Goal: Task Accomplishment & Management: Manage account settings

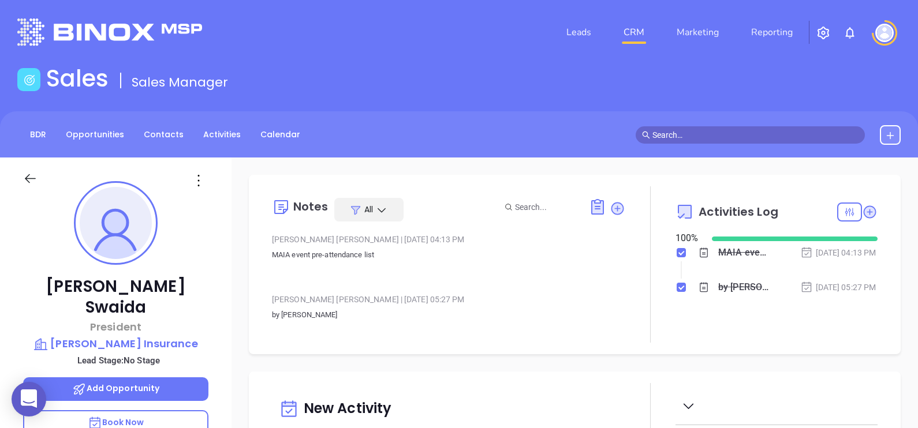
scroll to position [335, 0]
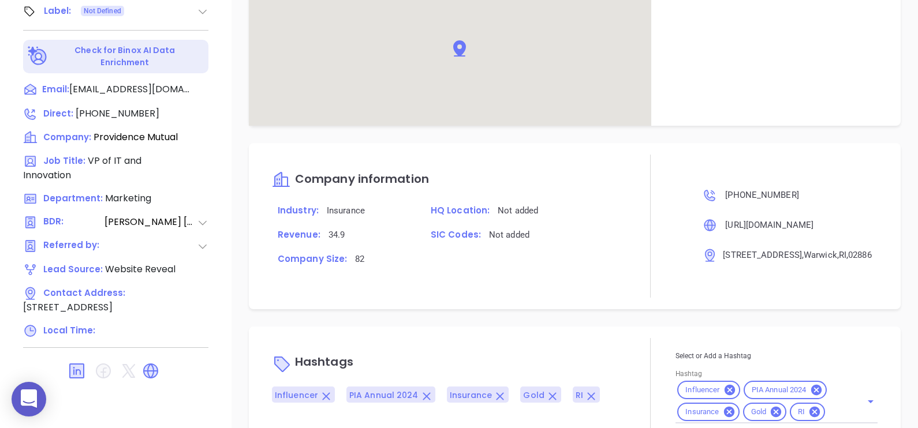
scroll to position [715, 0]
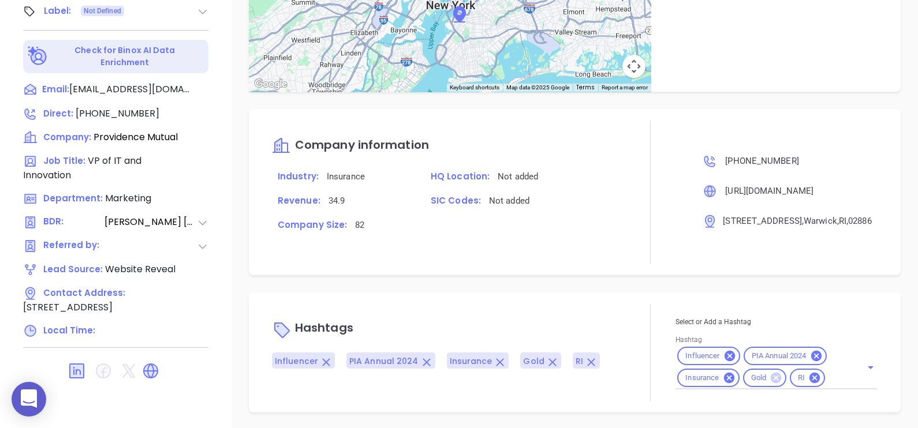
click at [771, 377] on icon at bounding box center [776, 378] width 10 height 10
click at [791, 384] on div "Influencer PIA Annual 2024 Insurance RI" at bounding box center [776, 367] width 202 height 44
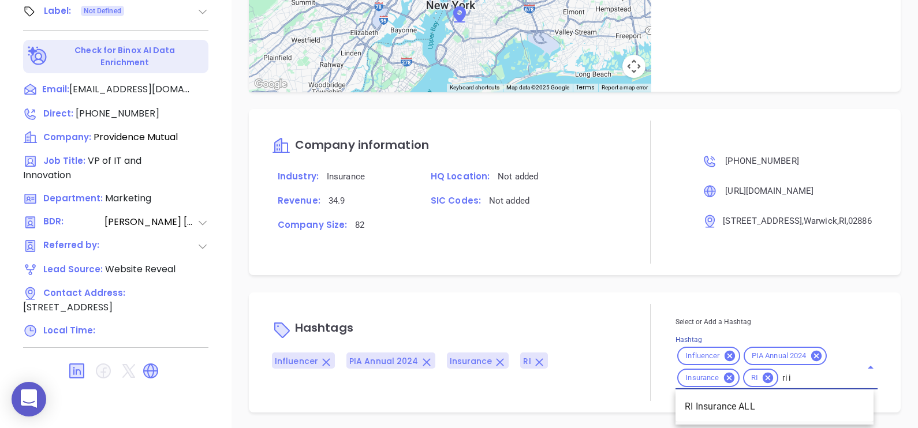
type input "ri in"
click at [758, 407] on li "RI Insurance ALL" at bounding box center [774, 407] width 198 height 21
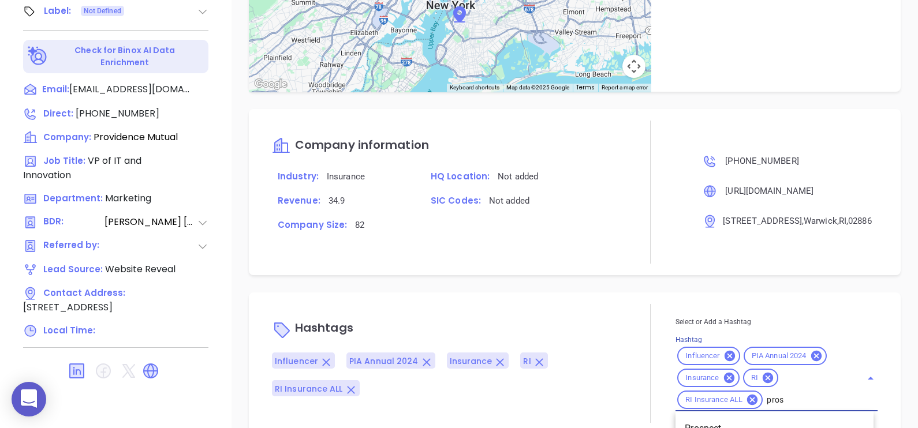
type input "prosp"
click at [735, 422] on li "Prospect" at bounding box center [774, 428] width 198 height 21
click at [735, 422] on div "Hashtags Influencer PIA Annual 2024 Insurance RI RI Insurance ALL Prospect Sele…" at bounding box center [575, 364] width 652 height 142
click at [735, 422] on div "Notes All Abigail Mayda | Jul 1, 2024 02:45 PM Kashmira is not longer with the …" at bounding box center [574, 25] width 686 height 808
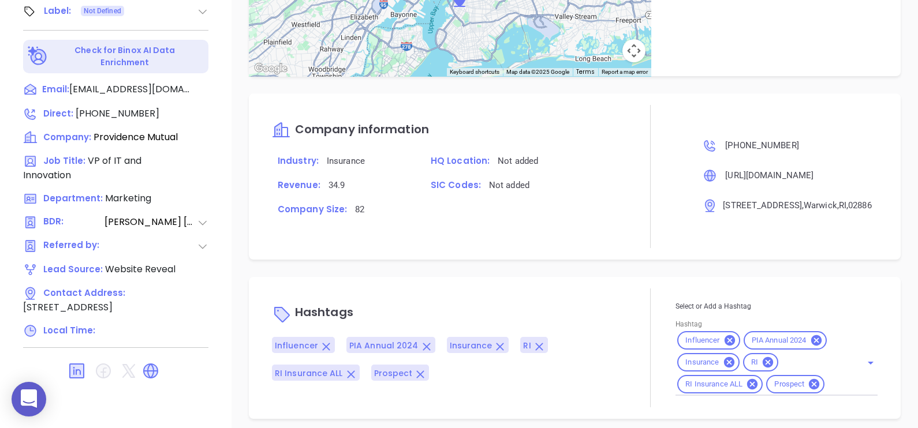
click at [826, 377] on input "Hashtag" at bounding box center [835, 384] width 18 height 14
type input "diamond"
click at [807, 408] on li "Diamond 51-100" at bounding box center [774, 413] width 198 height 21
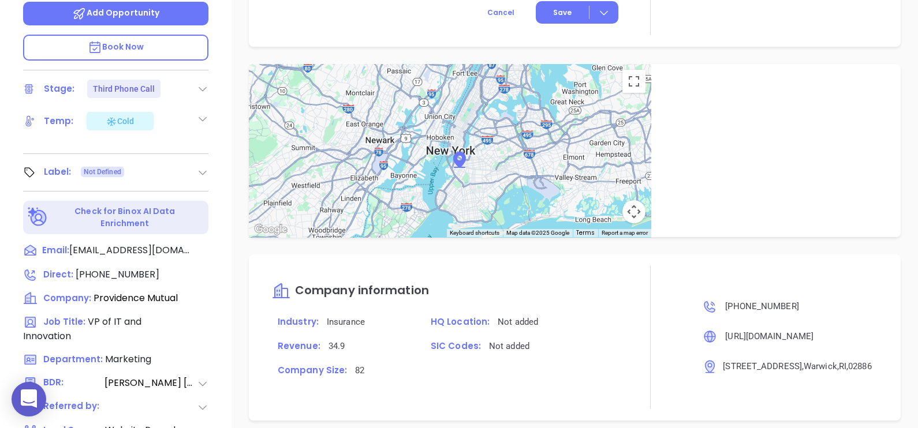
scroll to position [248, 0]
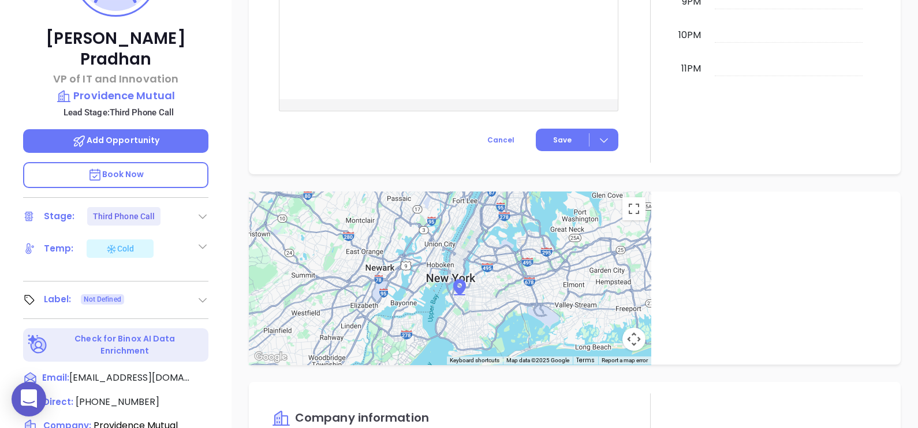
click at [204, 294] on icon at bounding box center [203, 300] width 12 height 12
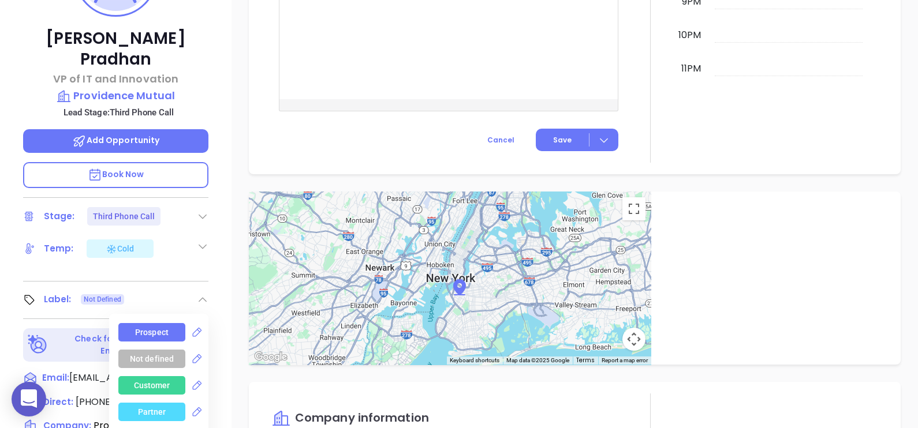
click at [156, 323] on div "Prospect" at bounding box center [151, 332] width 33 height 18
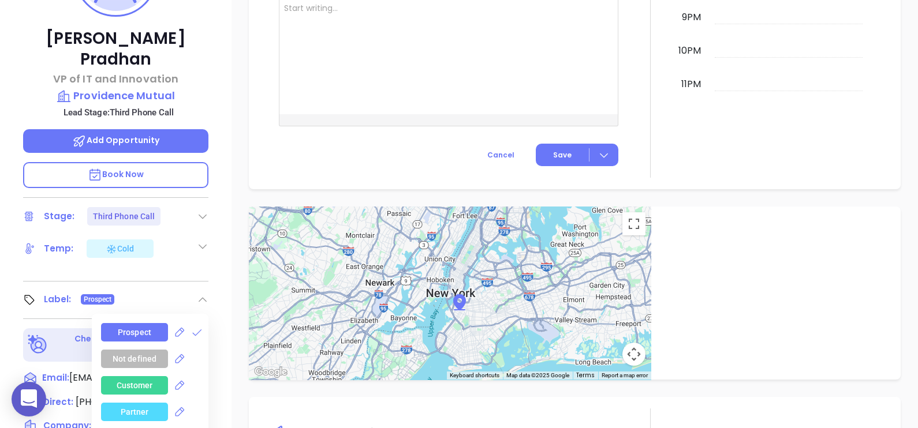
scroll to position [715, 0]
click at [231, 193] on div "Kashmira Pradhan VP of IT and Innovation Providence Mutual Lead Stage: Third Ph…" at bounding box center [115, 177] width 231 height 536
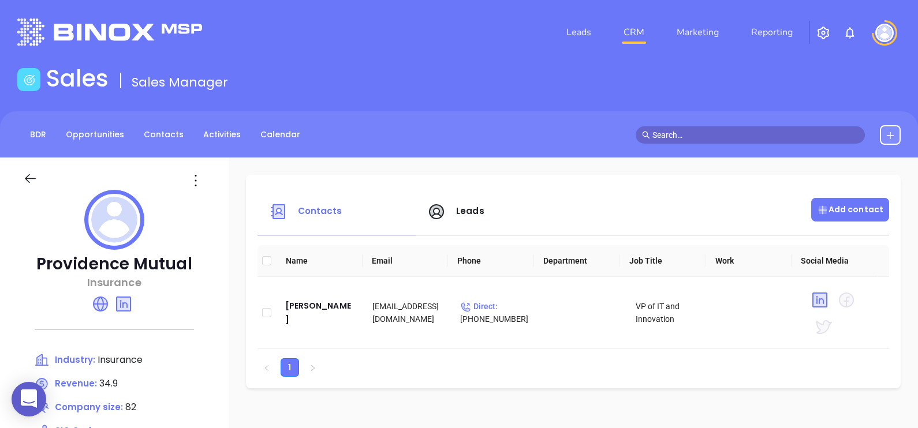
click at [843, 213] on p "Add contact" at bounding box center [850, 210] width 66 height 12
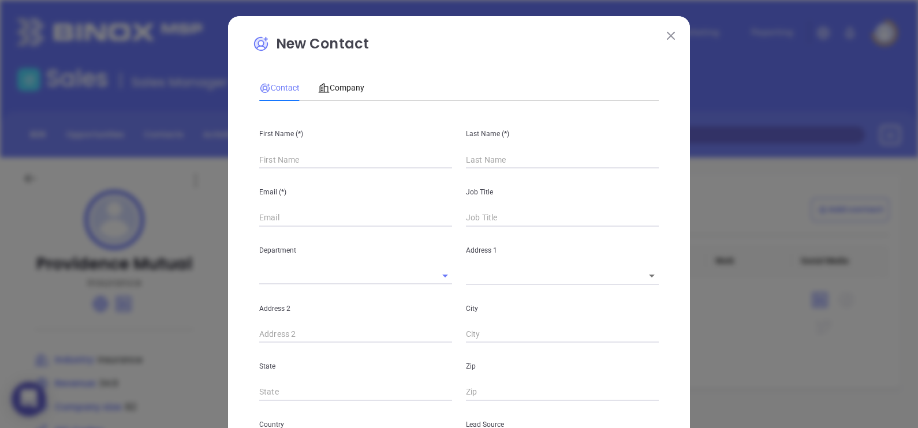
type input "Fourth Phone Call"
click at [315, 176] on div "Email (*)" at bounding box center [355, 198] width 207 height 58
type input "1"
click at [300, 162] on input "text" at bounding box center [355, 159] width 193 height 17
type input "1"
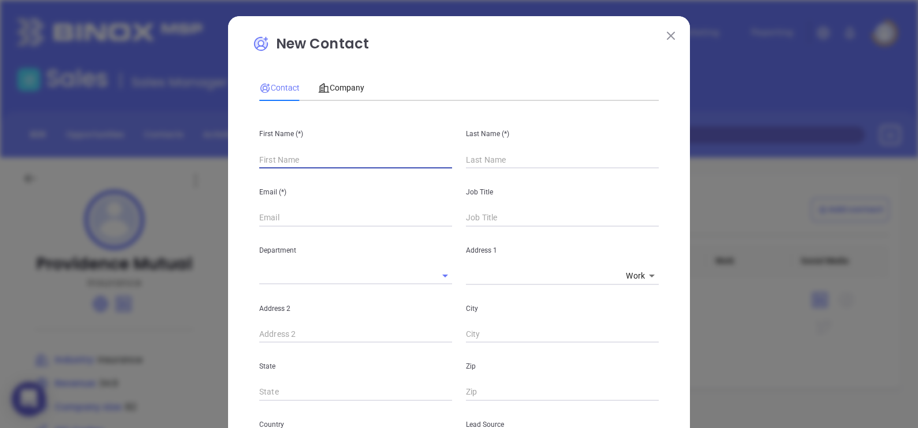
paste input "Patricia Cruz"
drag, startPoint x: 335, startPoint y: 159, endPoint x: 285, endPoint y: 171, distance: 51.5
click at [285, 171] on div "First Name (*) Patricia Cruz Last Name (*) Email (*) Job Title Department Addre…" at bounding box center [458, 429] width 399 height 639
type input "Patricia"
click at [493, 163] on input "text" at bounding box center [562, 159] width 193 height 17
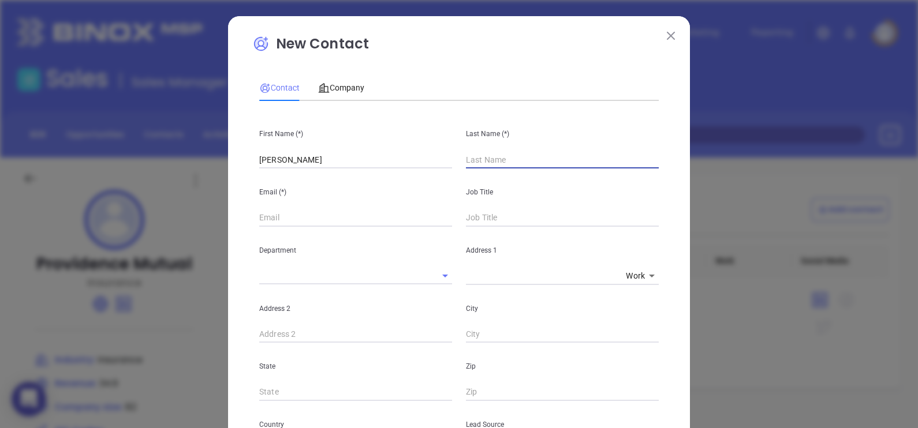
paste input "[PERSON_NAME]"
type input "[PERSON_NAME]"
click at [382, 154] on input "Patricia" at bounding box center [355, 159] width 193 height 17
type input "Patricia"
drag, startPoint x: 338, startPoint y: 219, endPoint x: 369, endPoint y: 214, distance: 31.6
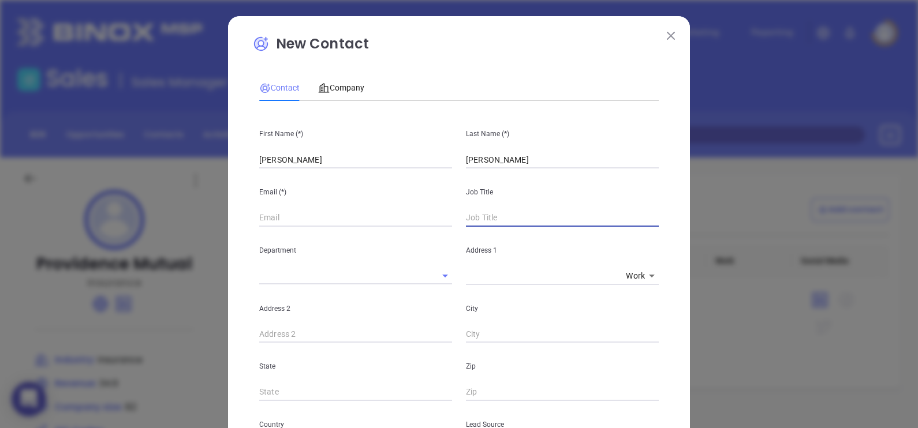
click at [338, 219] on input "text" at bounding box center [355, 218] width 193 height 17
paste input "patricia.cruz@ago.com"
type input "patricia.cruz@ago.com"
click at [487, 219] on input "text" at bounding box center [562, 218] width 193 height 17
click at [485, 215] on input "text" at bounding box center [562, 218] width 193 height 17
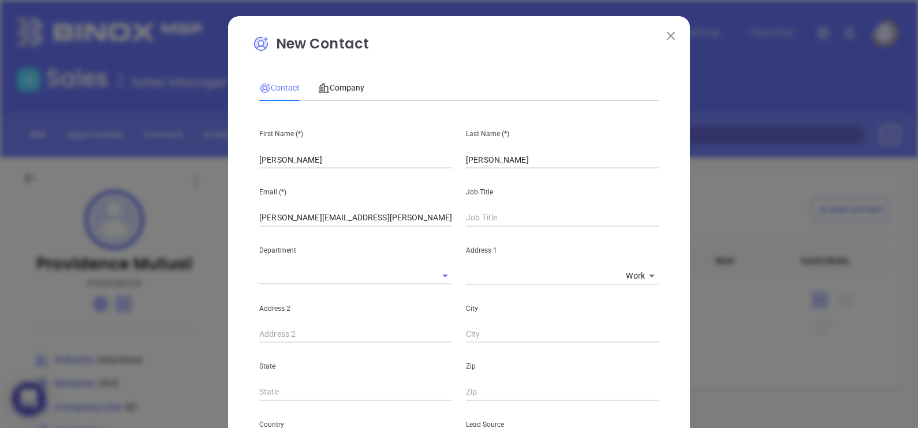
paste input "Senior Business Development Manager"
type input "Senior Business Development Manager"
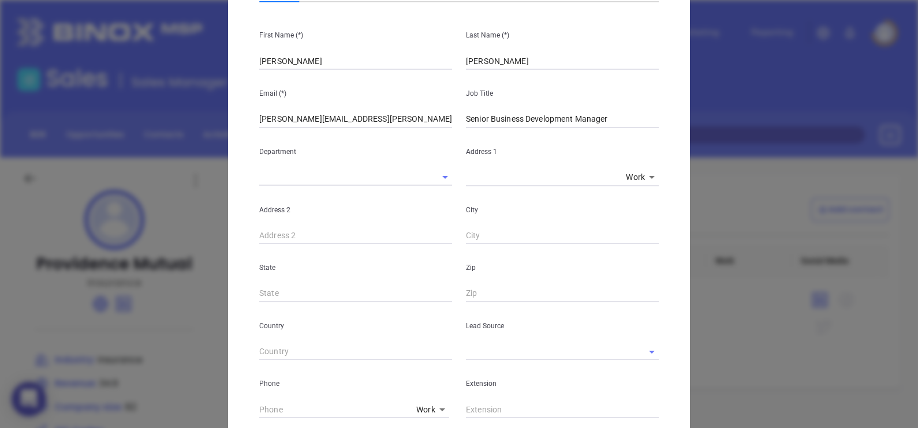
scroll to position [144, 0]
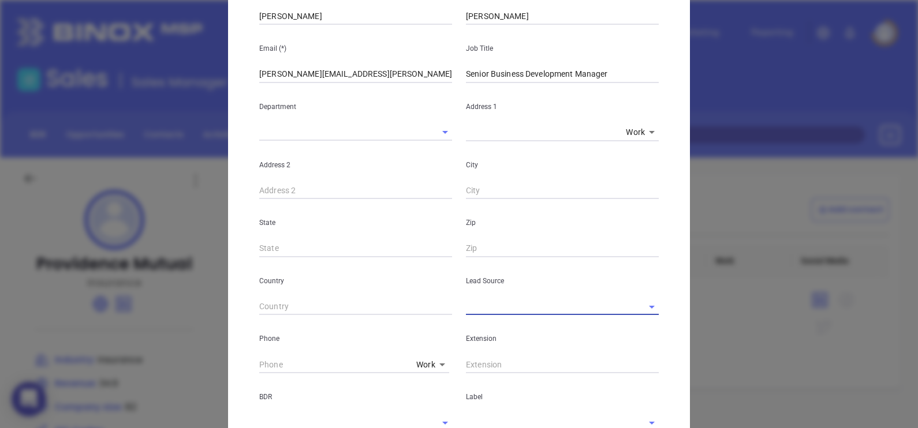
click at [483, 303] on input "text" at bounding box center [546, 306] width 160 height 17
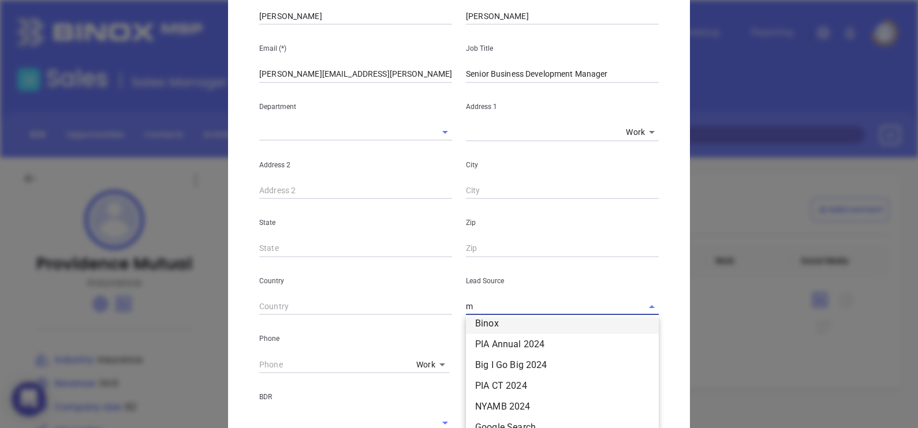
scroll to position [0, 0]
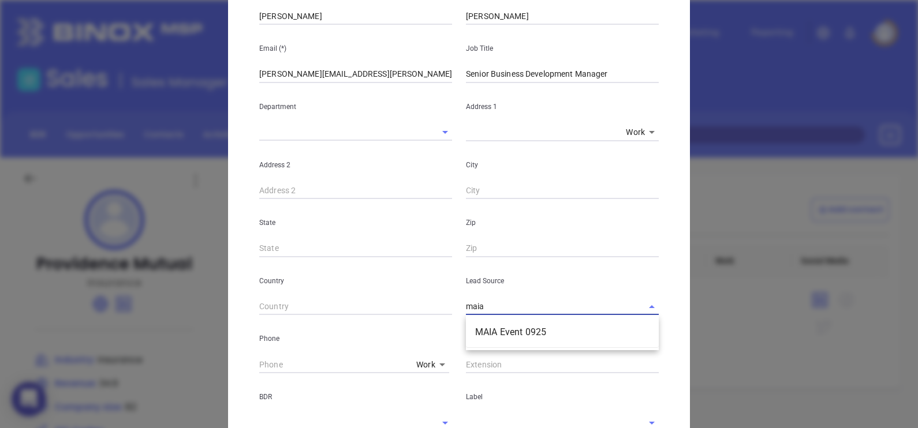
click at [500, 326] on li "MAIA Event 0925" at bounding box center [562, 332] width 193 height 21
type input "MAIA Event 0925"
type input "( ) -"
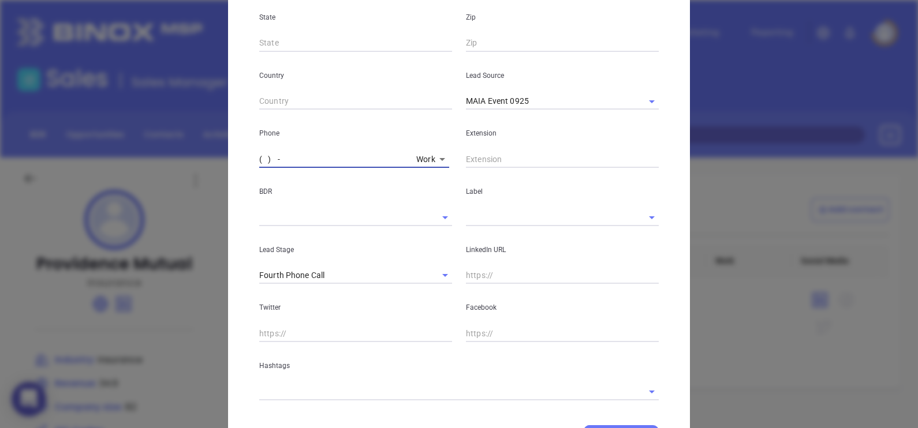
scroll to position [361, 0]
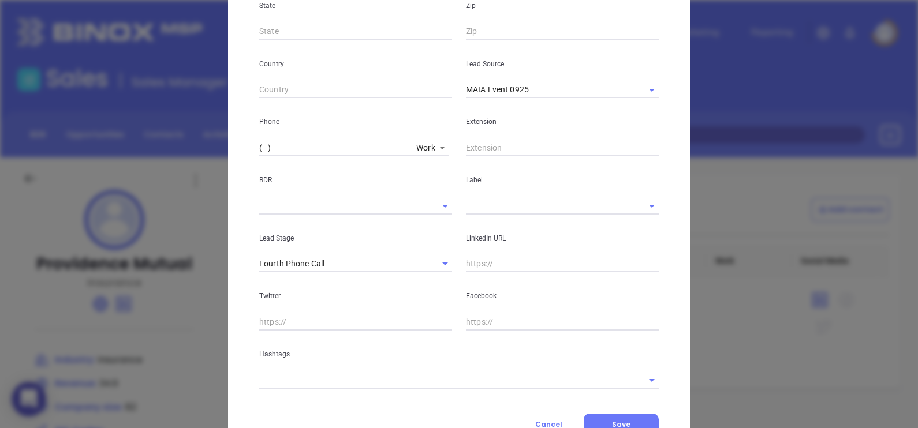
click at [259, 143] on input "( ) -" at bounding box center [335, 147] width 152 height 17
paste input "877) 763-1800"
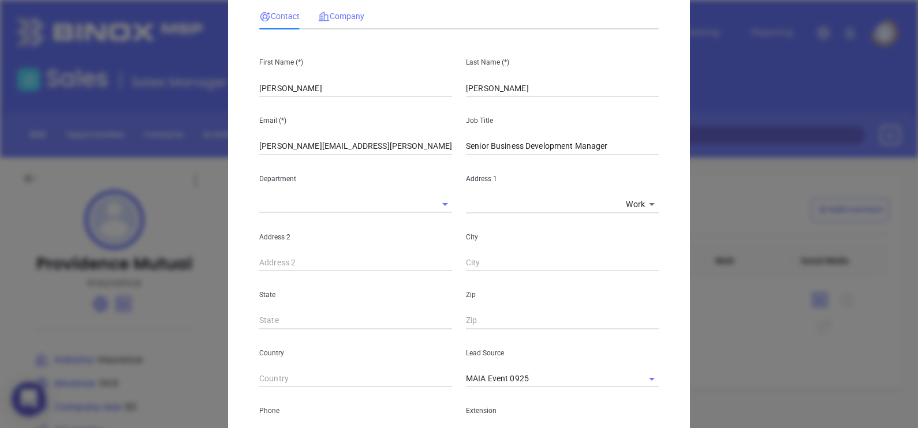
type input "(877) 763-1800"
drag, startPoint x: 338, startPoint y: 15, endPoint x: 342, endPoint y: 25, distance: 11.0
click at [338, 16] on span "Company" at bounding box center [341, 16] width 46 height 9
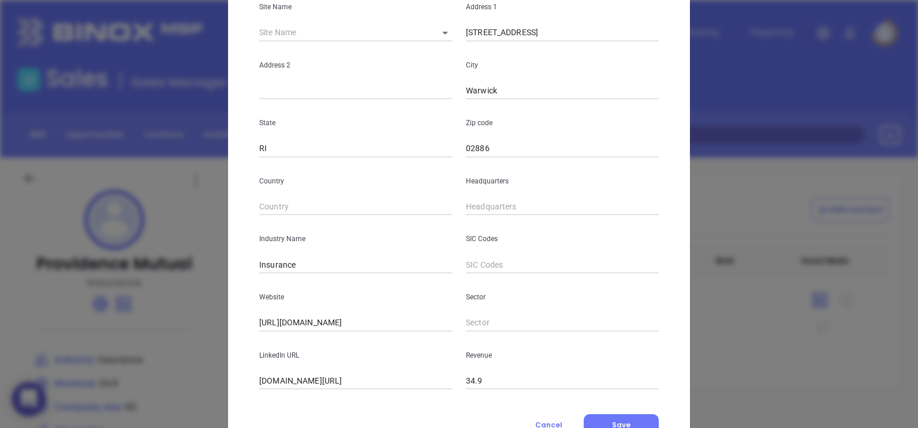
scroll to position [216, 0]
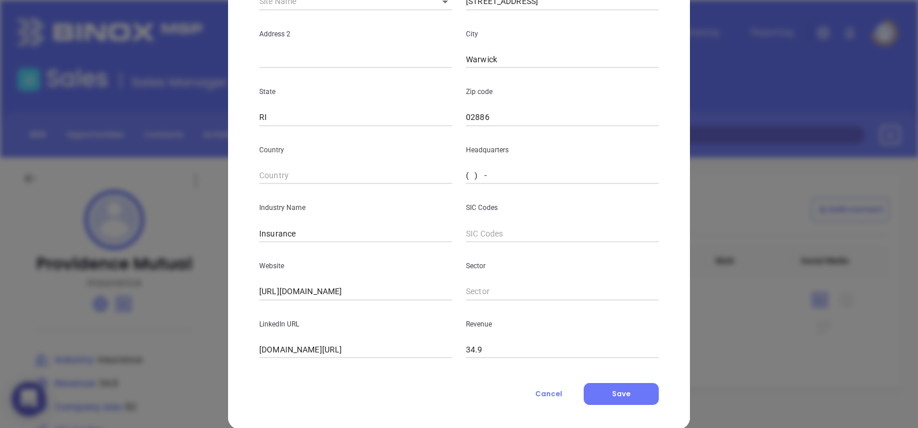
click at [466, 167] on input "( ) -" at bounding box center [562, 175] width 193 height 17
paste input "877) 763-1800"
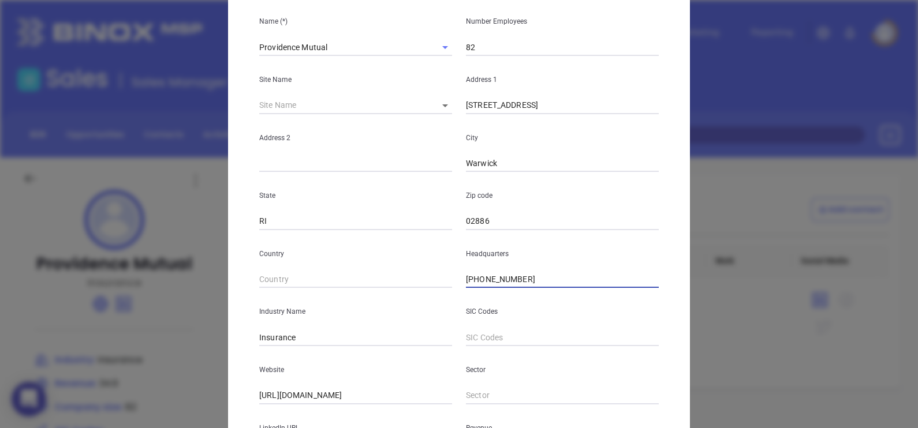
scroll to position [0, 0]
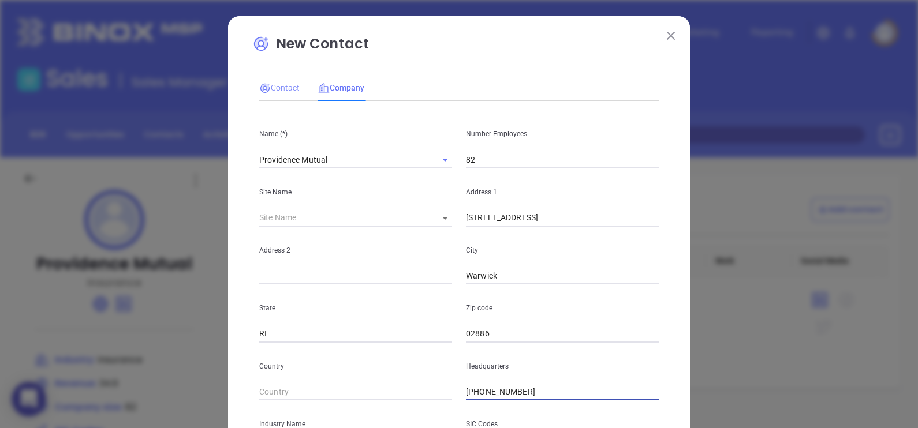
type input "(877) 763-1800"
click at [283, 87] on span "Contact" at bounding box center [279, 87] width 40 height 9
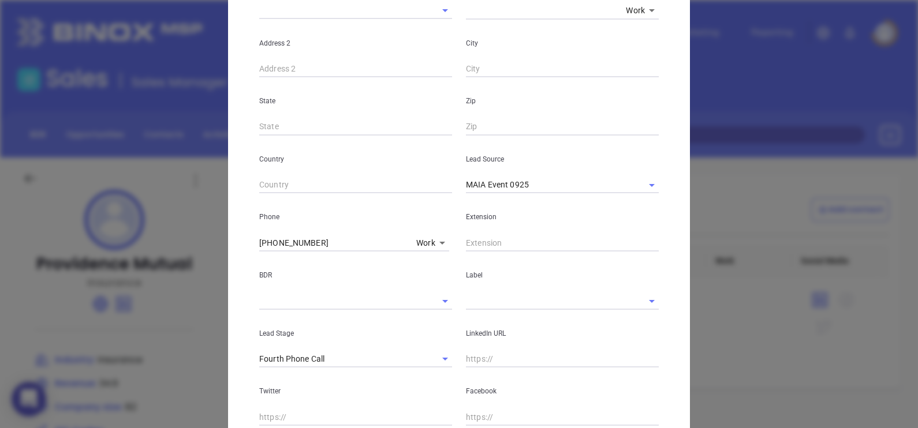
scroll to position [288, 0]
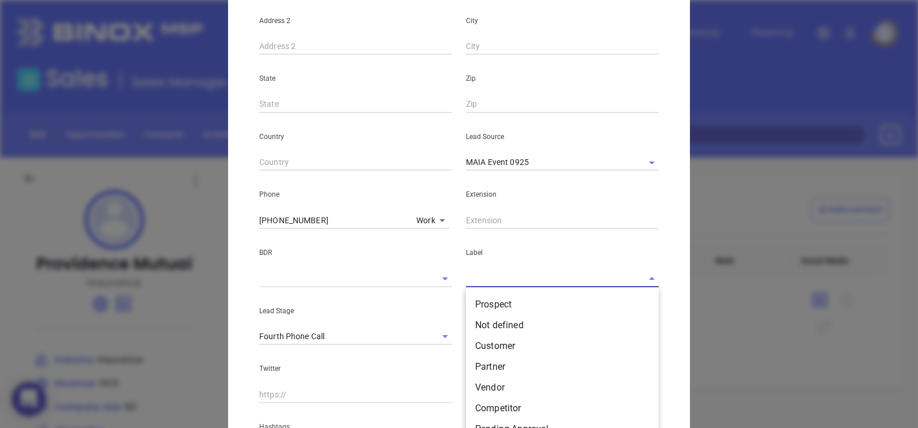
click at [504, 276] on input "text" at bounding box center [546, 278] width 160 height 17
click at [521, 302] on li "Prospect" at bounding box center [562, 304] width 193 height 21
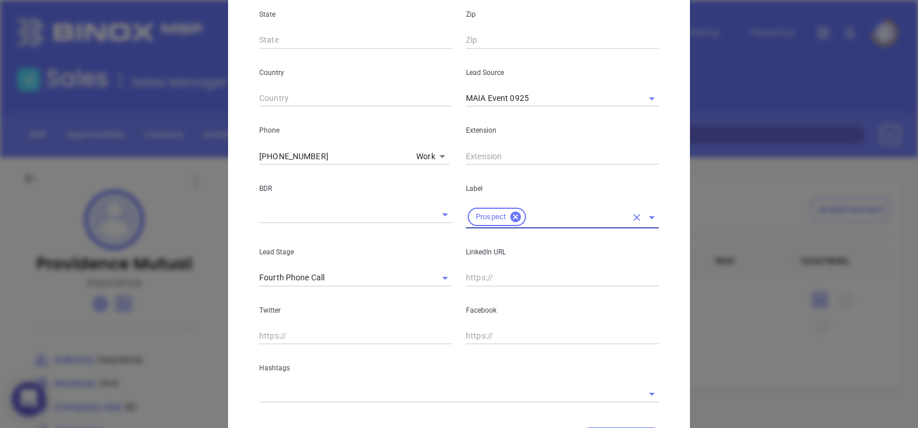
scroll to position [413, 0]
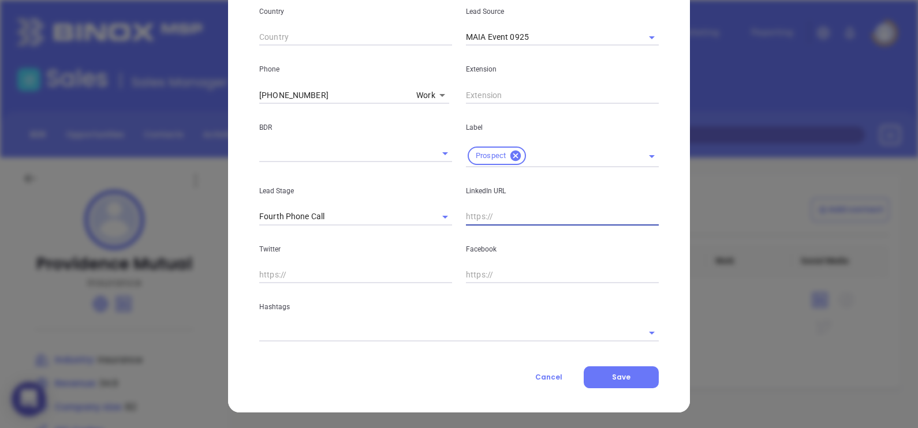
click at [480, 216] on input "text" at bounding box center [562, 216] width 193 height 17
click at [490, 211] on input "text" at bounding box center [562, 216] width 193 height 17
paste input "www.linkedin.com/in/patricia-cruz-a2153bb/"
type input "www.linkedin.com/in/patricia-cruz-a2153bb/"
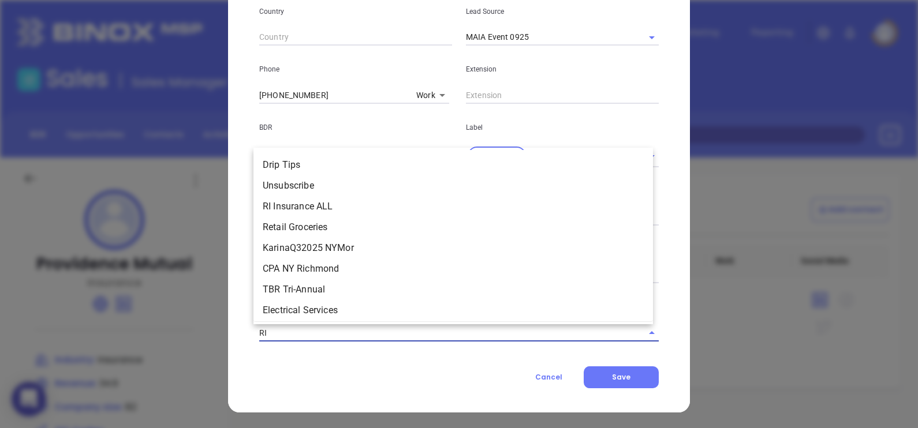
type input "RI I"
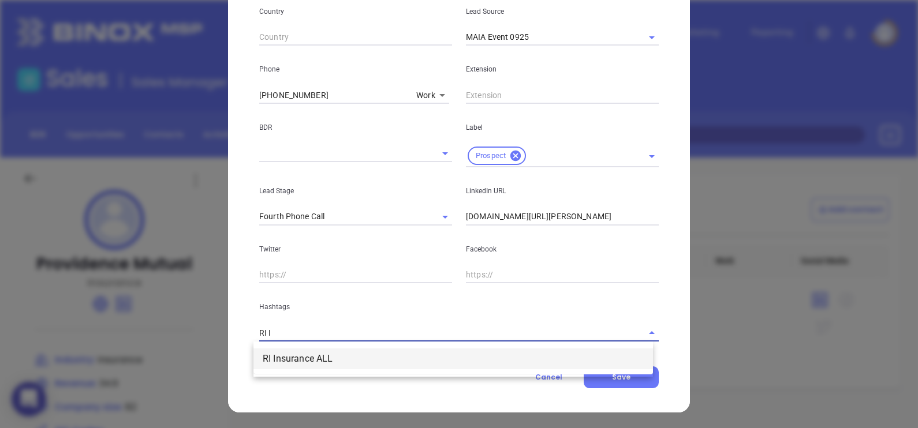
click at [343, 356] on li "RI Insurance ALL" at bounding box center [452, 359] width 399 height 21
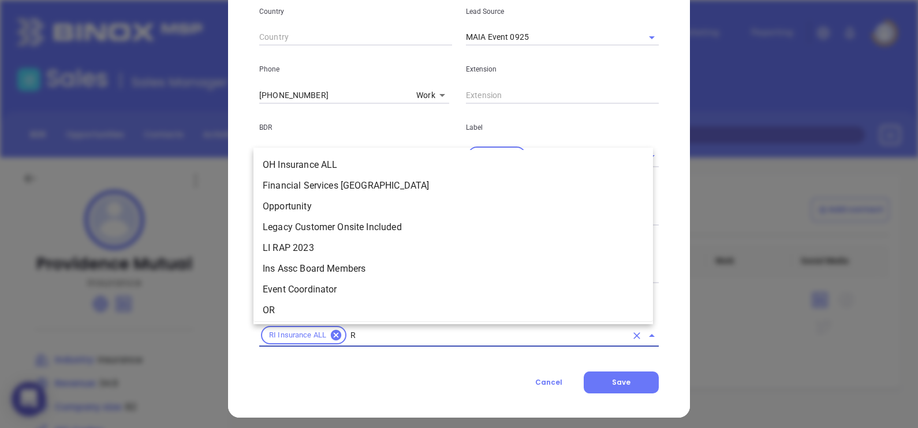
type input "RI"
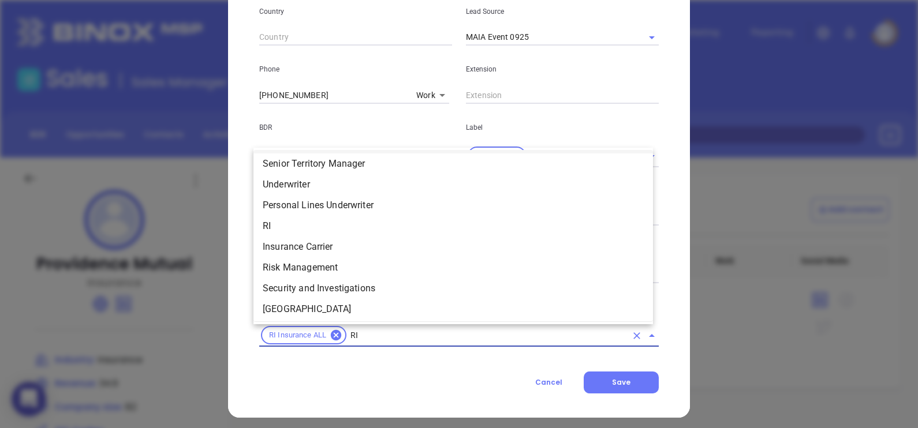
scroll to position [355, 0]
click at [335, 230] on li "RI" at bounding box center [452, 225] width 399 height 21
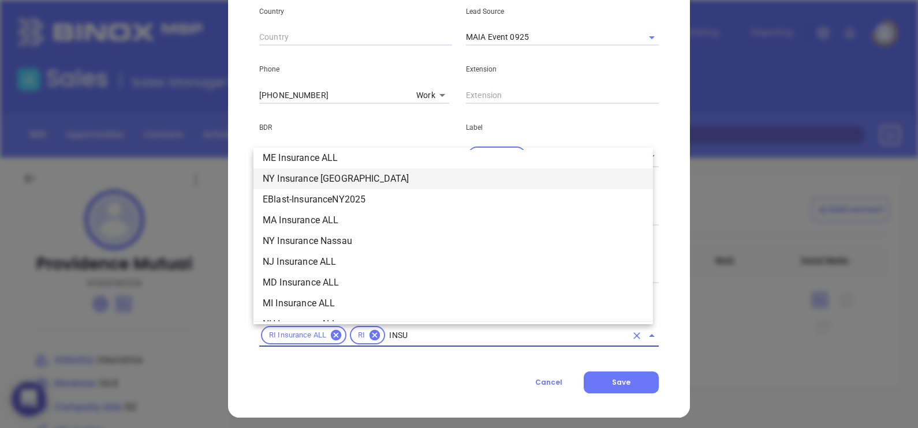
scroll to position [173, 0]
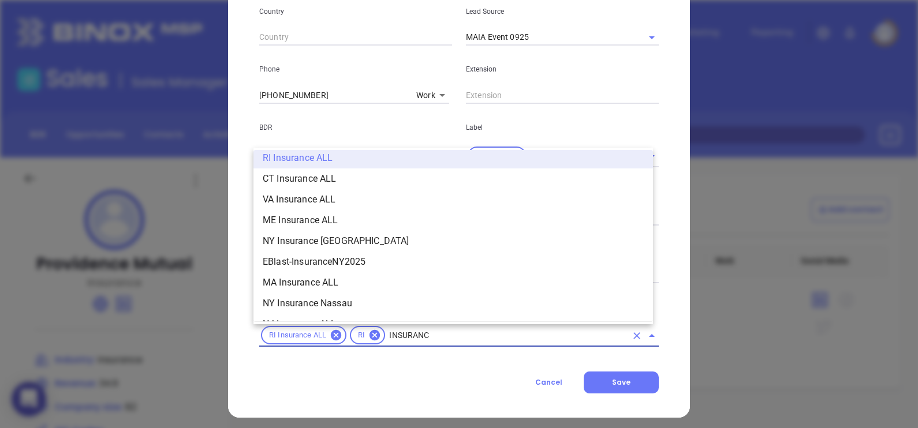
type input "INSURANCE"
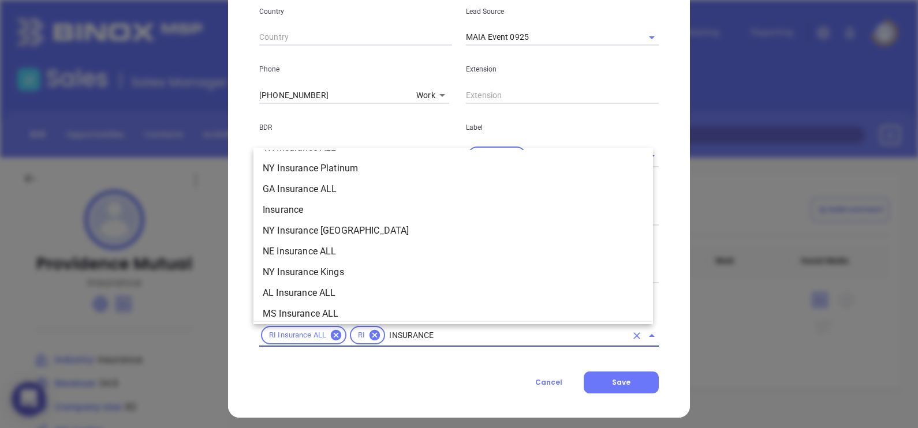
scroll to position [433, 0]
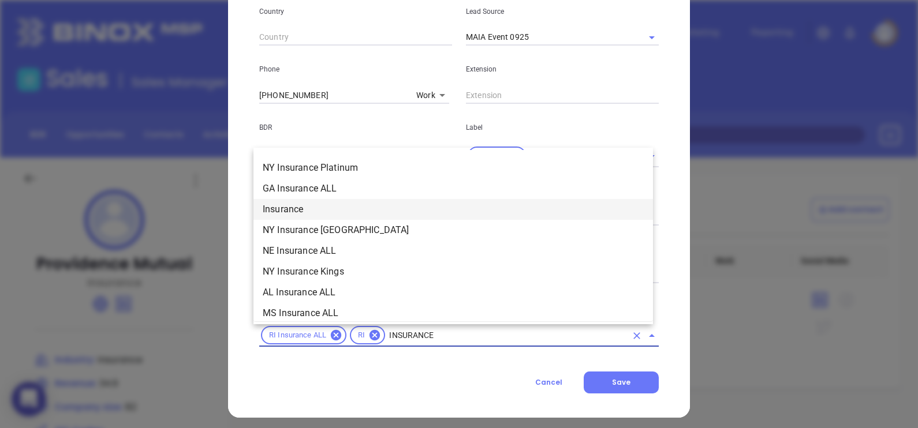
click at [334, 215] on li "Insurance" at bounding box center [452, 209] width 399 height 21
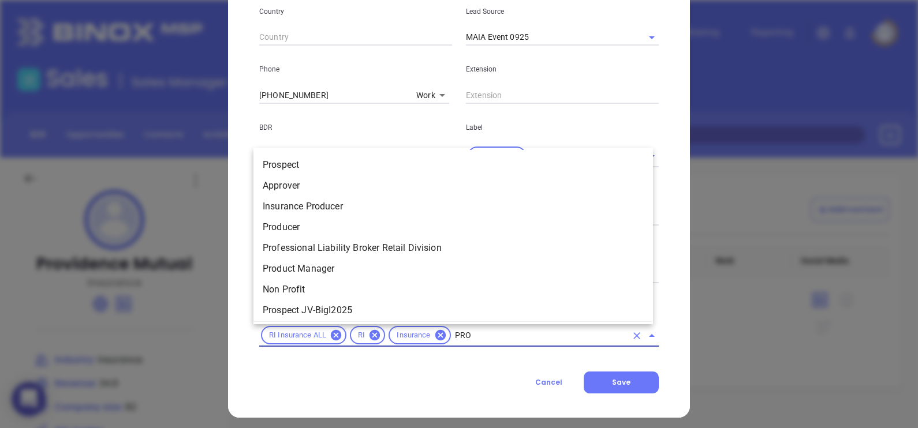
type input "PROS"
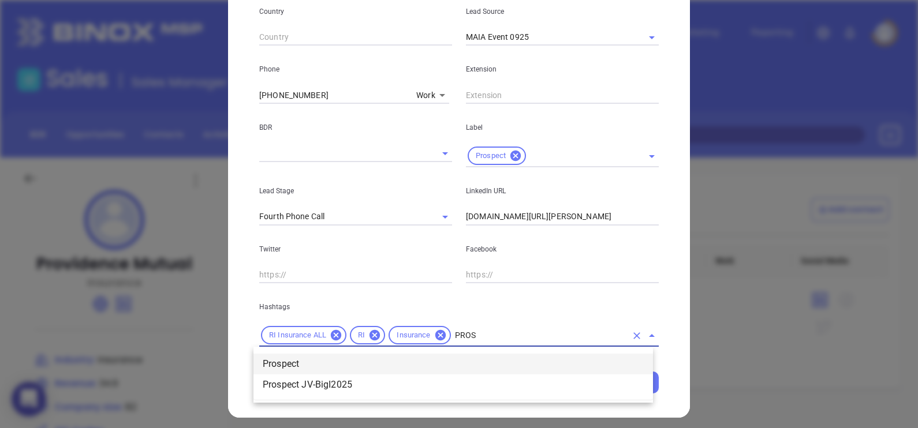
click at [292, 370] on li "Prospect" at bounding box center [452, 364] width 399 height 21
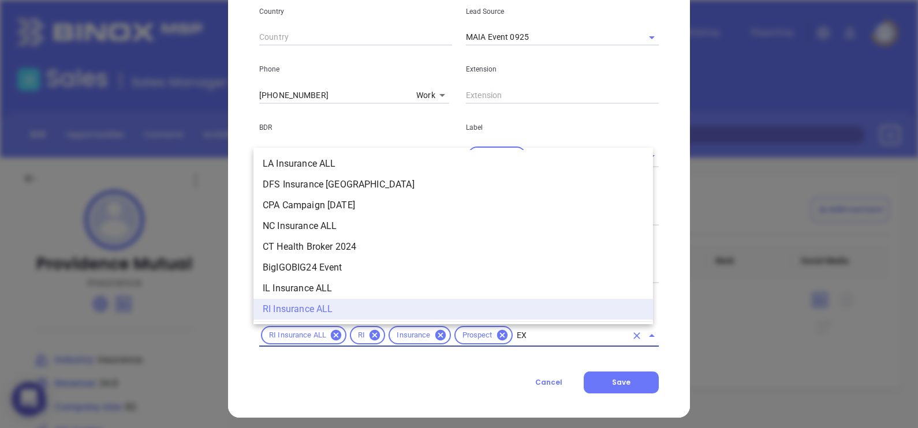
scroll to position [0, 0]
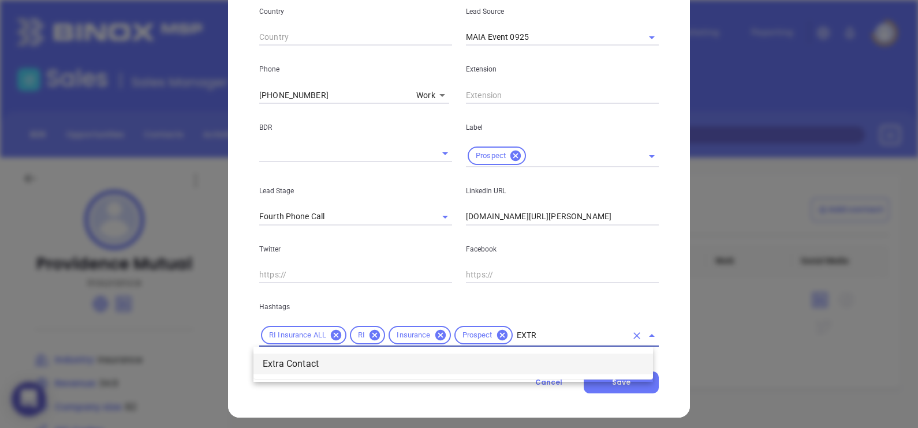
type input "EXTRA"
click at [306, 362] on li "Extra Contact" at bounding box center [452, 364] width 399 height 21
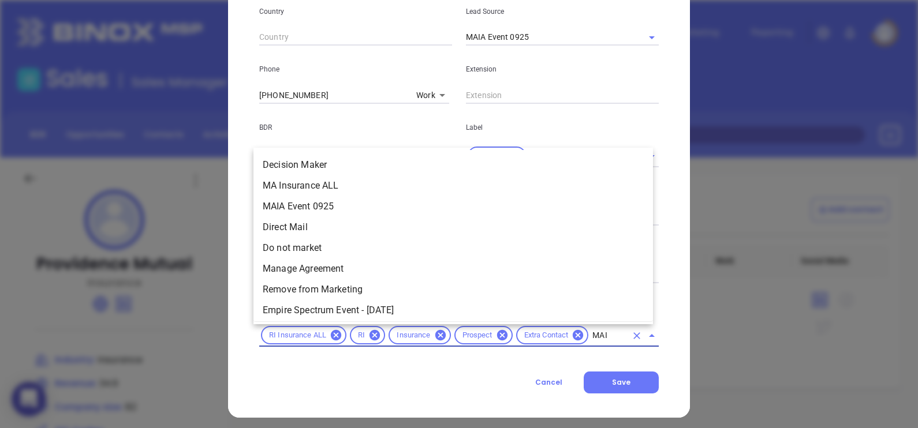
type input "MAIA"
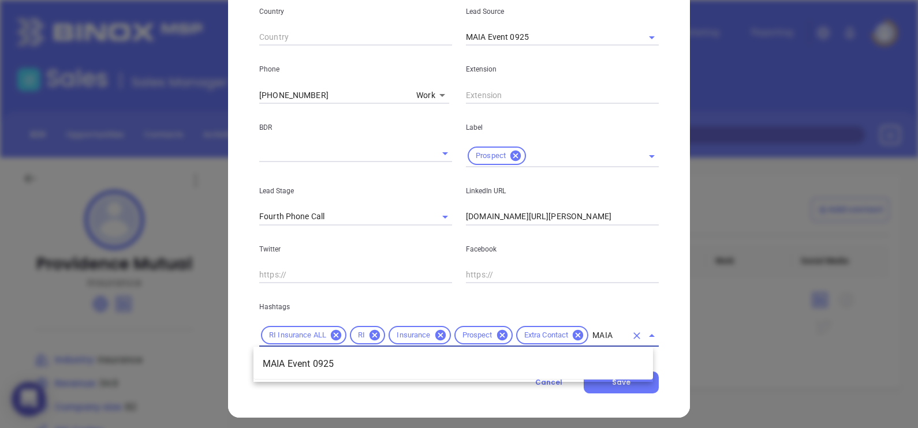
click at [306, 362] on li "MAIA Event 0925" at bounding box center [452, 364] width 399 height 21
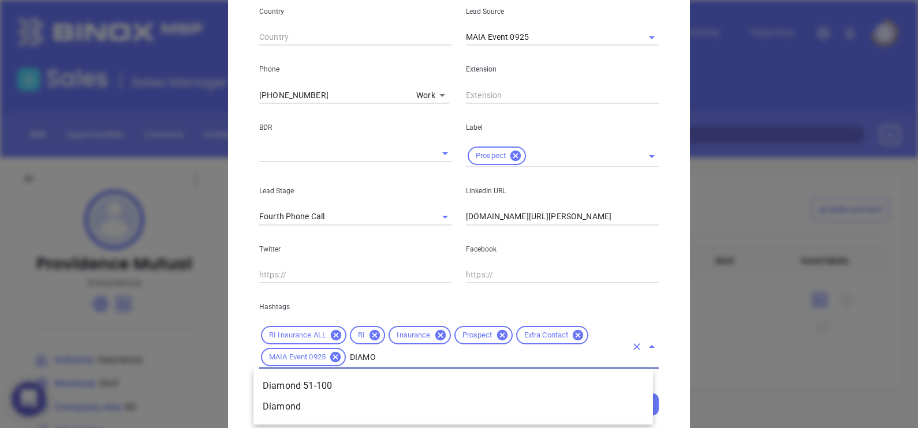
type input "DIAMON"
click at [353, 385] on li "Diamond 51-100" at bounding box center [452, 386] width 399 height 21
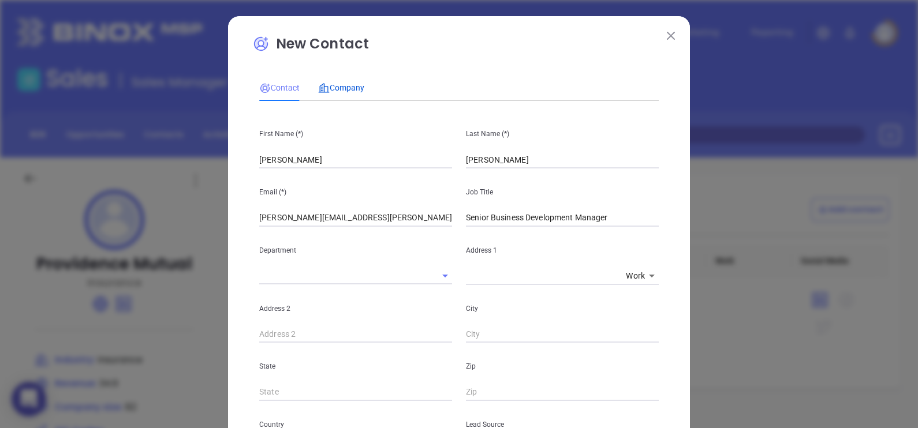
click at [331, 81] on div "Company" at bounding box center [341, 87] width 46 height 13
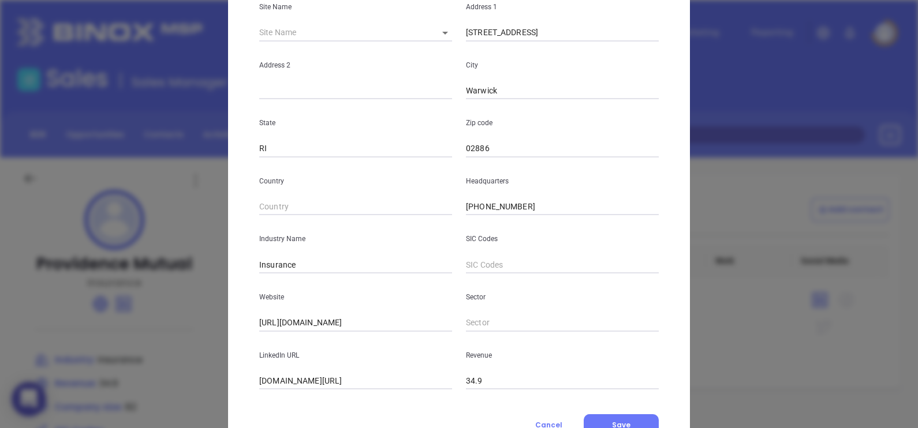
scroll to position [233, 0]
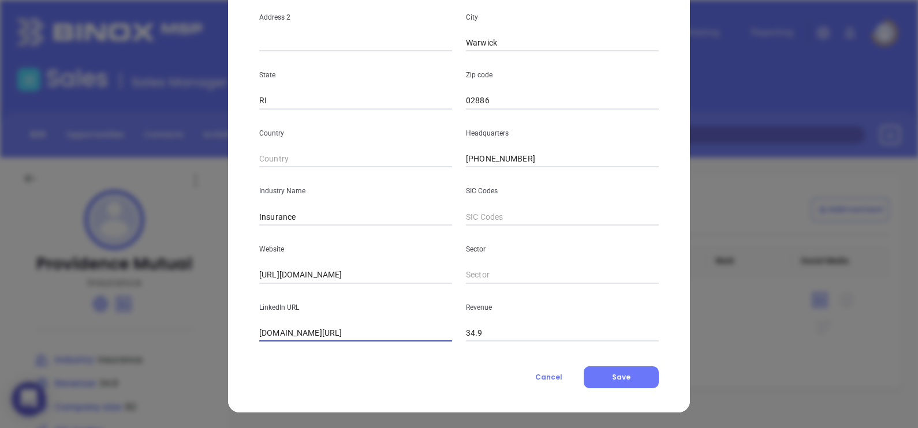
click at [395, 336] on input "linkedin.com/company/providence-mutual-fire-insurance-company" at bounding box center [355, 333] width 193 height 17
paste input "www.linkedin.com/company/providence-mutual-fire-insurance-company/"
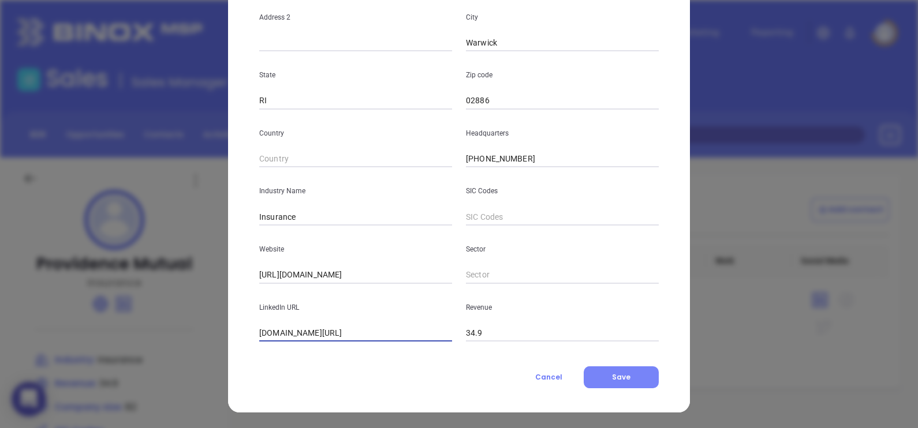
type input "www.linkedin.com/company/providence-mutual-fire-insurance-company/"
click at [617, 378] on span "Save" at bounding box center [621, 377] width 18 height 10
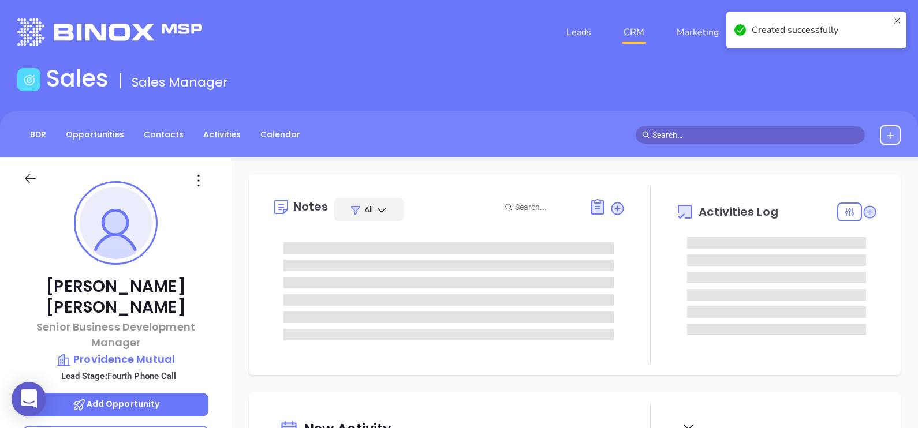
type input "[DATE]"
type input "[PERSON_NAME]"
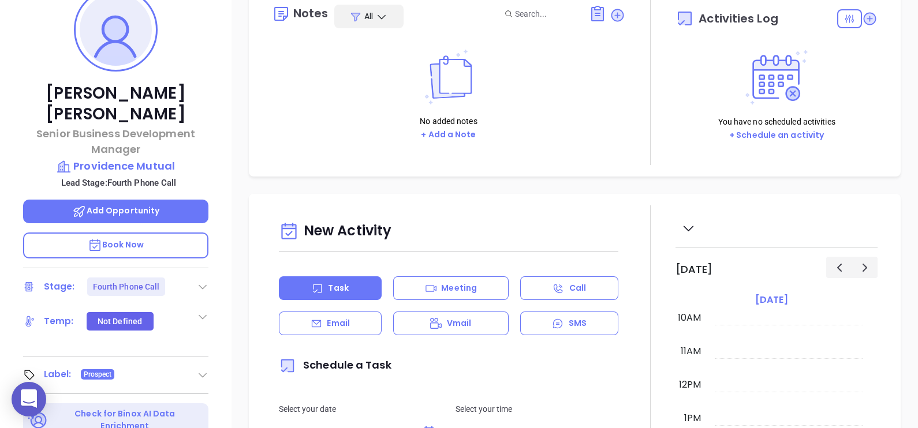
scroll to position [216, 0]
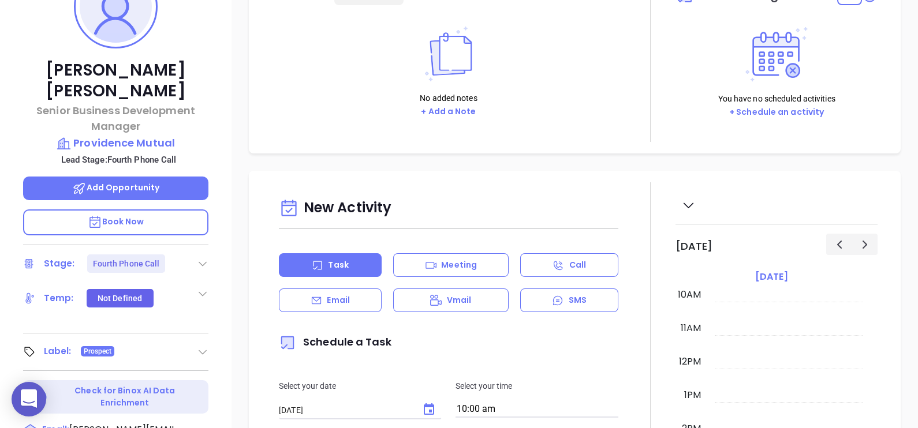
click at [201, 258] on icon at bounding box center [203, 264] width 12 height 12
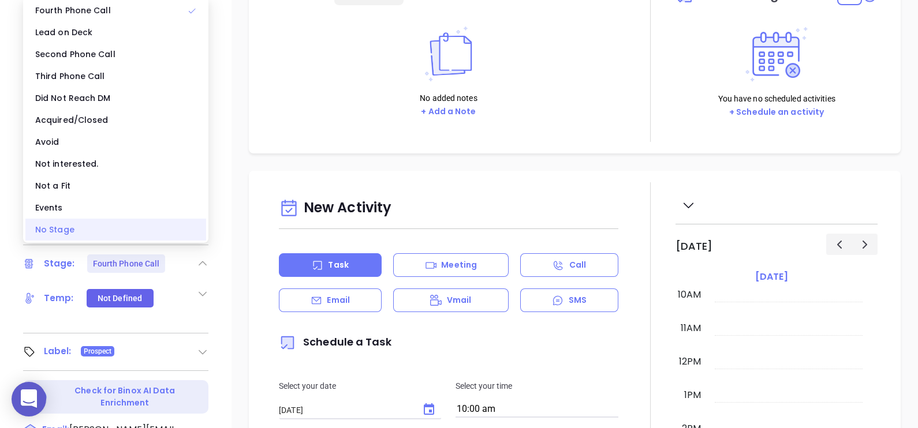
click at [117, 240] on div "No Stage" at bounding box center [115, 230] width 181 height 22
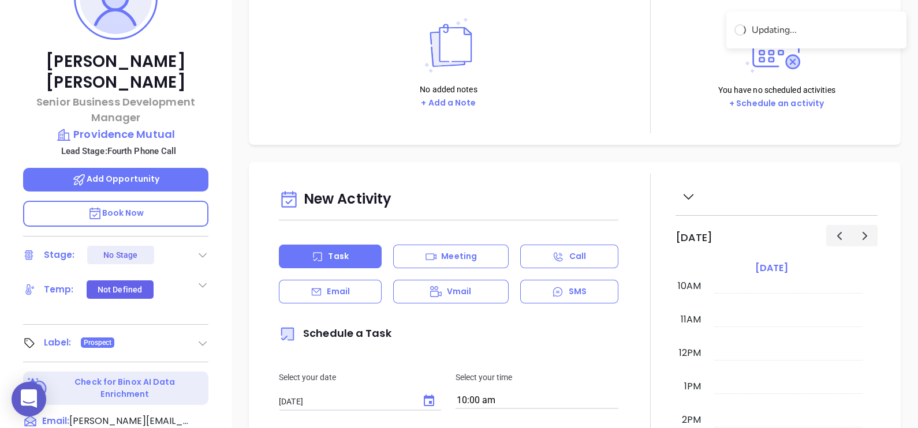
scroll to position [104, 0]
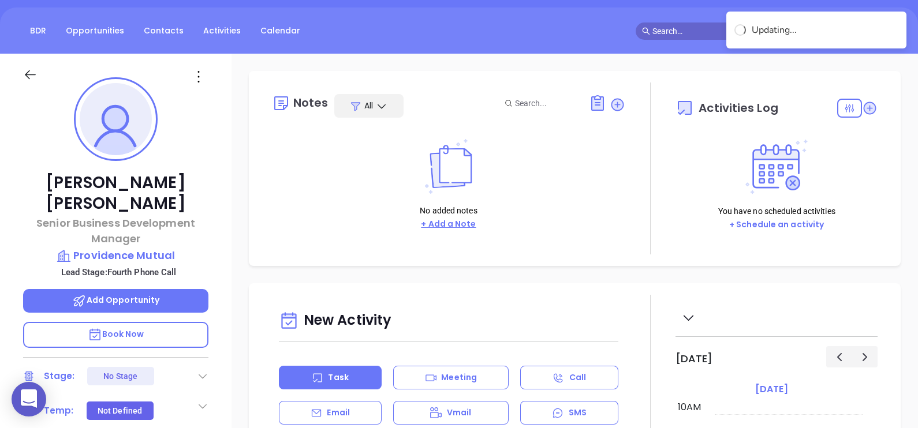
click at [453, 219] on button "+ Add a Note" at bounding box center [448, 224] width 62 height 13
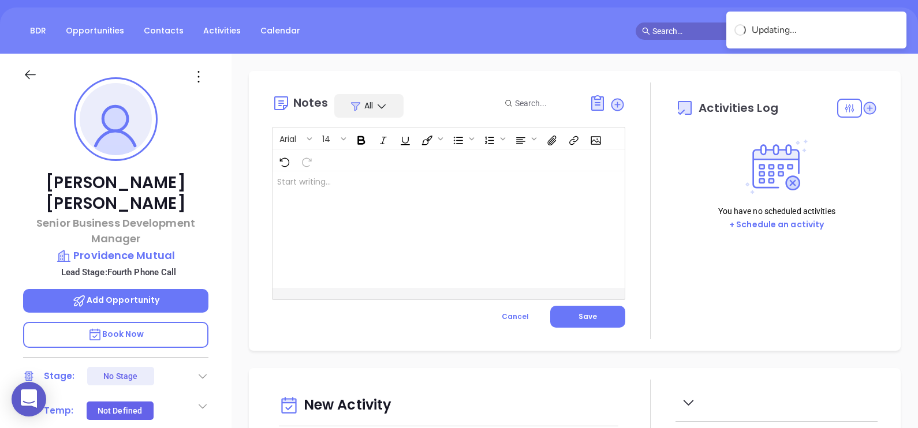
click at [415, 236] on div at bounding box center [435, 229] width 327 height 117
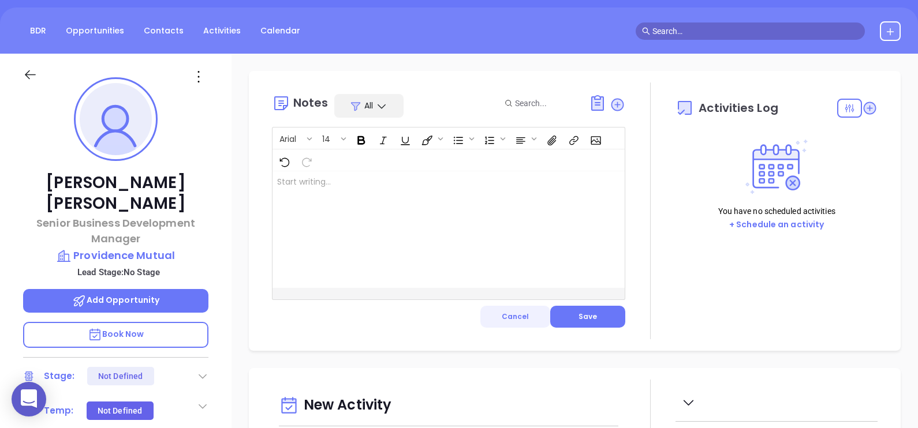
click at [510, 324] on button "Cancel" at bounding box center [515, 317] width 70 height 22
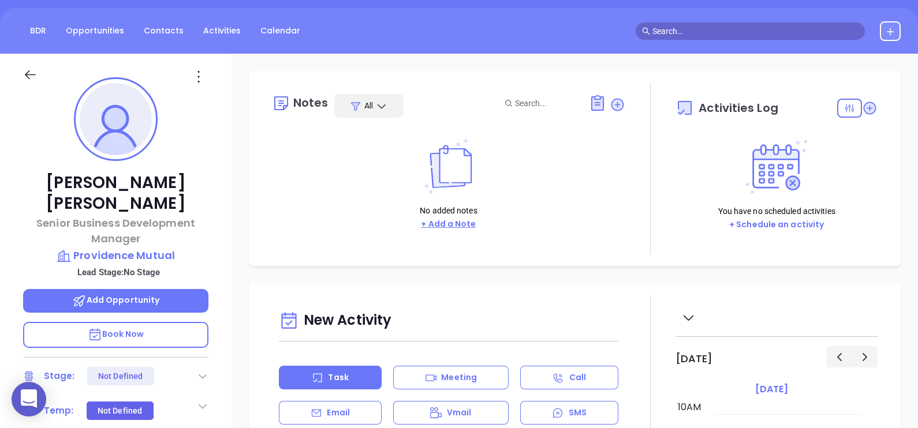
click at [456, 218] on button "+ Add a Note" at bounding box center [448, 224] width 62 height 13
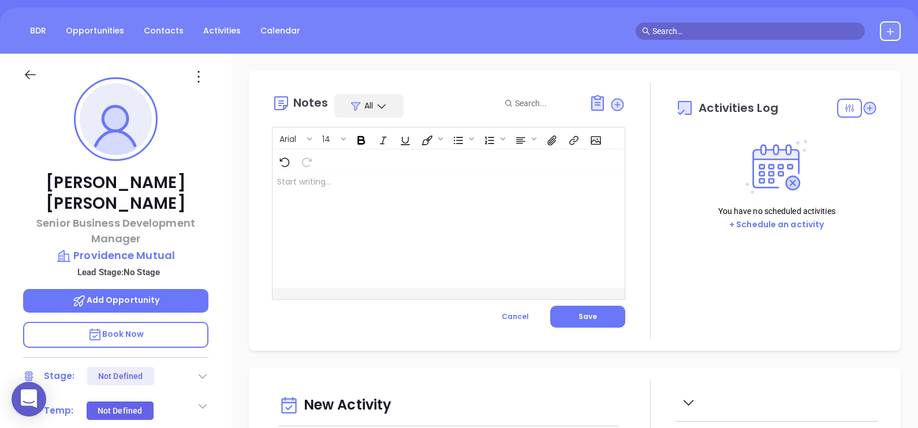
click at [402, 193] on div at bounding box center [435, 229] width 327 height 117
click at [578, 313] on span "Save" at bounding box center [587, 317] width 18 height 10
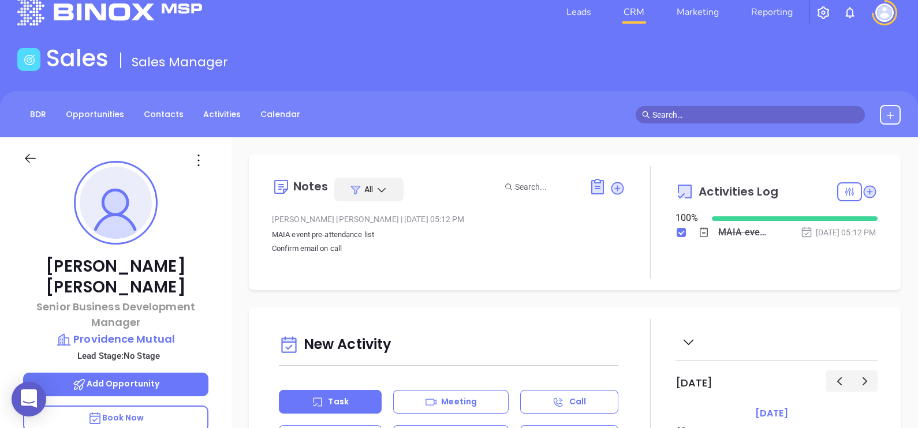
scroll to position [0, 0]
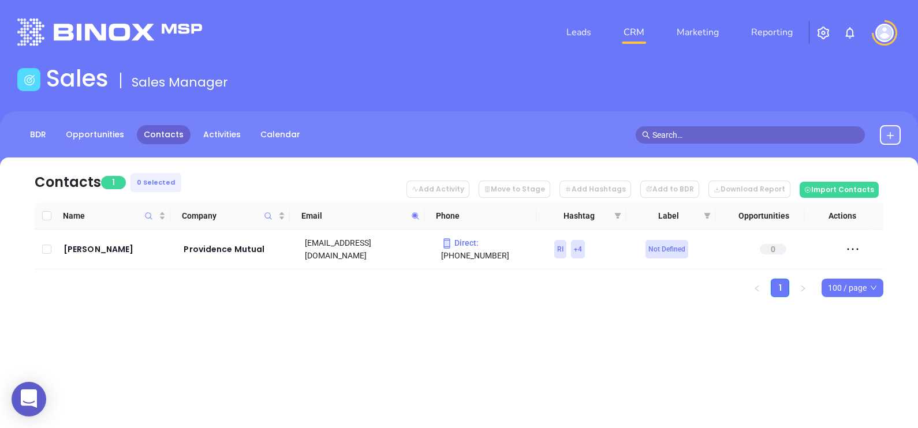
click at [414, 220] on span at bounding box center [415, 215] width 13 height 17
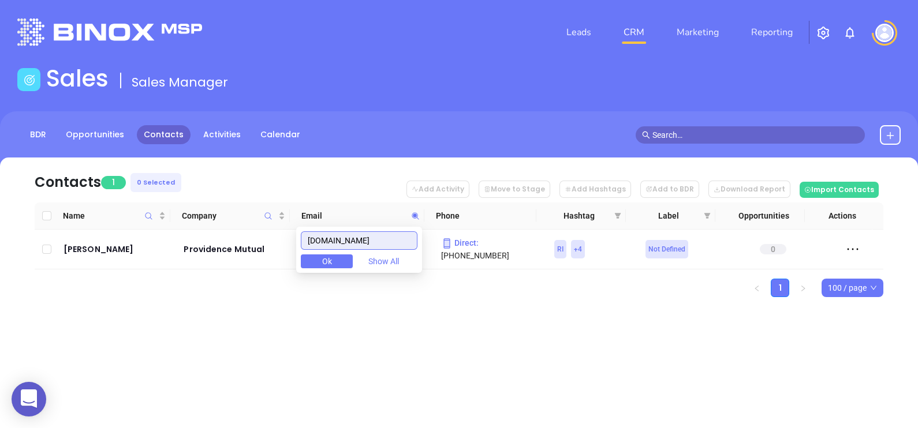
paste input "quincy"
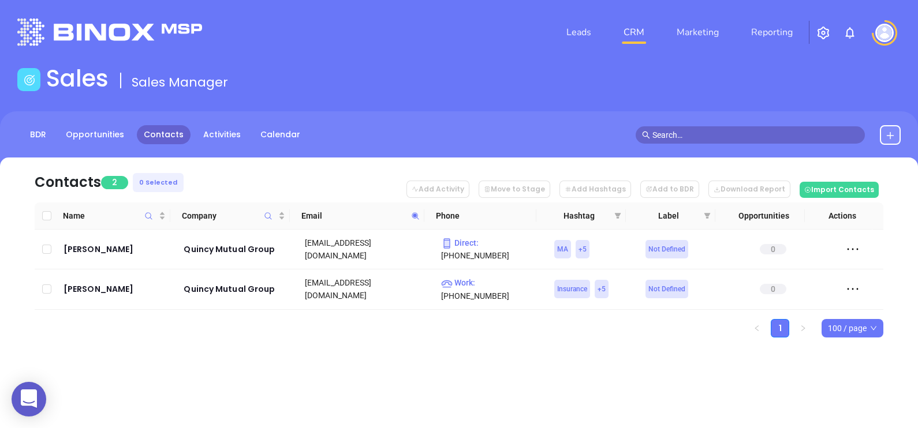
click at [418, 223] on span at bounding box center [415, 215] width 13 height 17
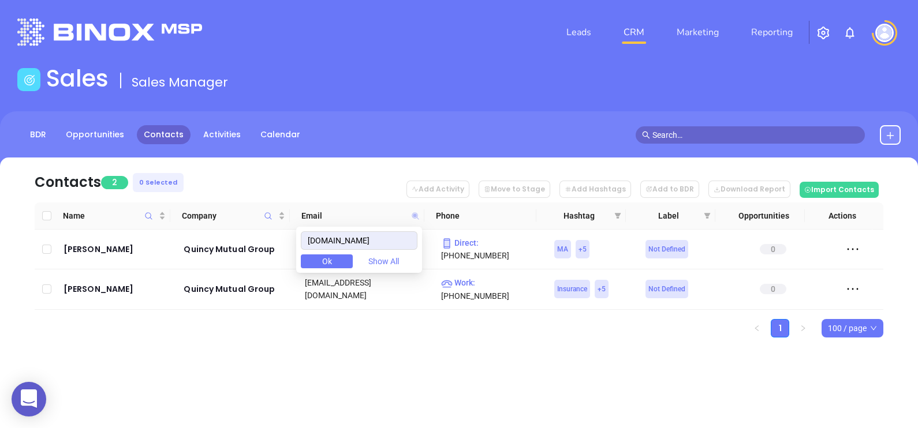
click at [416, 217] on icon at bounding box center [415, 215] width 7 height 7
paste input "rfdinsurance"
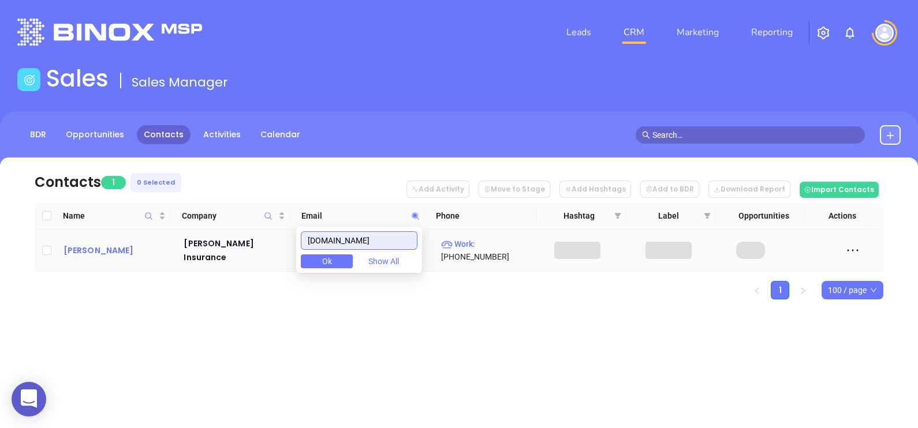
type input "rfdinsurance.com"
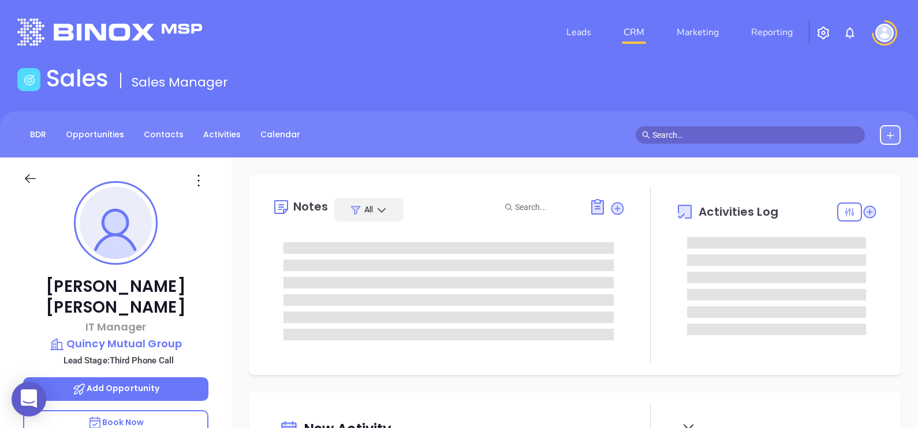
type input "[PERSON_NAME]"
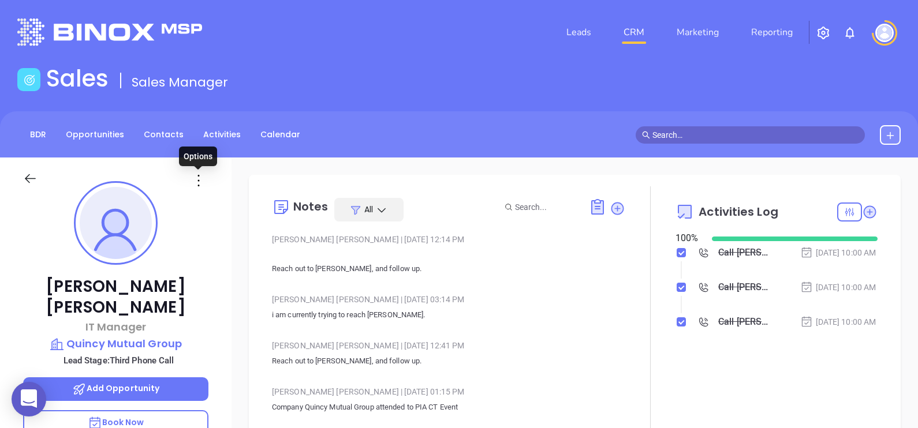
click at [199, 180] on icon at bounding box center [198, 181] width 2 height 12
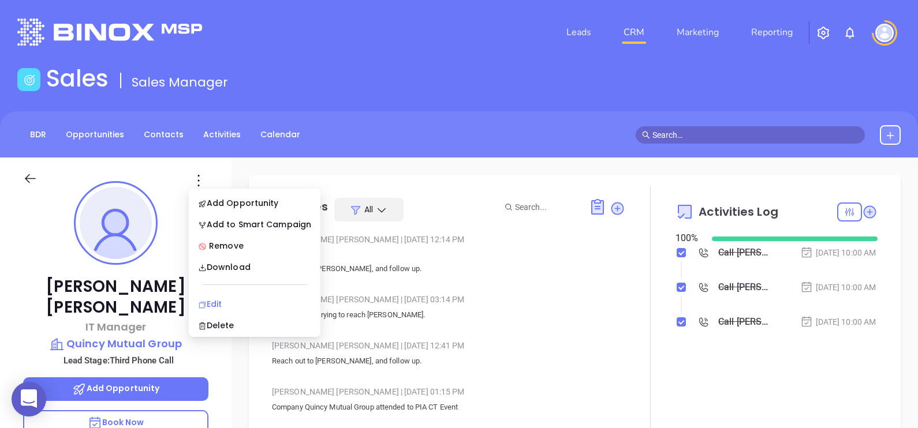
click at [235, 301] on div "Edit" at bounding box center [254, 304] width 113 height 13
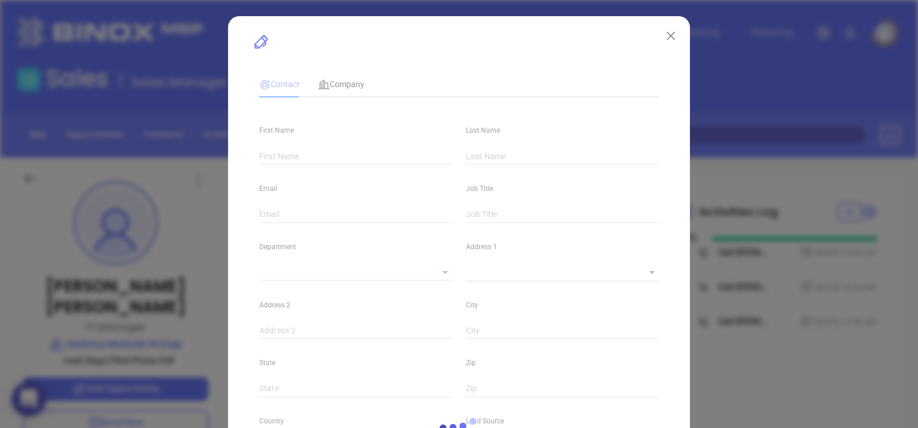
type input "[PERSON_NAME]"
type input "[EMAIL_ADDRESS][DOMAIN_NAME]"
type input "IT Manager"
type textarea "[STREET_ADDRESS][US_STATE]"
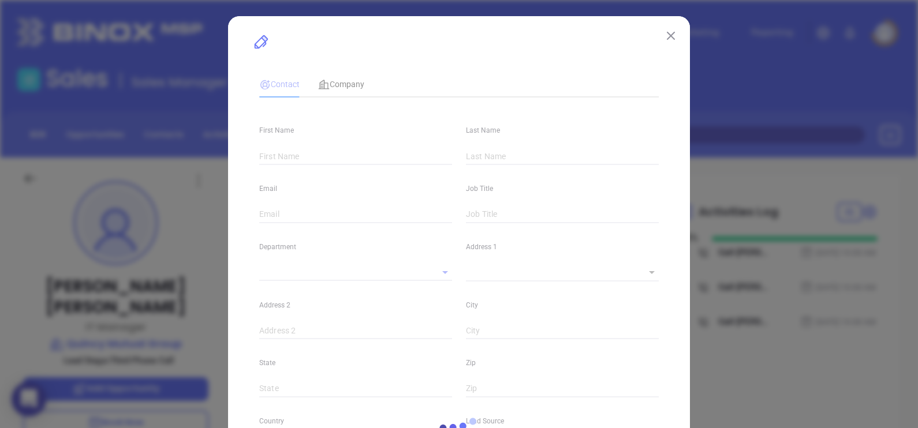
type input "1"
type input "Quincy"
type input "MA"
type input "02169"
type input "[DOMAIN_NAME][URL][PERSON_NAME]"
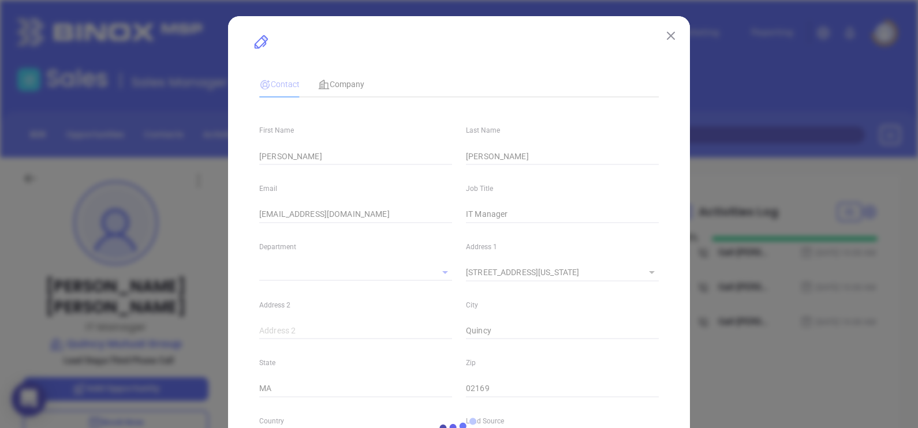
type input "[PERSON_NAME]"
type input "Third Phone Call"
type input "[PHONE_NUMBER]"
type input "1"
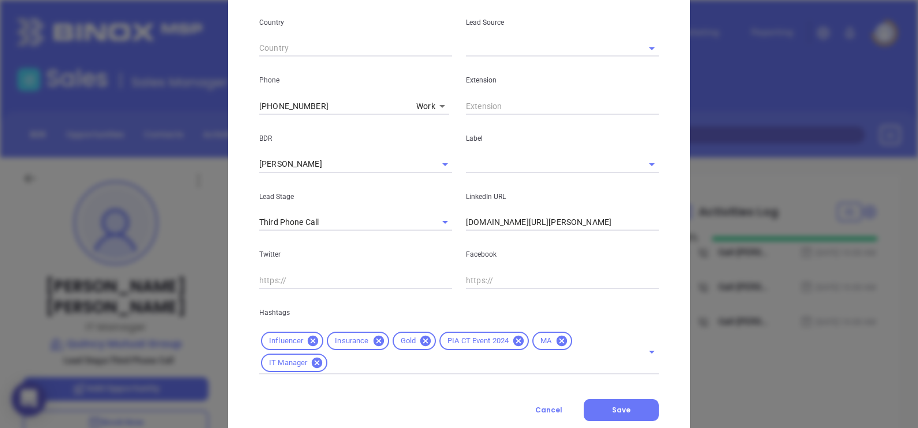
scroll to position [436, 0]
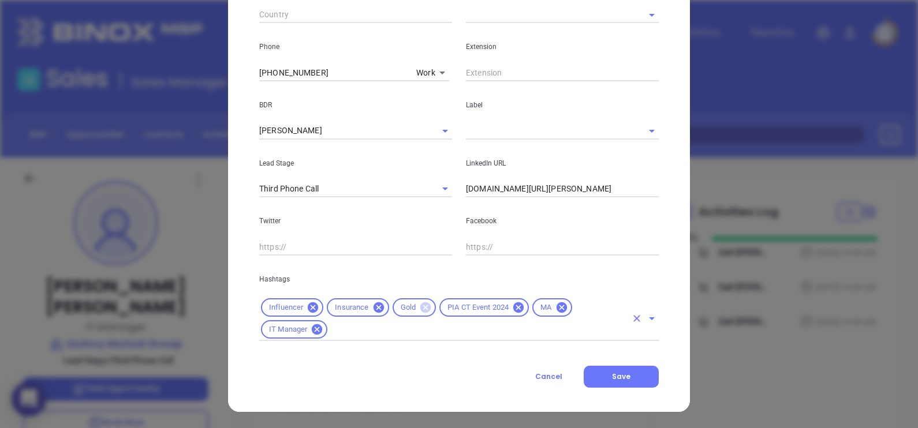
click at [421, 311] on icon at bounding box center [425, 307] width 10 height 10
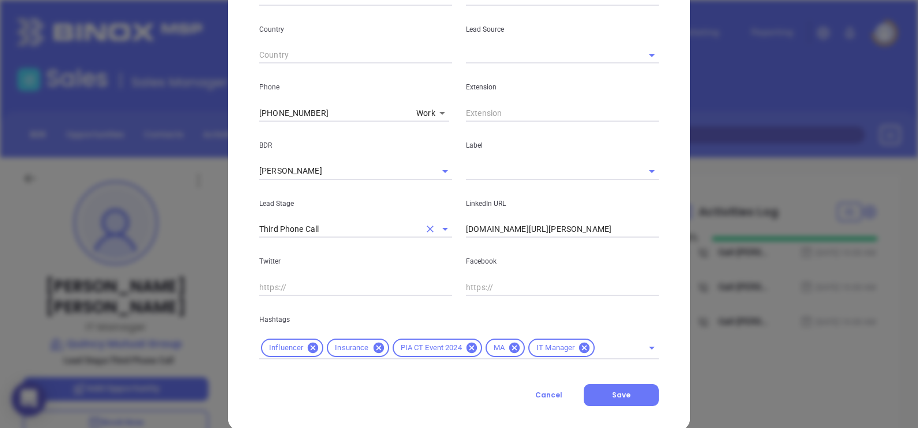
scroll to position [413, 0]
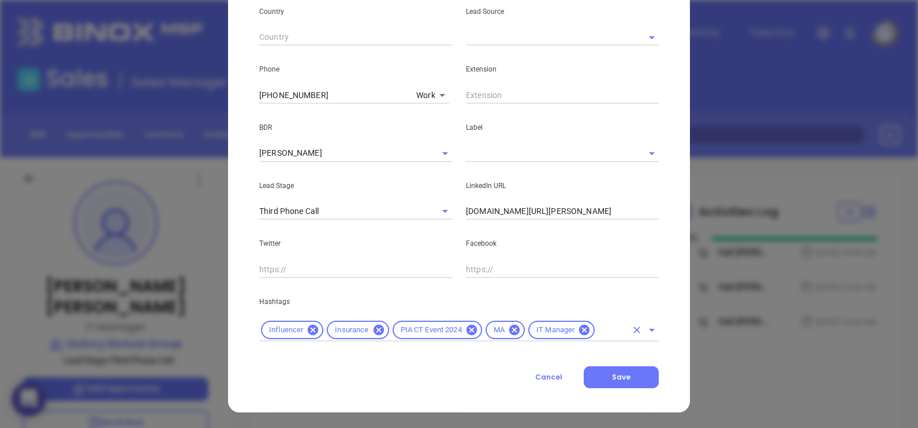
click at [607, 322] on div "Influencer Insurance PIA CT Event 2024 MA IT Manager" at bounding box center [458, 330] width 399 height 23
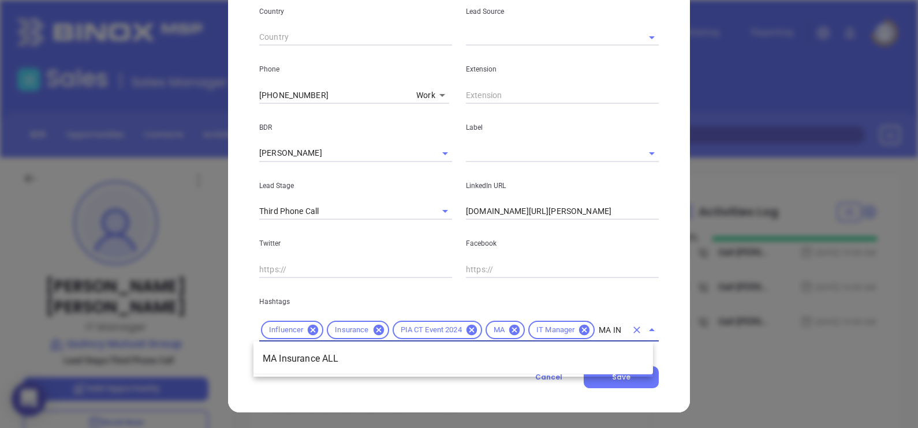
type input "MA INS"
click at [452, 361] on li "MA Insurance ALL" at bounding box center [452, 359] width 399 height 21
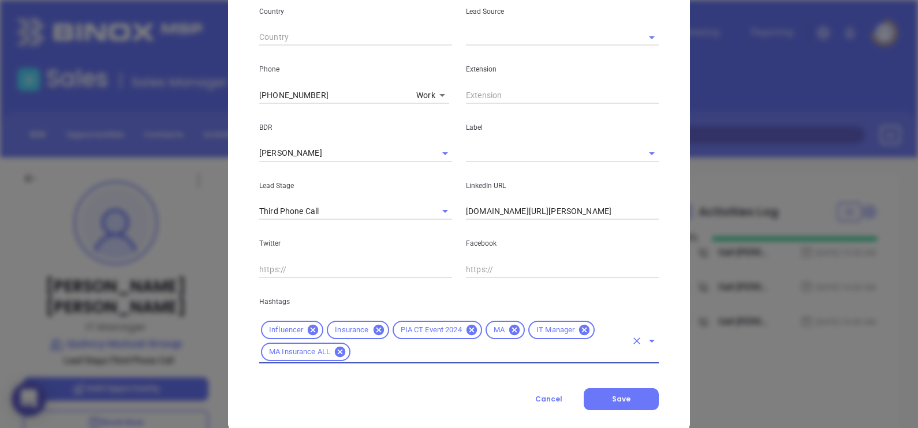
scroll to position [0, 0]
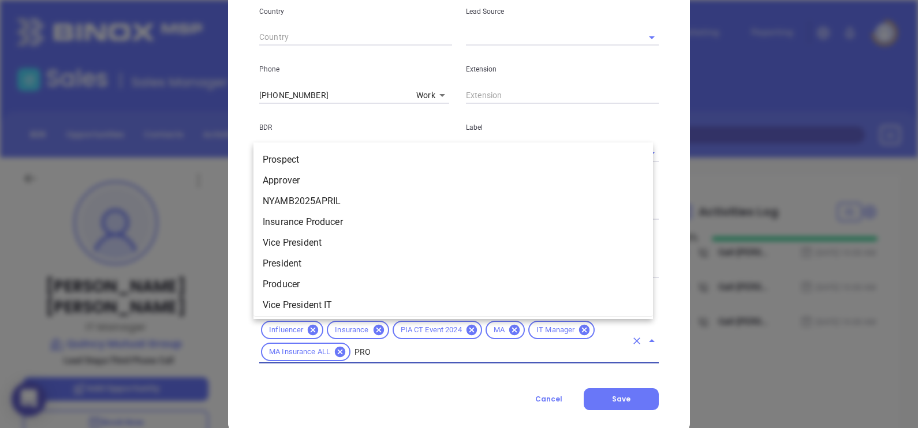
type input "PROS"
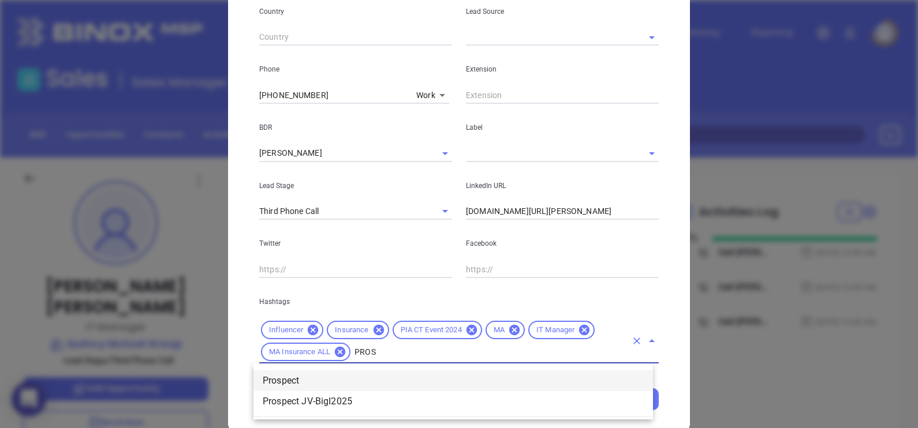
click at [410, 377] on li "Prospect" at bounding box center [452, 381] width 399 height 21
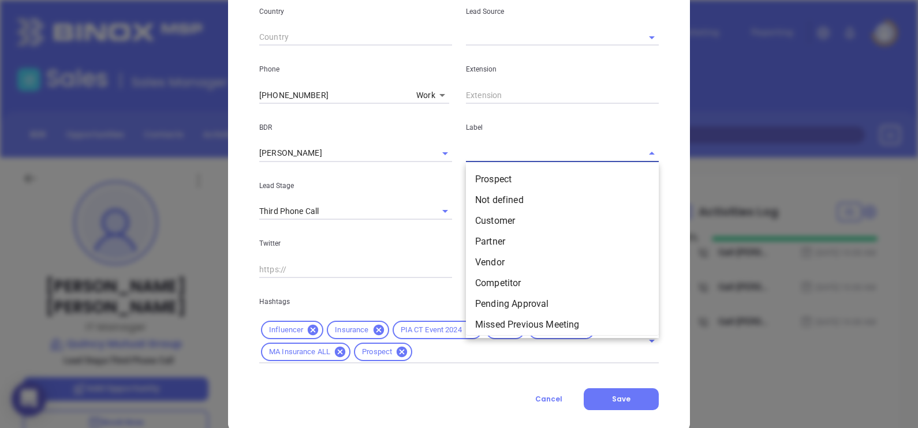
click at [488, 146] on input "text" at bounding box center [546, 153] width 160 height 17
click at [489, 176] on li "Prospect" at bounding box center [562, 179] width 193 height 21
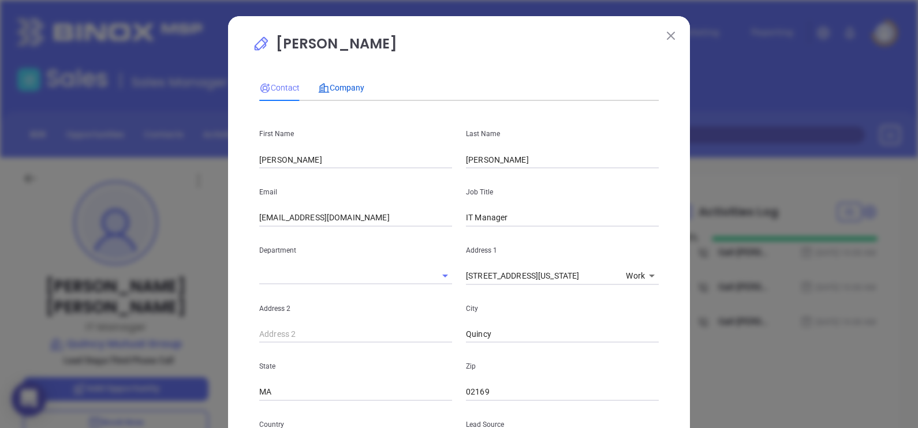
click at [332, 83] on span "Company" at bounding box center [341, 87] width 46 height 9
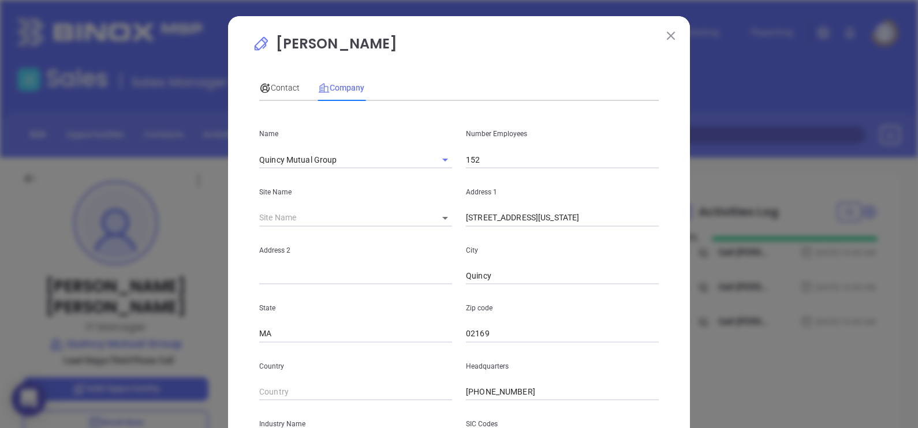
scroll to position [233, 0]
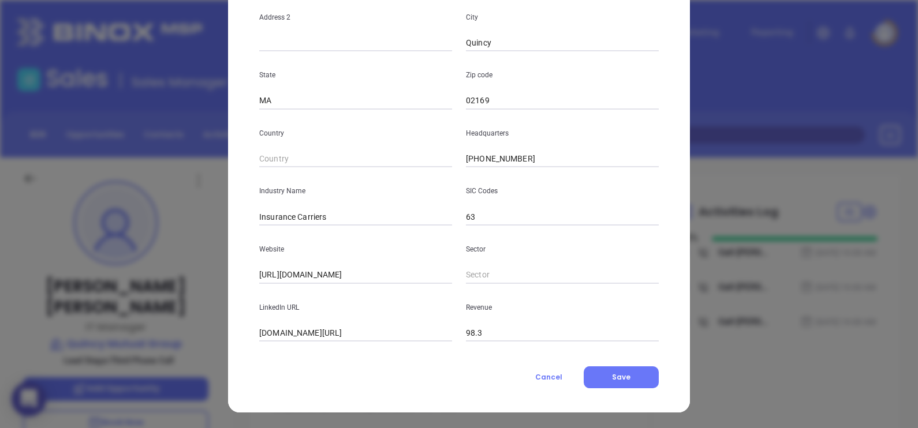
click at [339, 335] on input "linkedin.com/company/quincy-mutual-group" at bounding box center [355, 333] width 193 height 17
click at [341, 336] on input "linkedin.com/company/quincy-mutual-group" at bounding box center [355, 333] width 193 height 17
paste input "www.linkedin.com/company/quincy-mutual-group/"
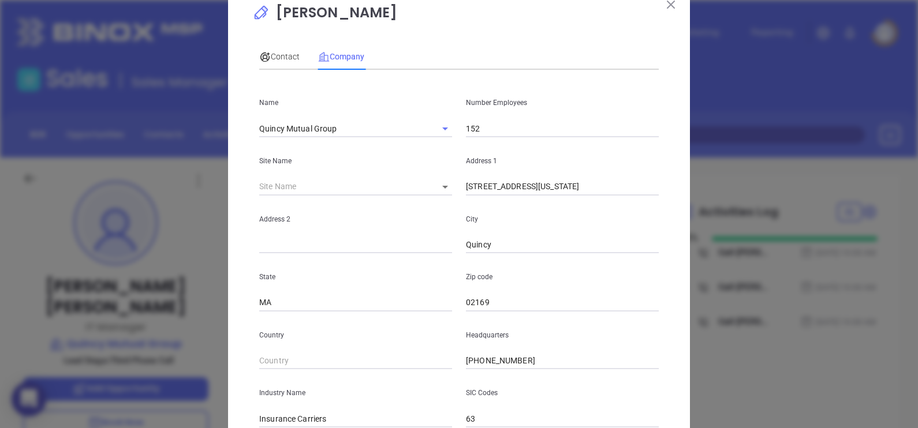
scroll to position [0, 0]
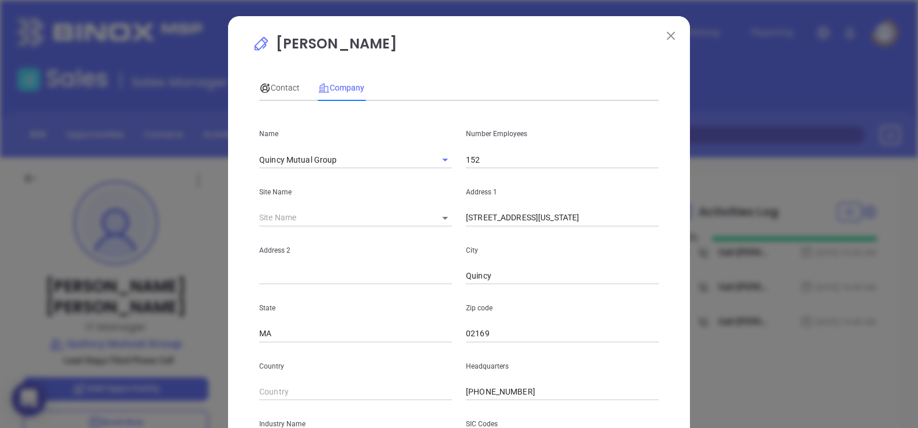
type input "www.linkedin.com/company/quincy-mutual-group/"
drag, startPoint x: 479, startPoint y: 162, endPoint x: 466, endPoint y: 164, distance: 13.6
click at [466, 164] on input "152" at bounding box center [562, 159] width 193 height 17
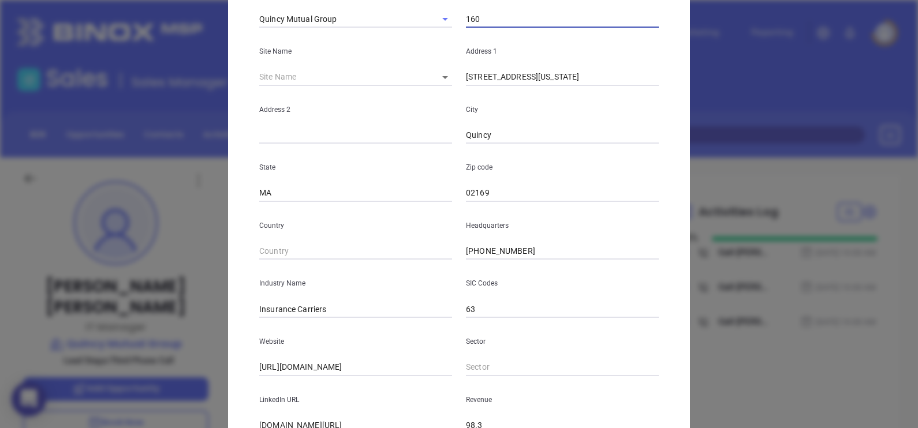
scroll to position [233, 0]
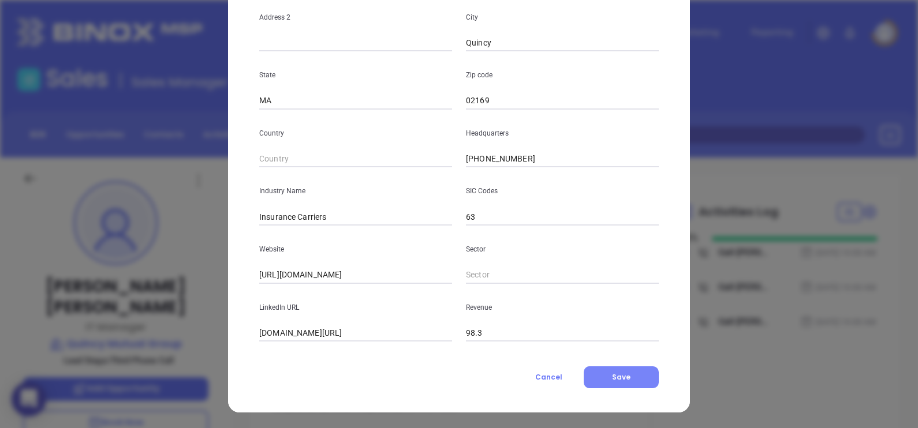
type input "160"
click at [614, 372] on span "Save" at bounding box center [621, 377] width 18 height 10
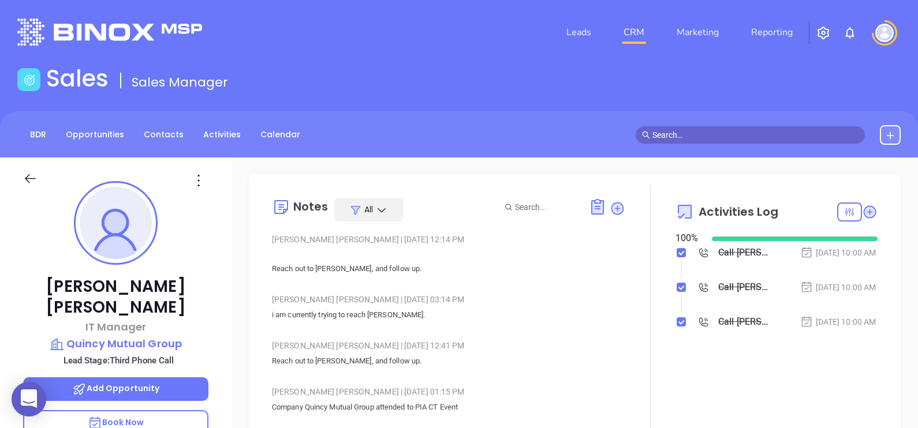
click at [709, 280] on li "Call Roxann to follow up - Roxann Sheehan Apr 8, 2024 | 10:00 AM" at bounding box center [777, 264] width 199 height 32
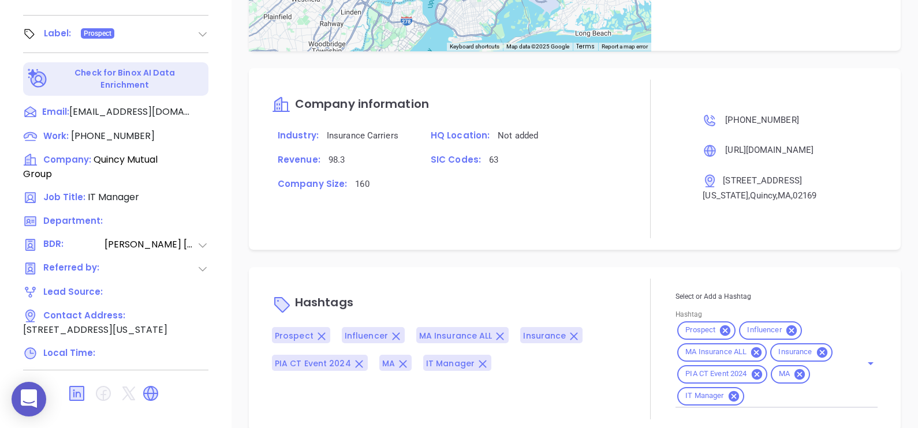
scroll to position [537, 0]
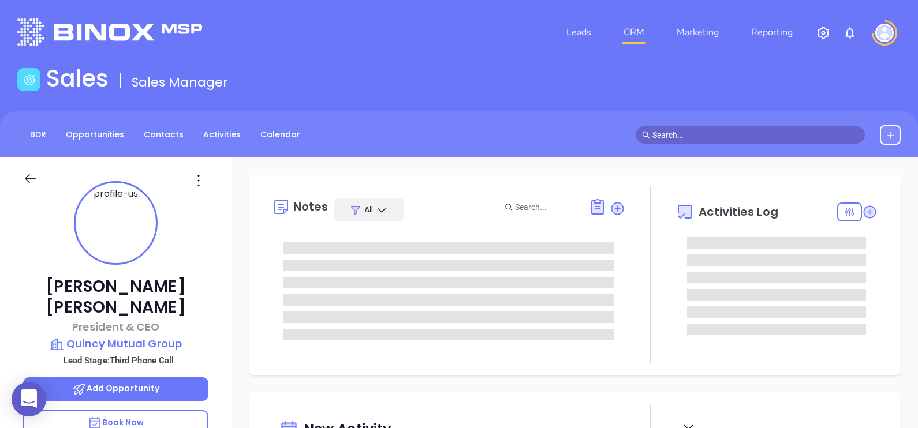
type input "[DATE]"
type input "[PERSON_NAME]"
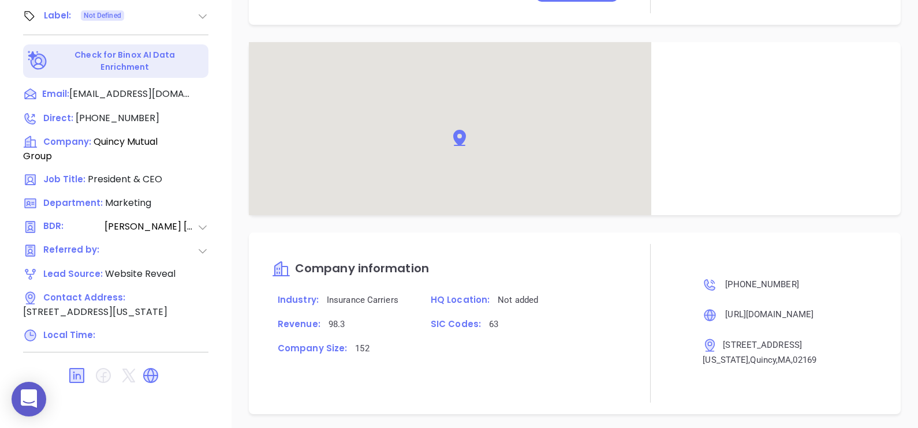
scroll to position [751, 0]
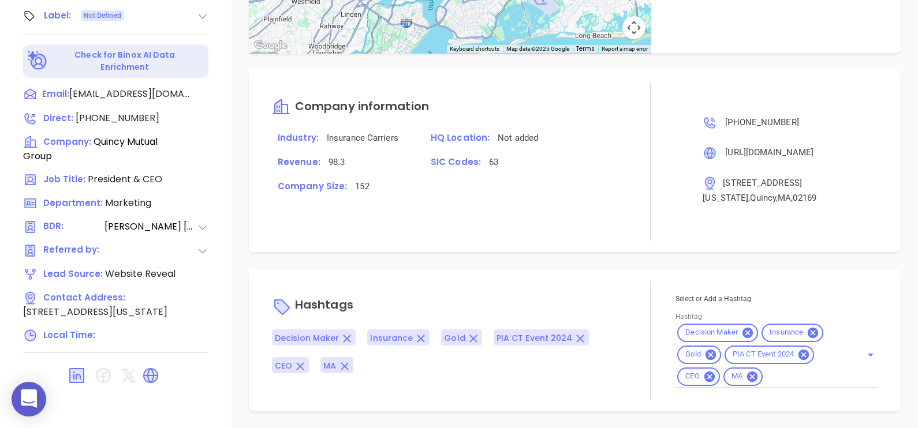
click at [705, 355] on icon at bounding box center [710, 354] width 10 height 10
click at [761, 375] on input "Hashtag" at bounding box center [782, 376] width 126 height 14
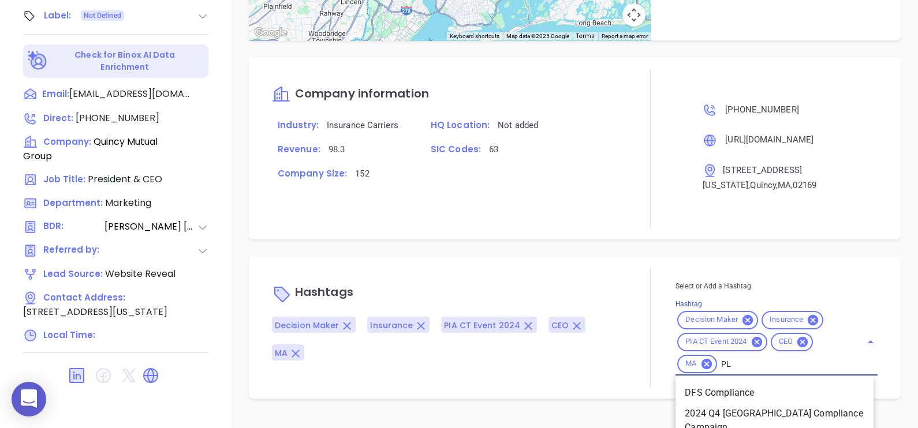
type input "PLA"
click at [742, 421] on li "Platinum 101-200" at bounding box center [774, 413] width 198 height 21
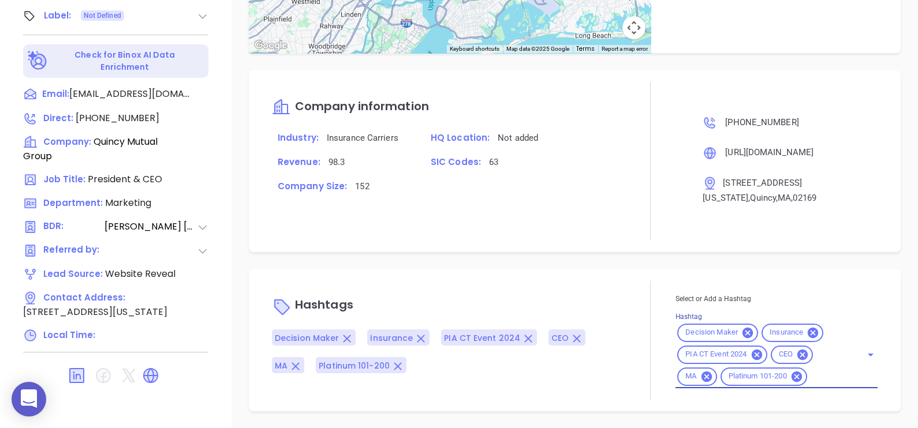
click at [644, 300] on div at bounding box center [650, 340] width 50 height 119
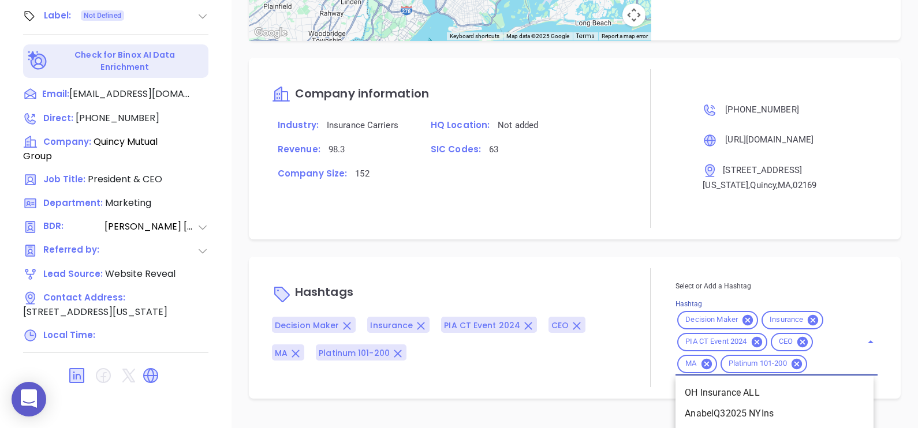
click at [810, 371] on input "Hashtag" at bounding box center [827, 364] width 36 height 14
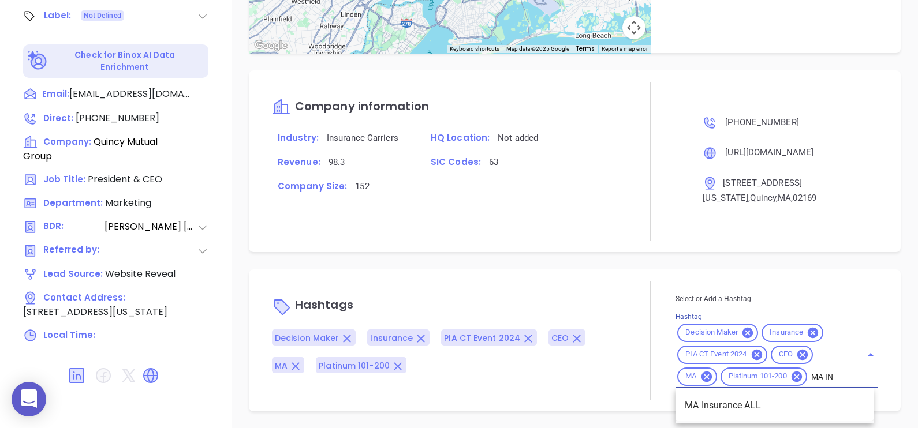
type input "MA INS"
click at [807, 403] on li "MA Insurance ALL" at bounding box center [774, 405] width 198 height 21
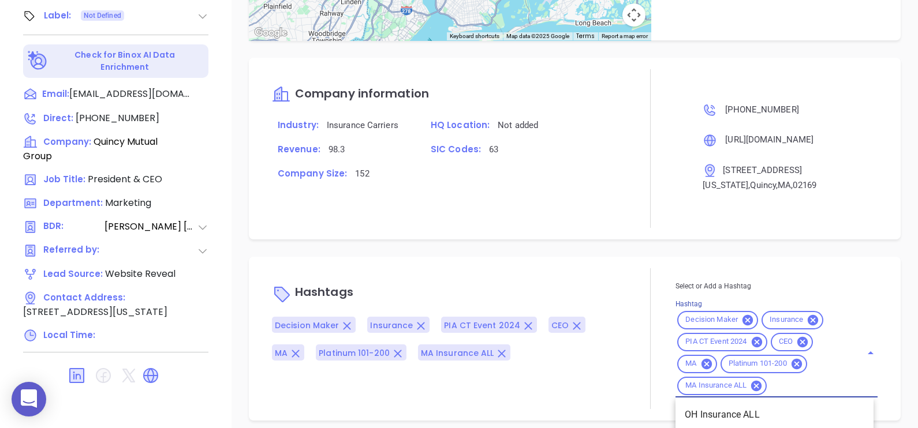
click at [786, 393] on input "Hashtag" at bounding box center [806, 386] width 77 height 14
type input "PRO"
click at [795, 418] on li "Prospect" at bounding box center [774, 415] width 198 height 21
click at [559, 261] on div "Notes All Abigail Mayda | Apr 9, 2024 02:23 PM got Doug vm again, i left vm yes…" at bounding box center [574, 25] width 686 height 808
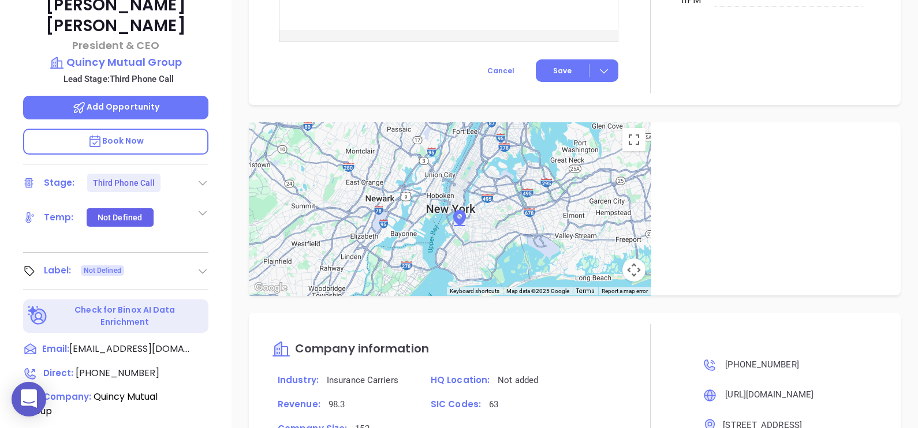
scroll to position [248, 0]
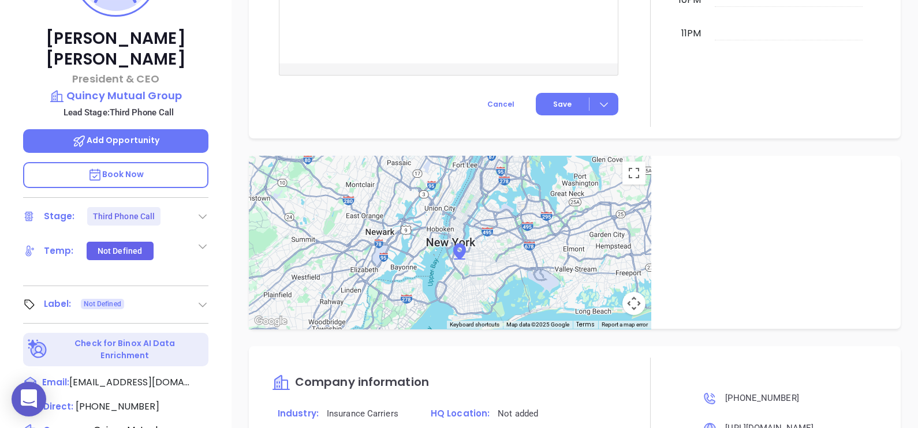
click at [203, 299] on icon at bounding box center [203, 305] width 12 height 12
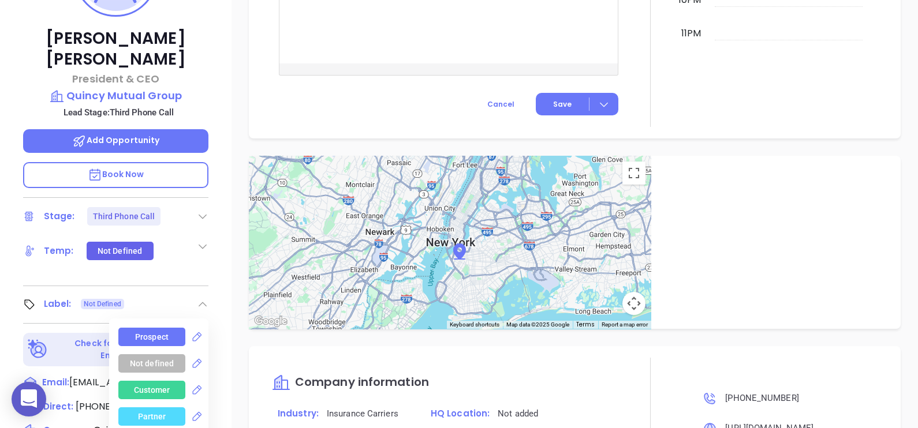
click at [151, 328] on div "Prospect" at bounding box center [151, 337] width 33 height 18
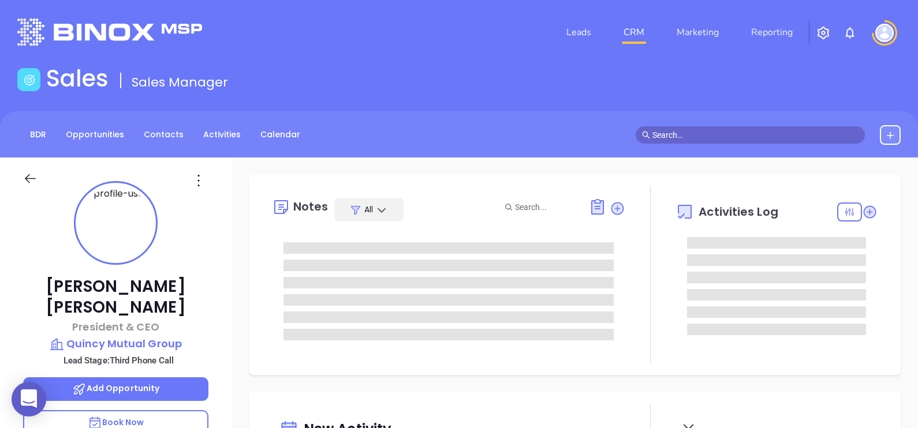
type input "[DATE]"
type input "[PERSON_NAME]"
click at [138, 336] on p "Quincy Mutual Group" at bounding box center [115, 344] width 185 height 16
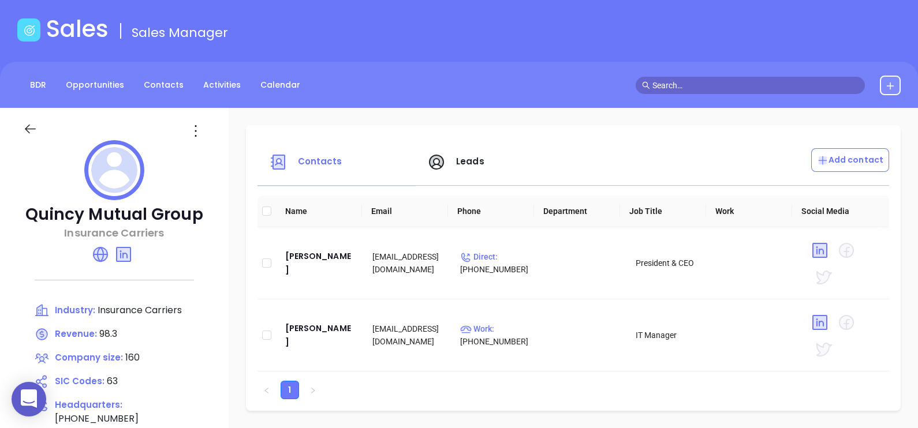
scroll to position [72, 0]
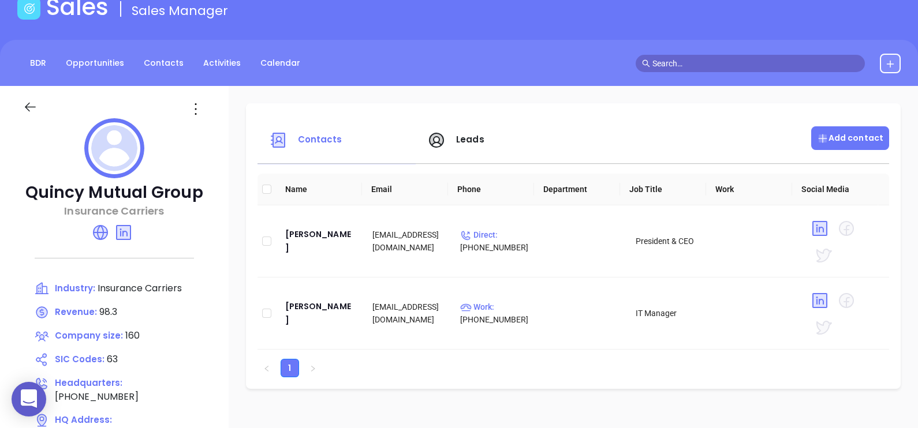
click at [852, 140] on p "Add contact" at bounding box center [850, 138] width 66 height 12
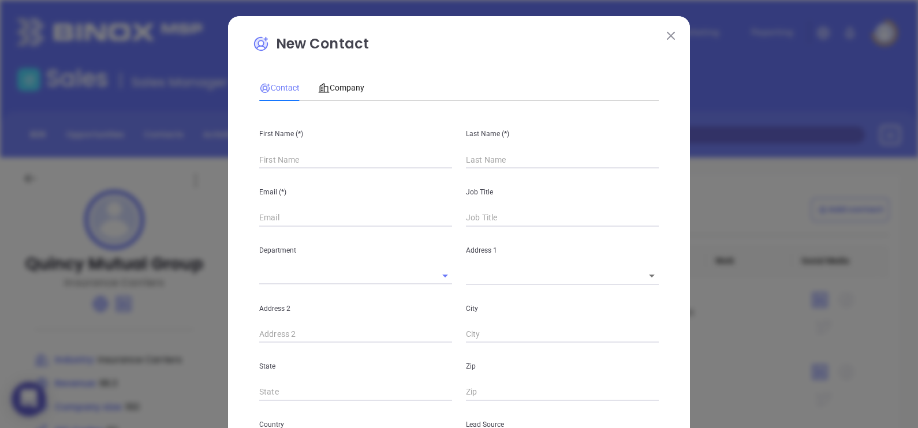
click at [271, 157] on input "text" at bounding box center [355, 159] width 193 height 17
type input "Fourth Phone Call"
type input "1"
click at [334, 166] on input "text" at bounding box center [355, 159] width 193 height 17
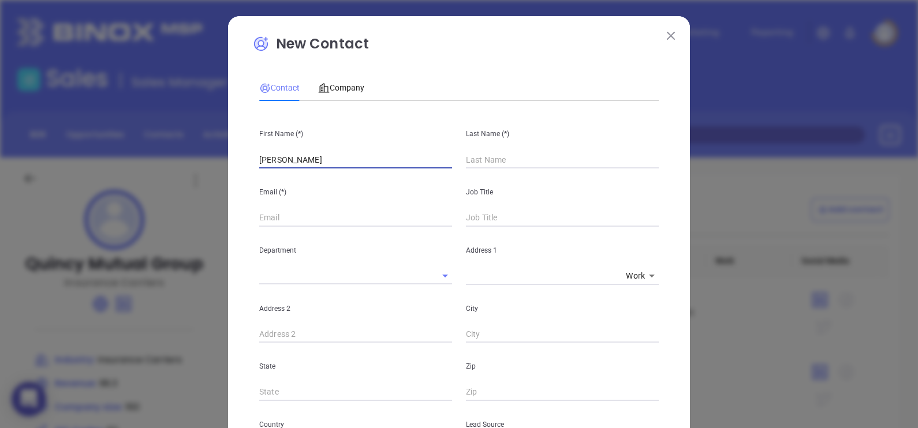
type input "Tim"
type input "Burgess"
click at [270, 219] on input "text" at bounding box center [355, 218] width 193 height 17
paste input "tactim@hotmail.com"
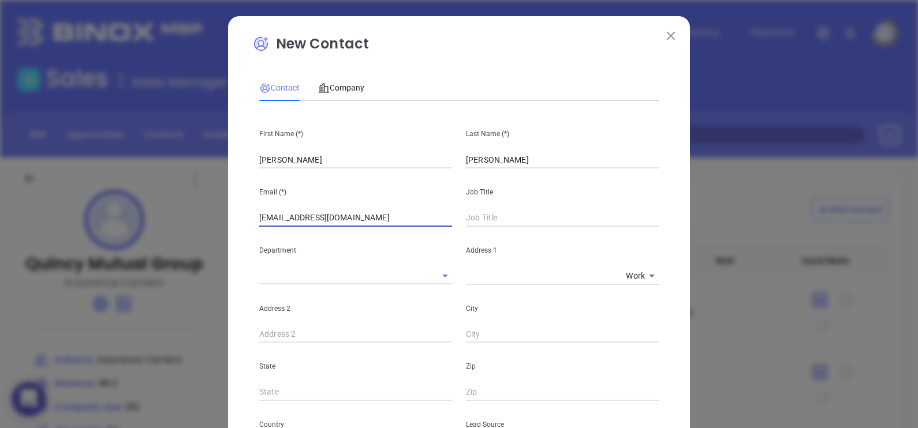
type input "tactim@hotmail.com"
click at [592, 214] on input "text" at bounding box center [562, 218] width 193 height 17
type input "Senior Marketing Representative"
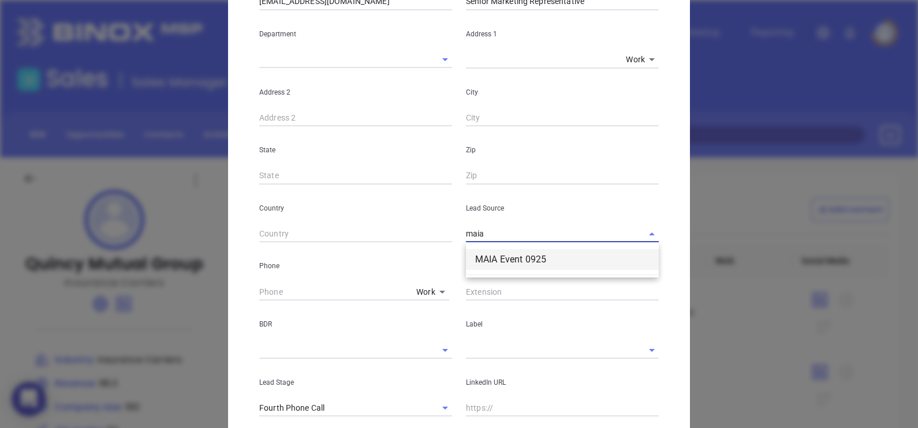
click at [509, 254] on li "MAIA Event 0925" at bounding box center [562, 259] width 193 height 21
type input "MAIA Event 0925"
type input "( ) -"
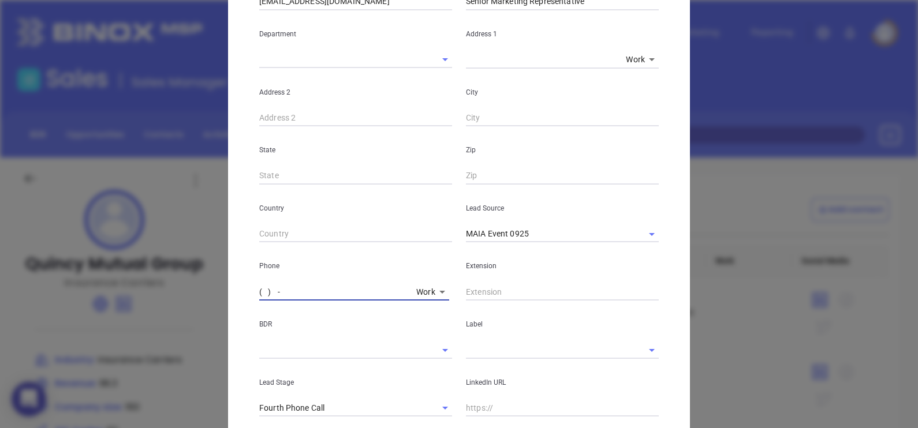
click at [259, 289] on input "( ) -" at bounding box center [335, 291] width 152 height 17
paste input "617) 770-5100"
type input "(617) 770-5100"
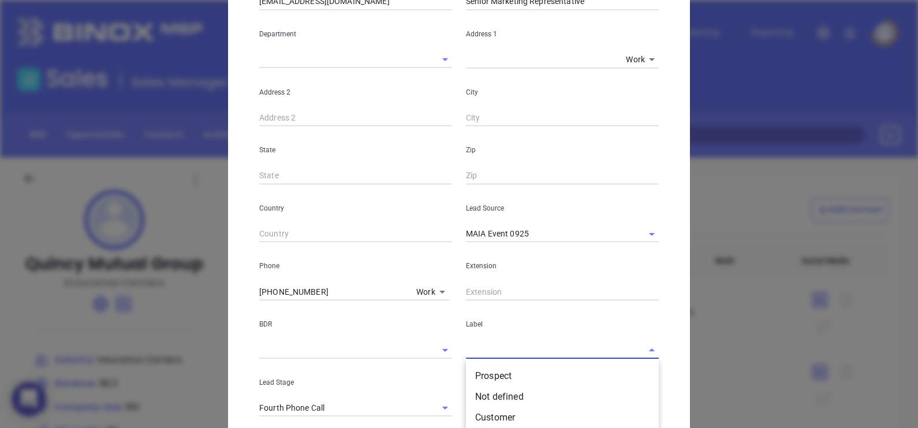
click at [482, 349] on input "text" at bounding box center [546, 350] width 160 height 17
click at [498, 371] on li "Prospect" at bounding box center [562, 376] width 193 height 21
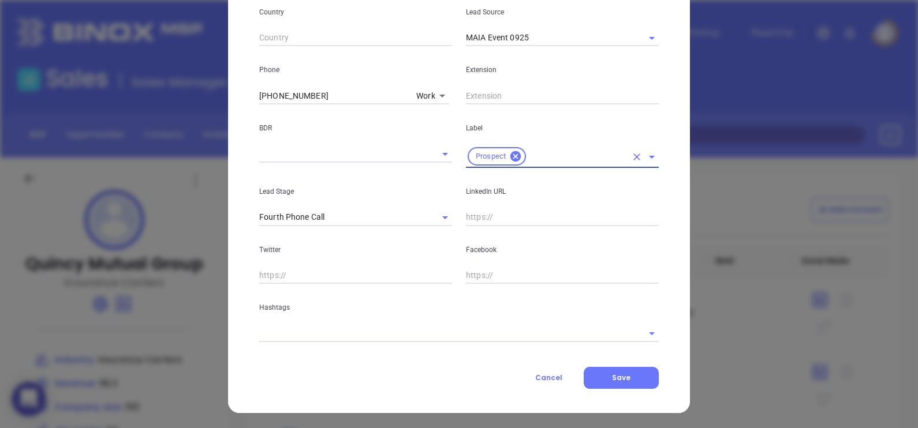
scroll to position [413, 0]
click at [470, 214] on input "text" at bounding box center [562, 216] width 193 height 17
paste input "www.linkedin.com/in/tim-burgess-62b57810/"
type input "www.linkedin.com/in/tim-burgess-62b57810/"
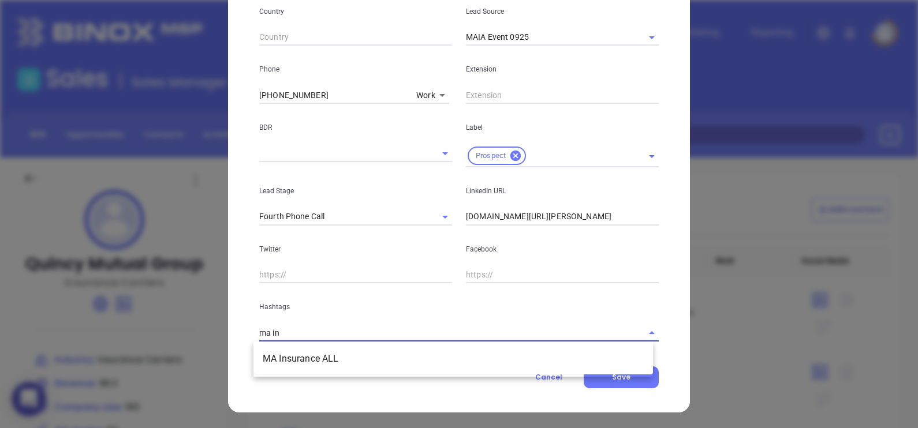
type input "ma ins"
click at [351, 361] on li "MA Insurance ALL" at bounding box center [452, 359] width 399 height 21
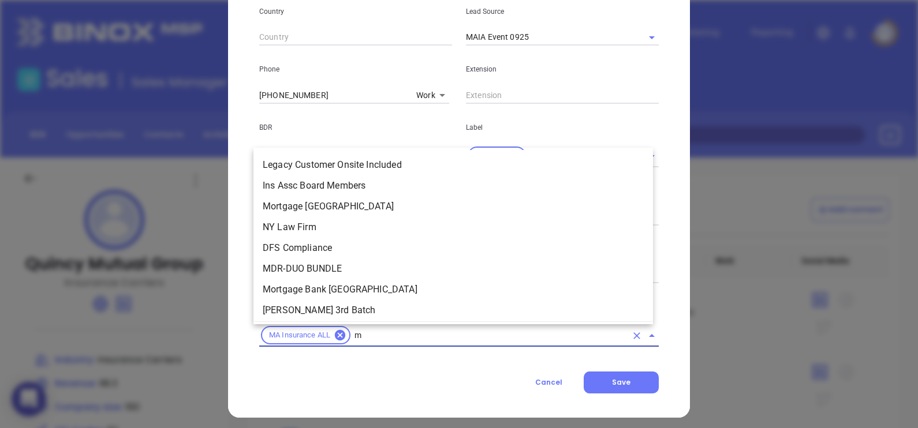
type input "ma"
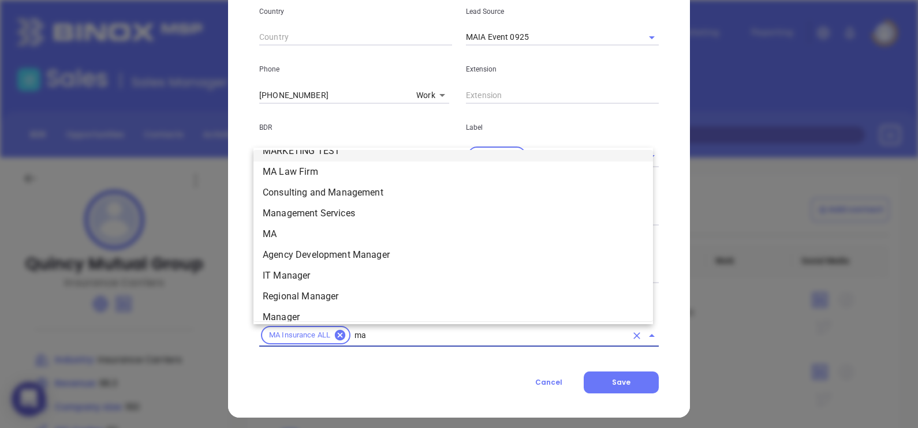
scroll to position [244, 0]
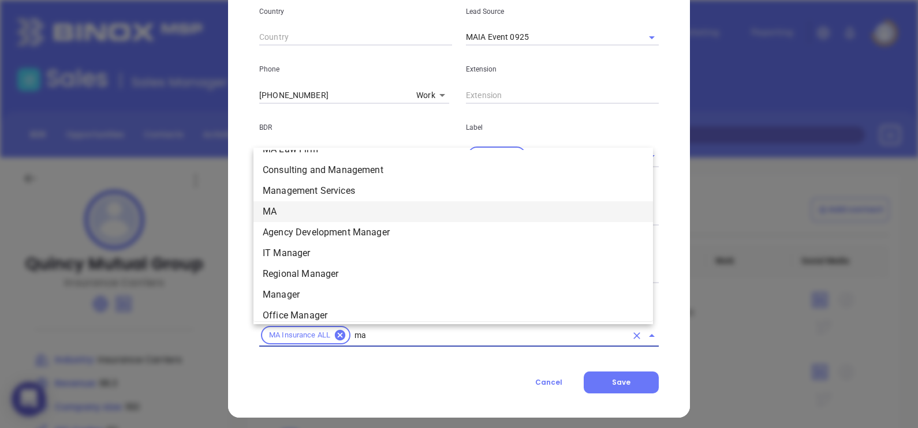
click at [290, 211] on li "MA" at bounding box center [452, 211] width 399 height 21
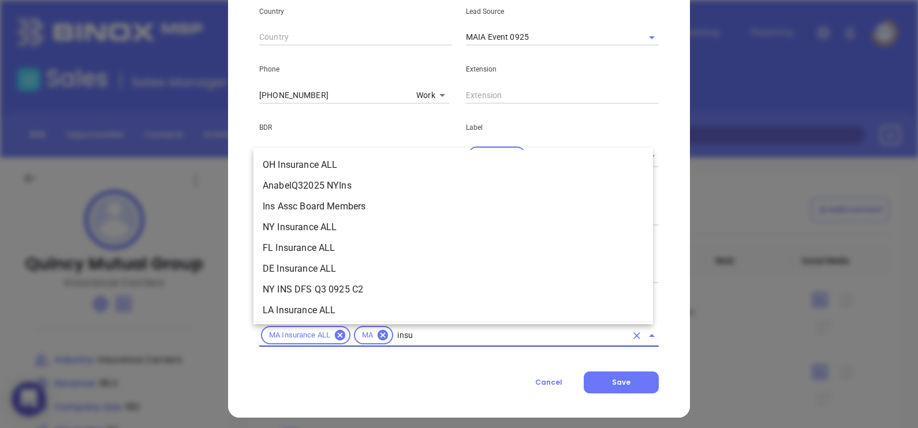
scroll to position [297, 0]
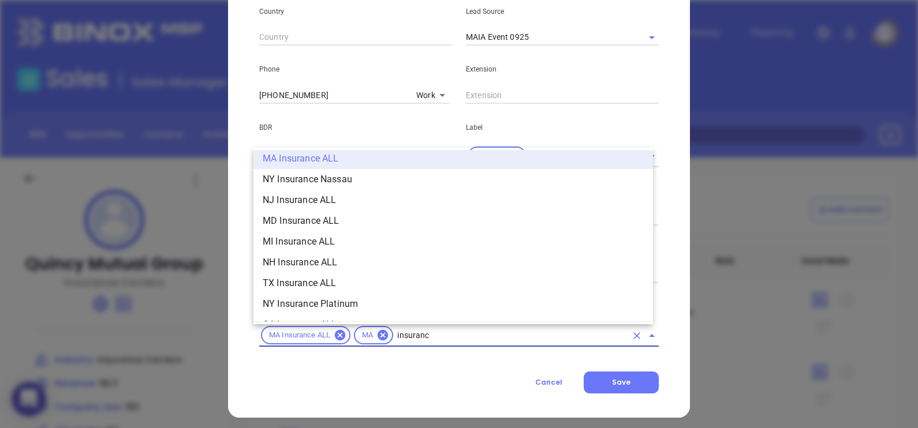
type input "insurance"
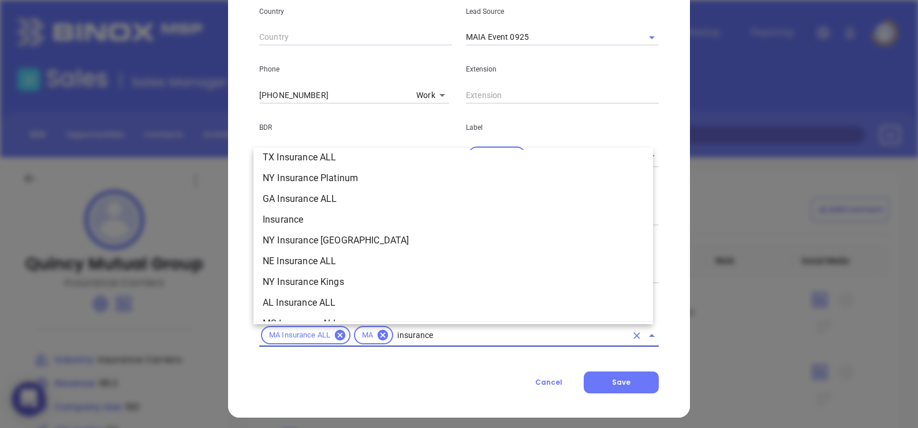
scroll to position [442, 0]
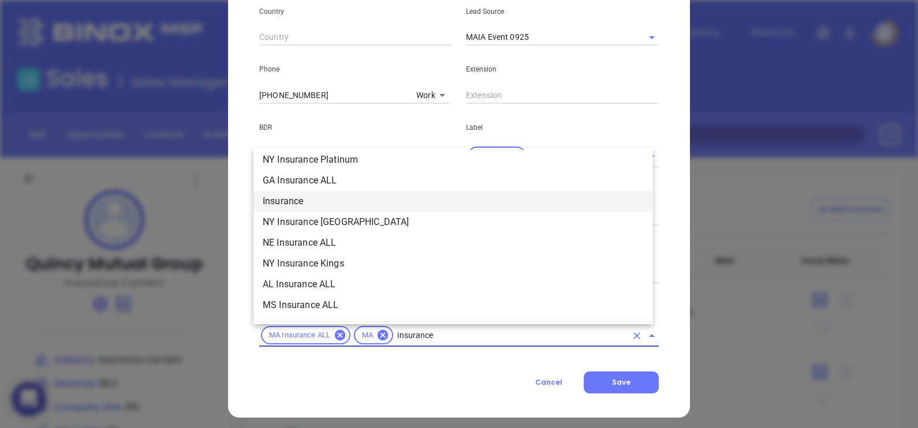
click at [312, 203] on li "Insurance" at bounding box center [452, 201] width 399 height 21
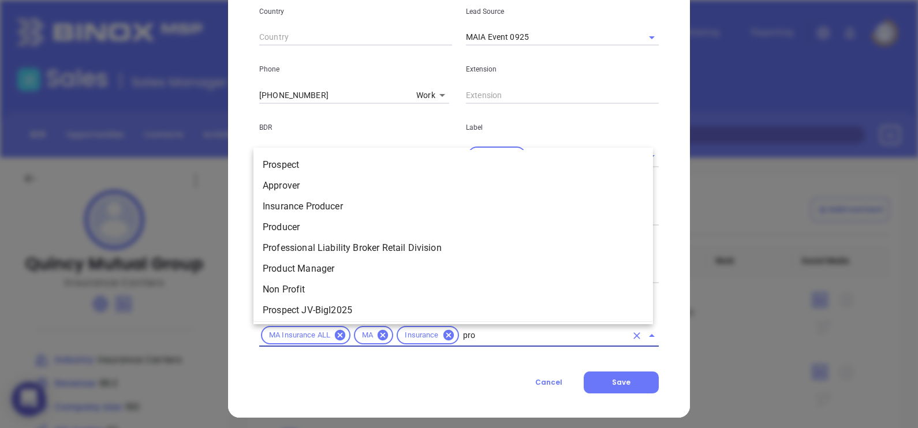
type input "pros"
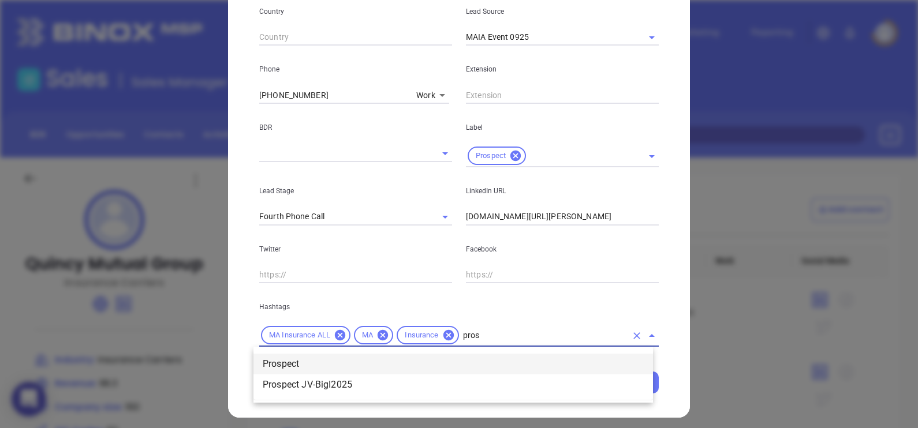
click at [378, 361] on li "Prospect" at bounding box center [452, 364] width 399 height 21
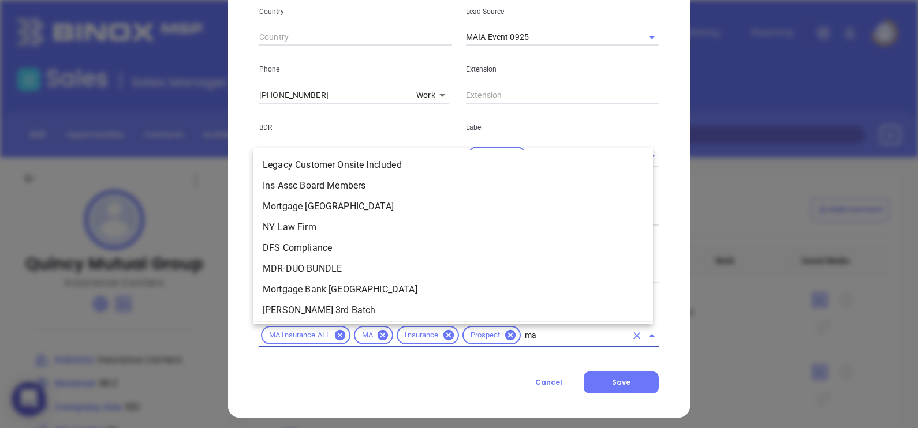
scroll to position [28, 0]
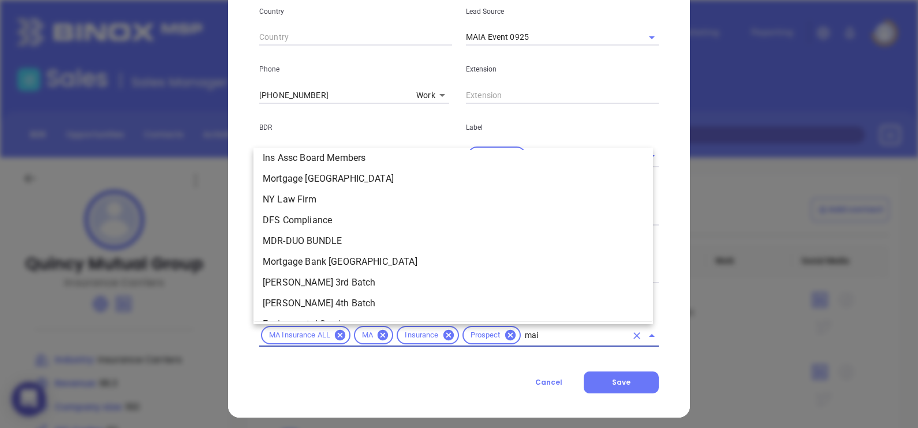
type input "maia"
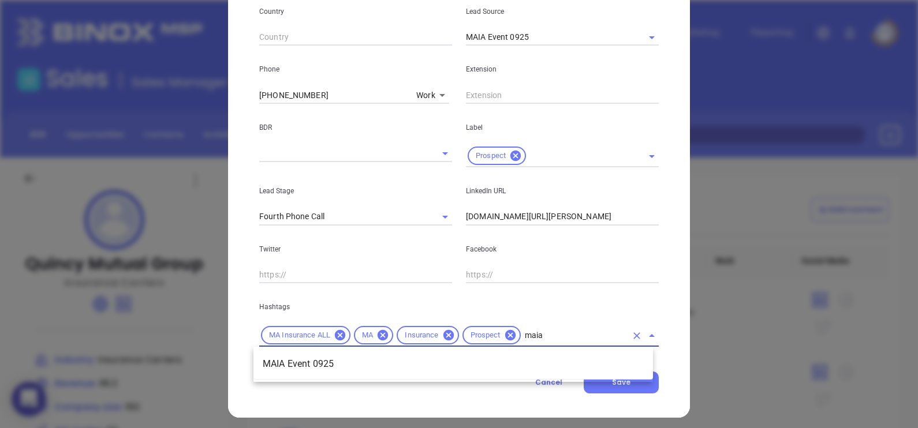
scroll to position [0, 0]
click at [508, 364] on li "MAIA Event 0925" at bounding box center [452, 364] width 399 height 21
type input "extra"
click at [471, 355] on li "Extra Contact" at bounding box center [452, 364] width 399 height 21
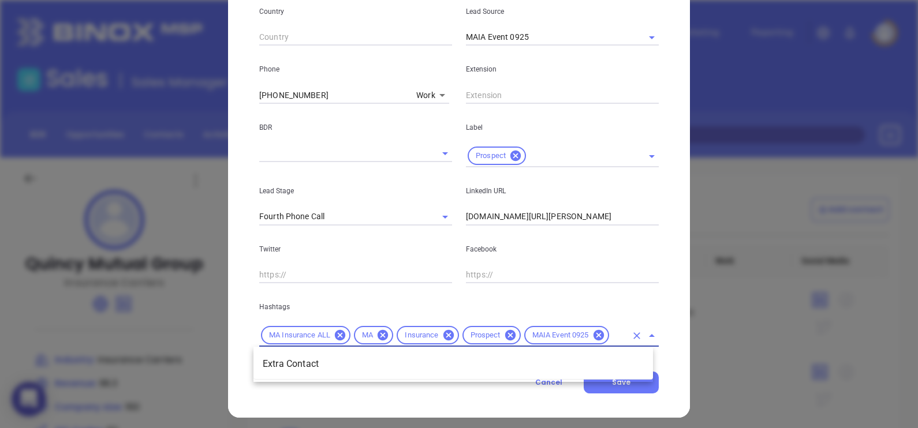
scroll to position [0, 0]
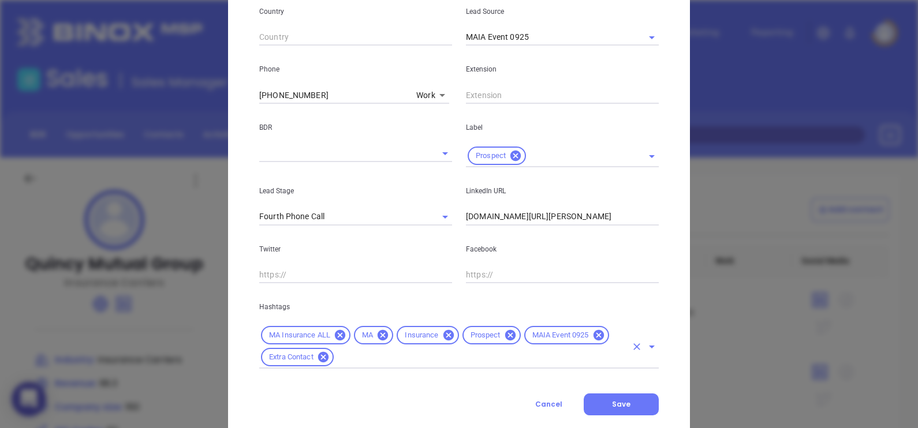
click at [365, 366] on div "MA Insurance ALL MA Insurance Prospect MAIA Event 0925 Extra Contact" at bounding box center [458, 346] width 399 height 44
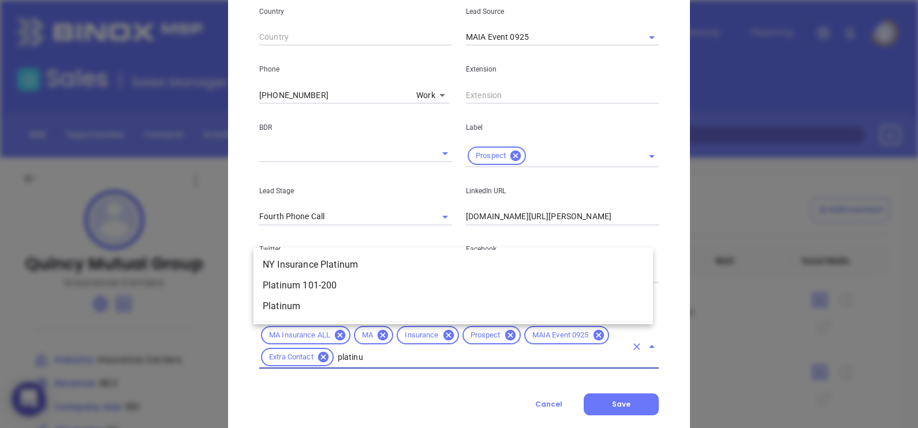
type input "platinum"
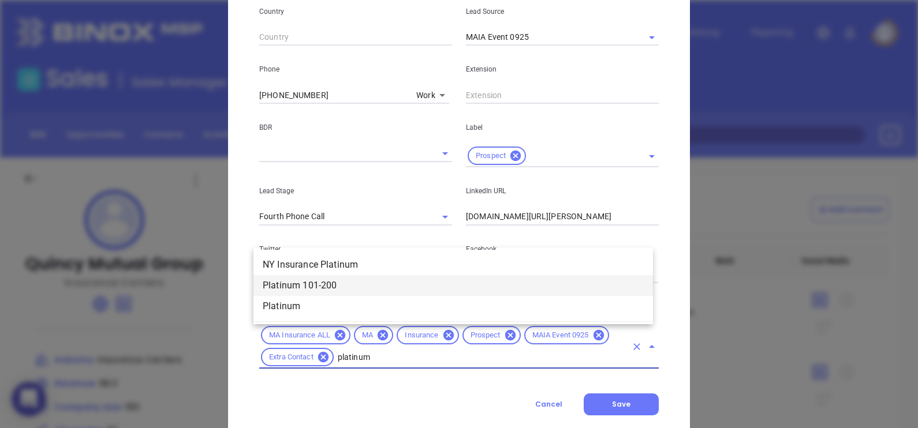
click at [306, 284] on li "Platinum 101-200" at bounding box center [452, 285] width 399 height 21
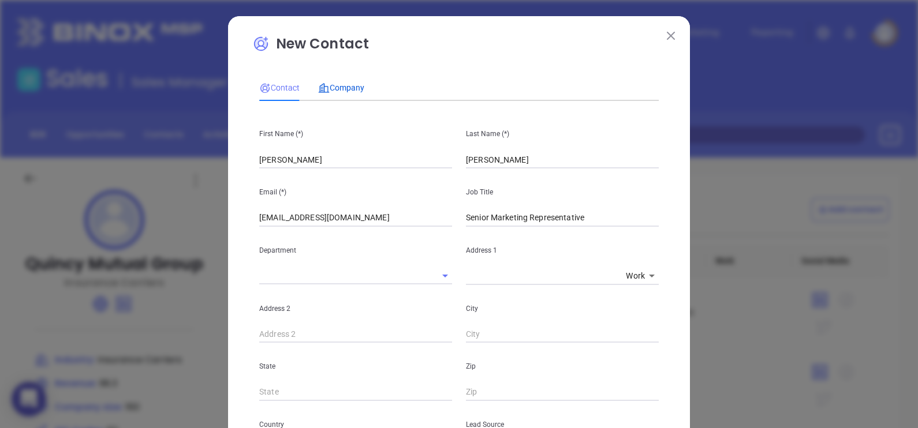
click at [330, 92] on span "Company" at bounding box center [341, 87] width 46 height 9
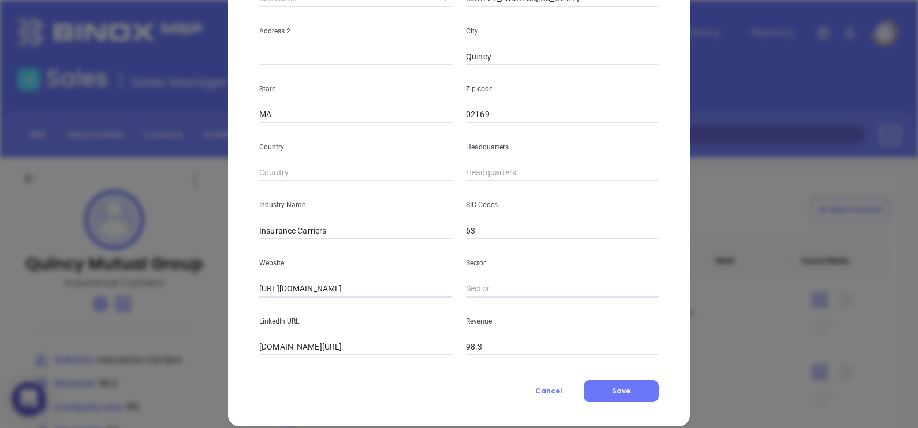
scroll to position [233, 0]
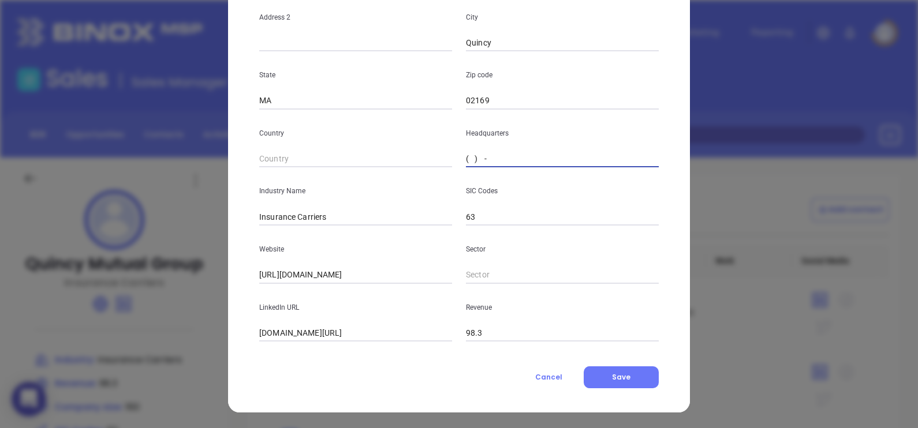
click at [490, 152] on input "( ) -" at bounding box center [562, 159] width 193 height 17
paste input "617) 770-5100"
type input "(617) 770-5100"
click at [629, 388] on div "New Contact Contact Company First Name (*) Tim Last Name (*) Burgess Email (*) …" at bounding box center [459, 98] width 462 height 630
click at [626, 378] on button "Save" at bounding box center [621, 377] width 75 height 22
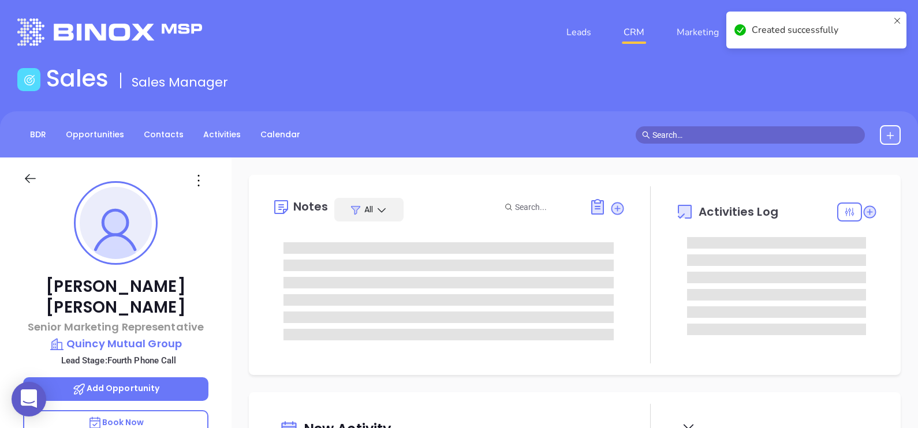
type input "[DATE]"
type input "[PERSON_NAME]"
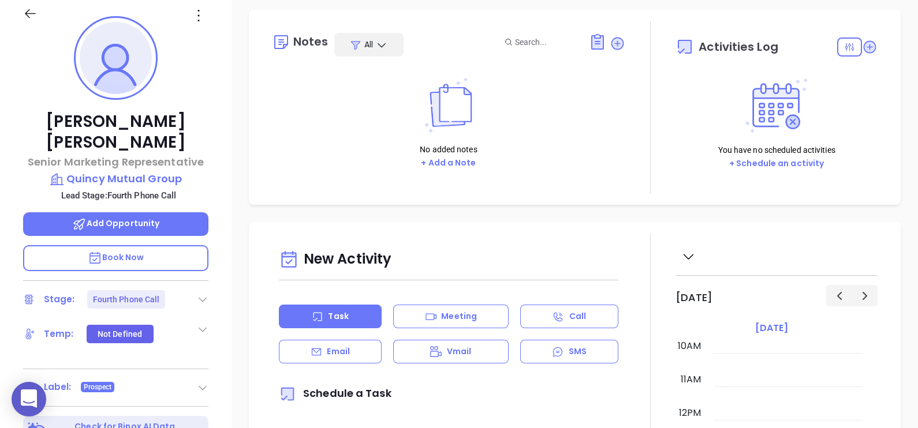
scroll to position [216, 0]
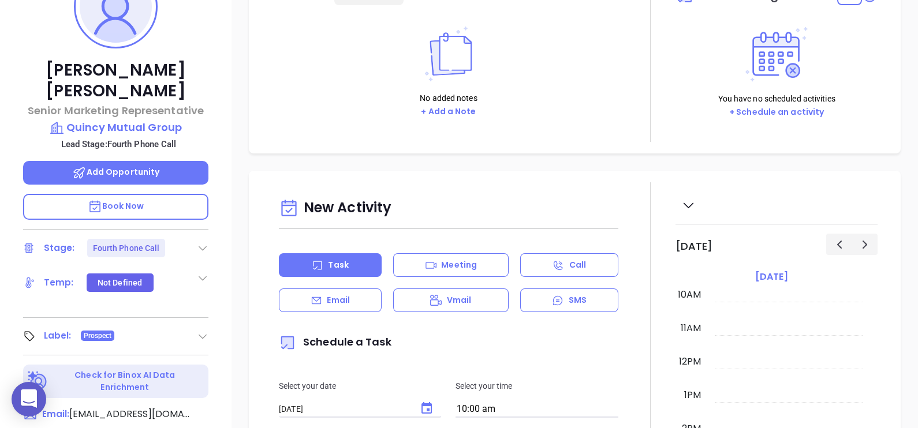
click at [198, 242] on icon at bounding box center [203, 248] width 12 height 12
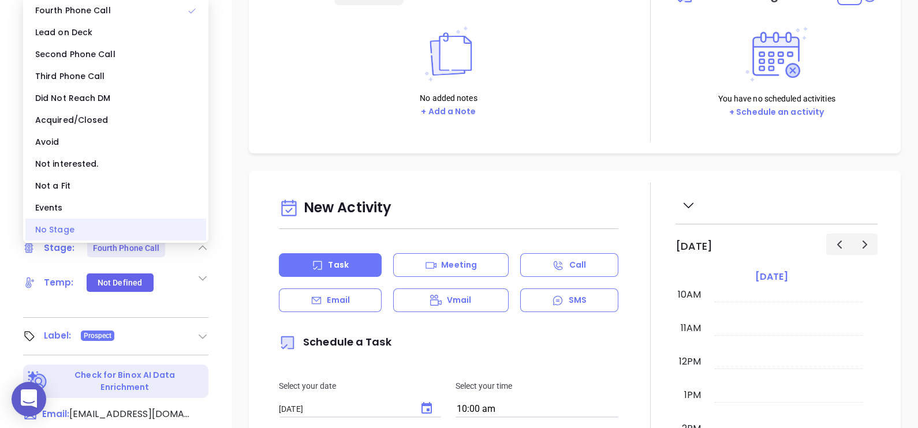
click at [142, 230] on div "No Stage" at bounding box center [115, 230] width 181 height 22
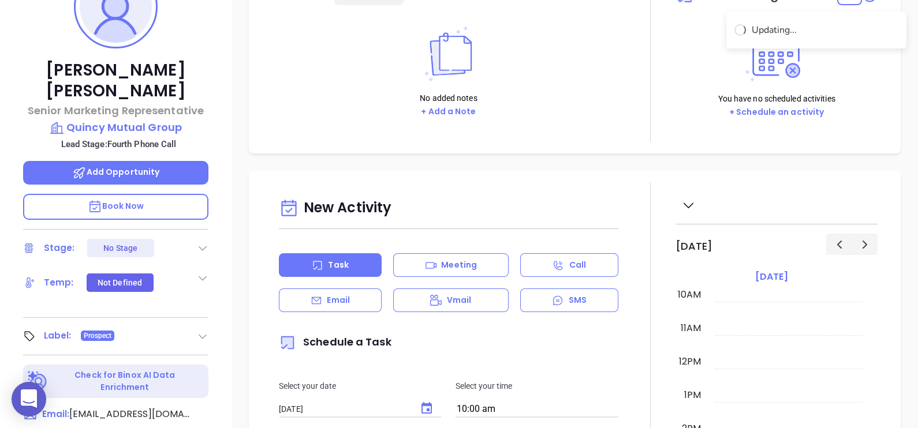
click at [429, 154] on div "Notes All No added notes + Add a Note Activities Log You have no scheduled acti…" at bounding box center [574, 345] width 686 height 808
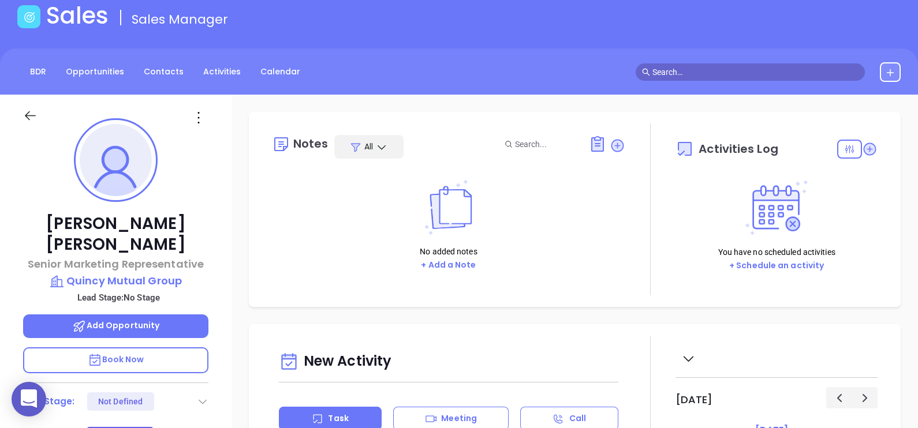
scroll to position [0, 0]
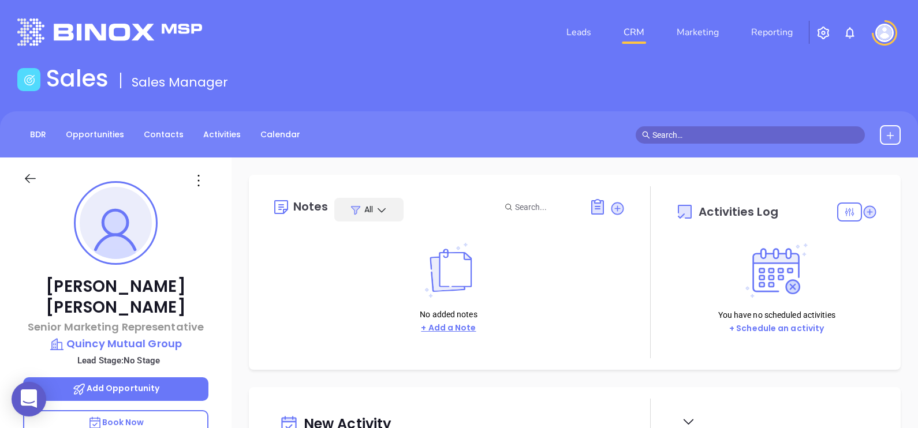
click at [450, 331] on button "+ Add a Note" at bounding box center [448, 327] width 62 height 13
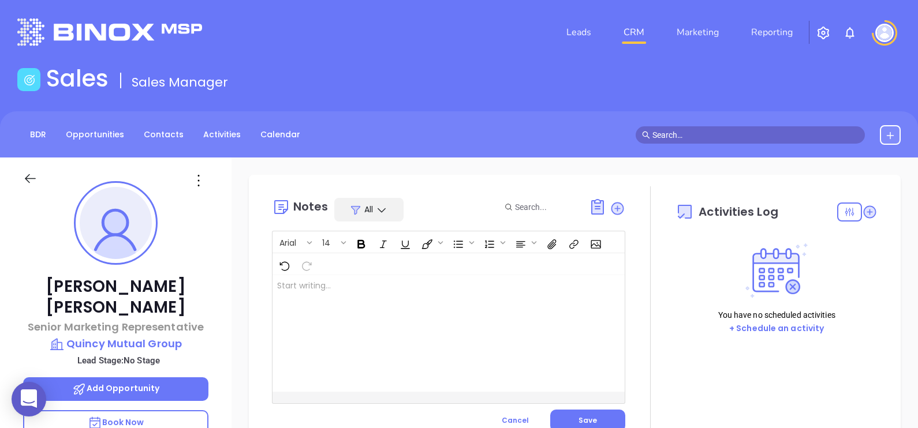
click at [422, 293] on div at bounding box center [435, 333] width 327 height 117
click at [599, 413] on button "Save" at bounding box center [587, 421] width 75 height 22
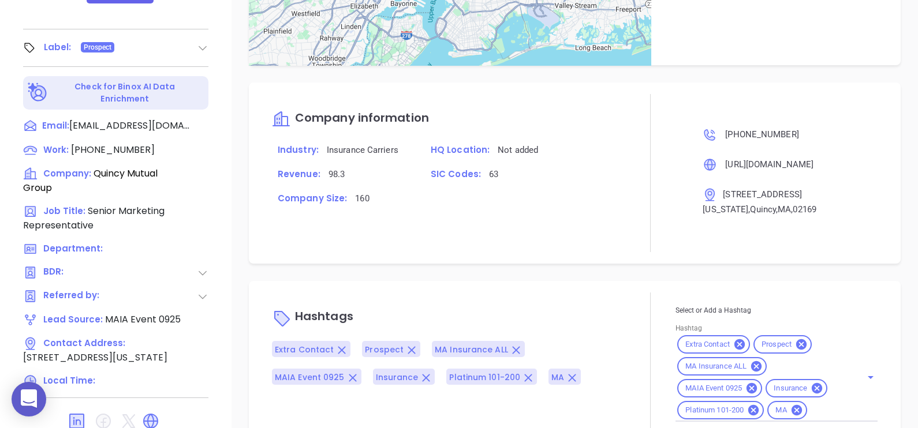
scroll to position [537, 0]
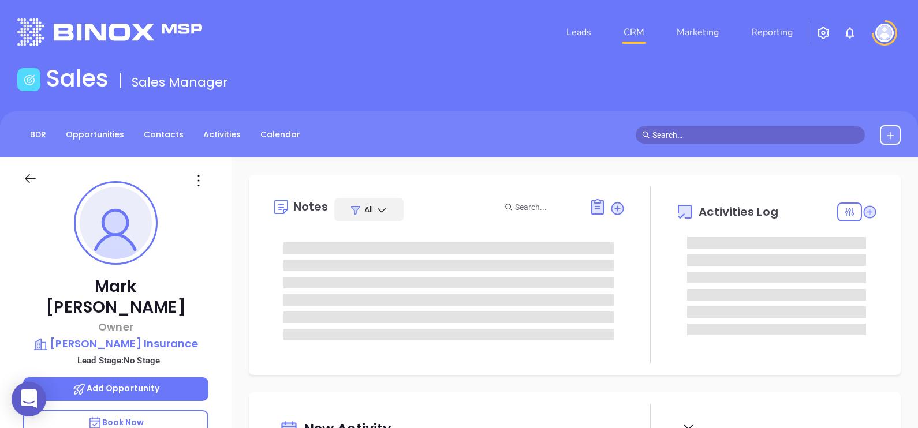
type input "[DATE]"
type input "[PERSON_NAME]"
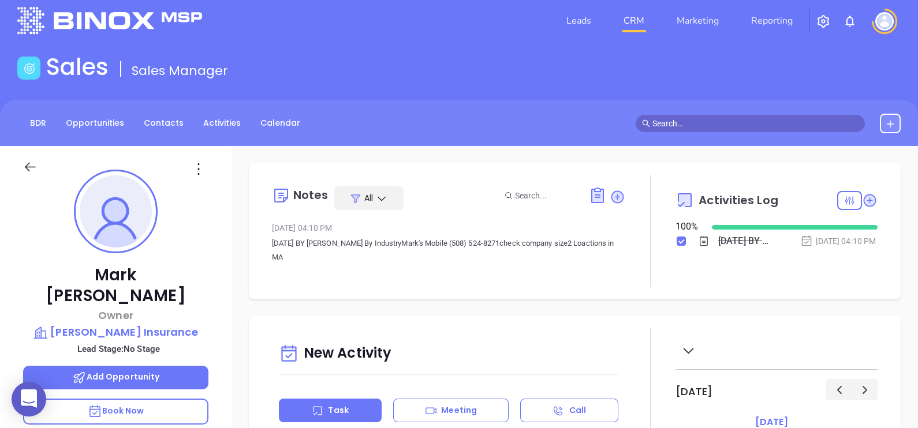
scroll to position [0, 0]
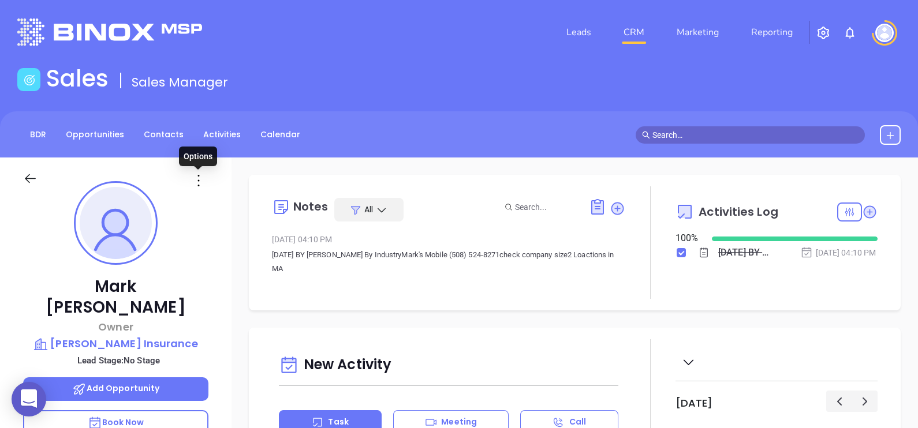
click at [199, 173] on icon at bounding box center [198, 180] width 18 height 18
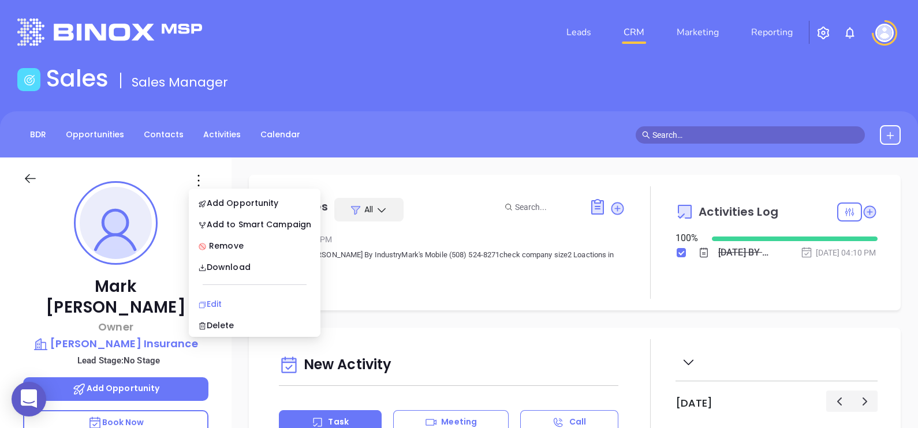
click at [223, 301] on div "Edit" at bounding box center [254, 304] width 113 height 13
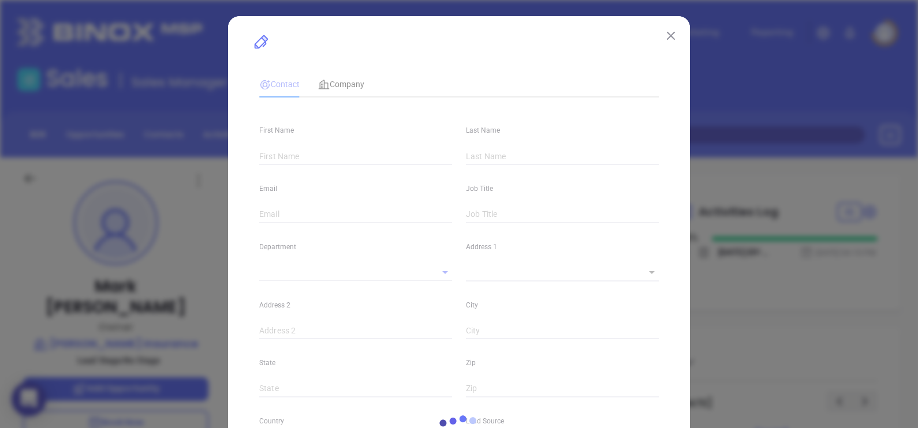
type input "Mark"
type input "[PERSON_NAME]"
type input "[EMAIL_ADDRESS][DOMAIN_NAME]"
type input "Owner"
type input "1"
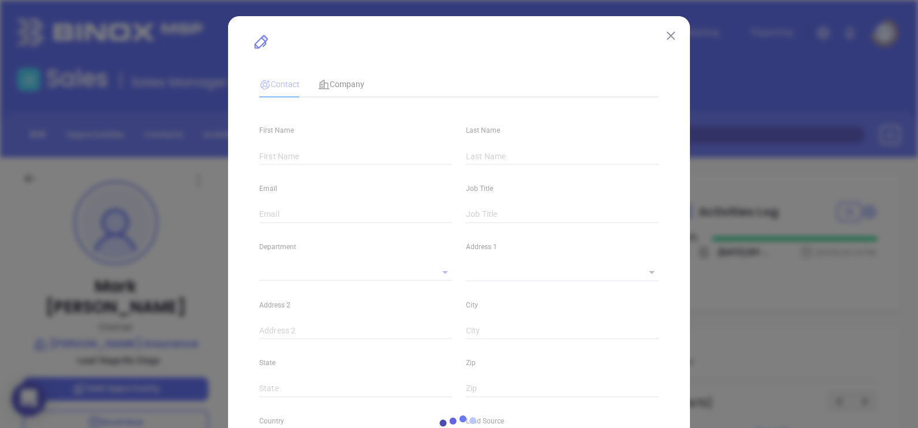
type input "[DOMAIN_NAME][URL][PERSON_NAME]"
type input "Marketing"
type input "Other"
type input "undefined undefined"
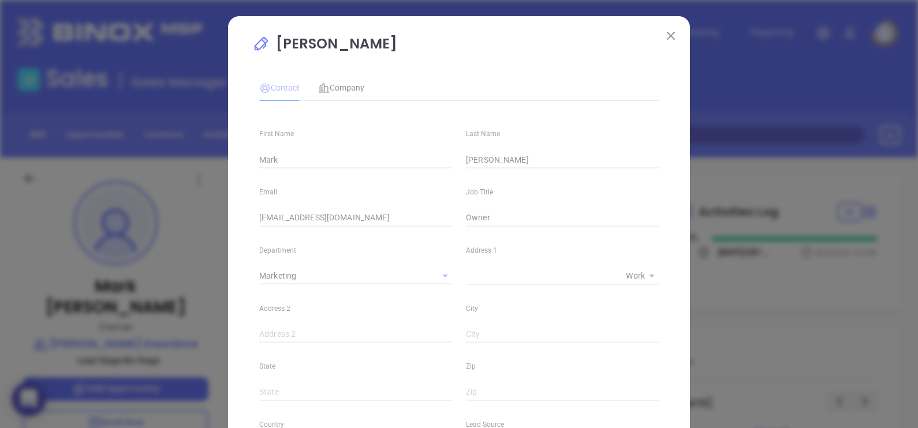
type input "[PHONE_NUMBER]"
type input "1"
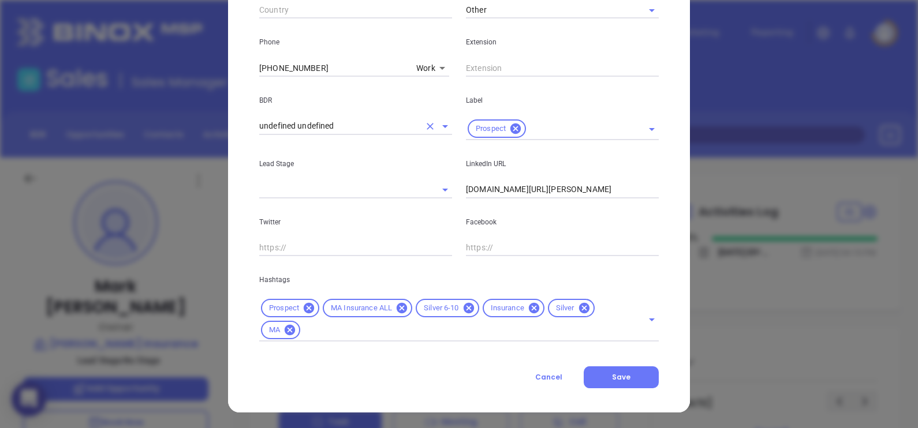
scroll to position [441, 0]
click at [578, 310] on icon at bounding box center [584, 307] width 13 height 13
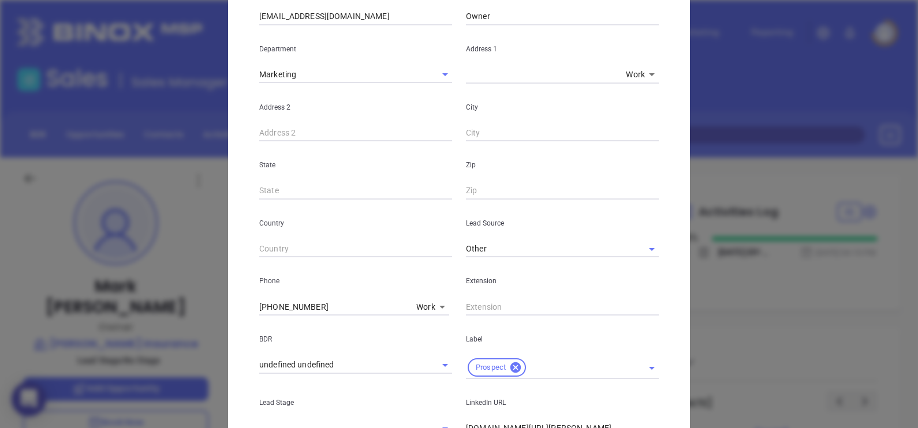
scroll to position [0, 0]
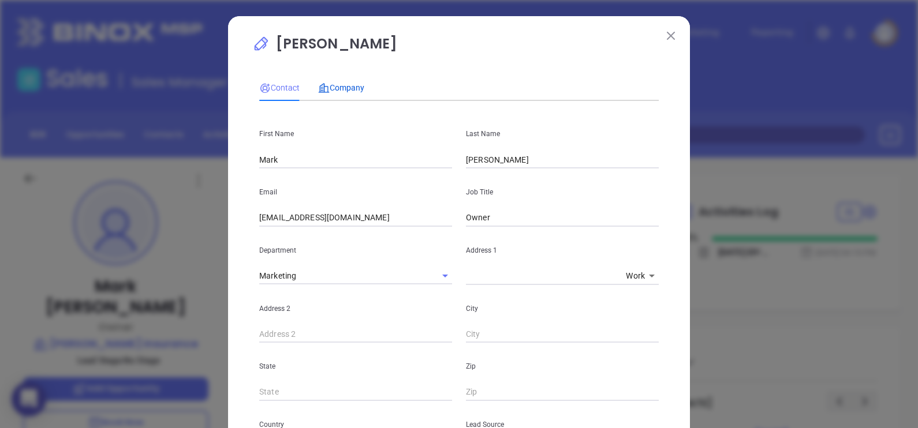
click at [350, 91] on span "Company" at bounding box center [341, 87] width 46 height 9
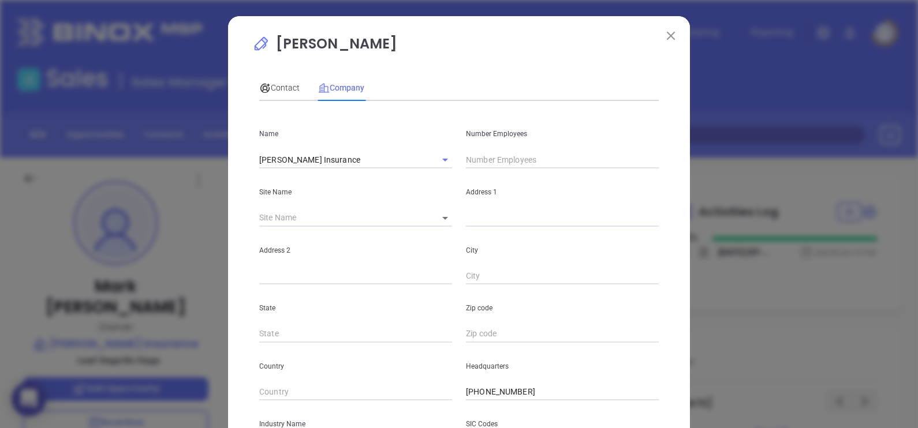
scroll to position [233, 0]
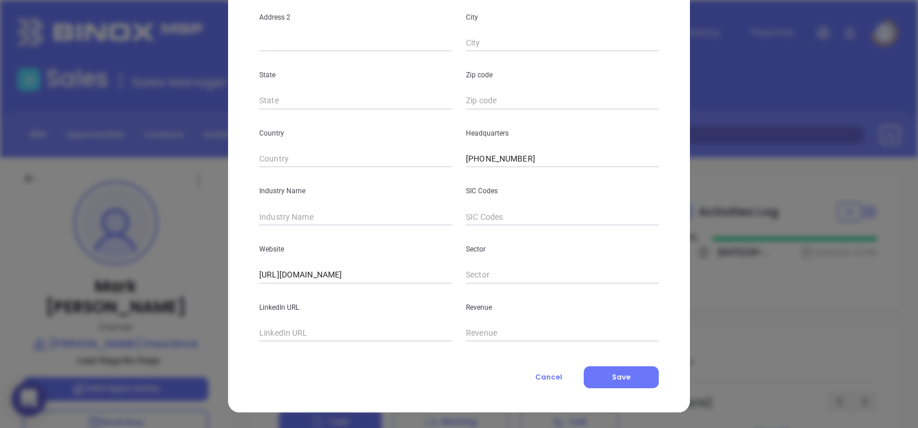
click at [352, 225] on input "text" at bounding box center [355, 216] width 193 height 17
type input "Insurance"
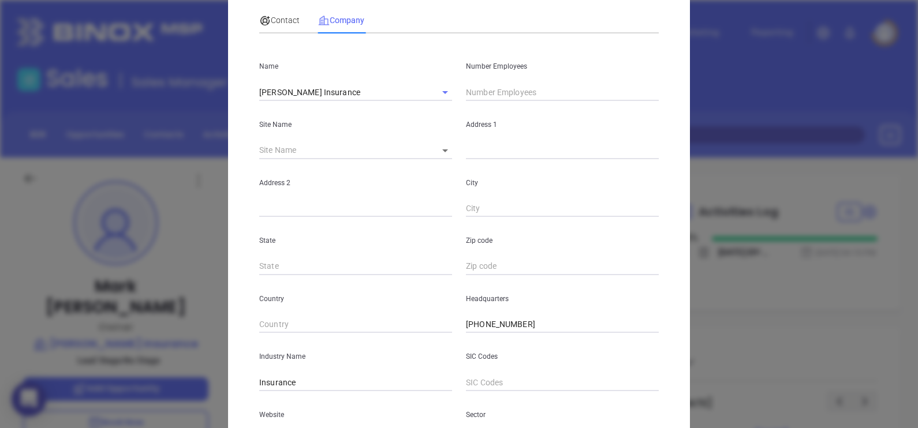
scroll to position [0, 0]
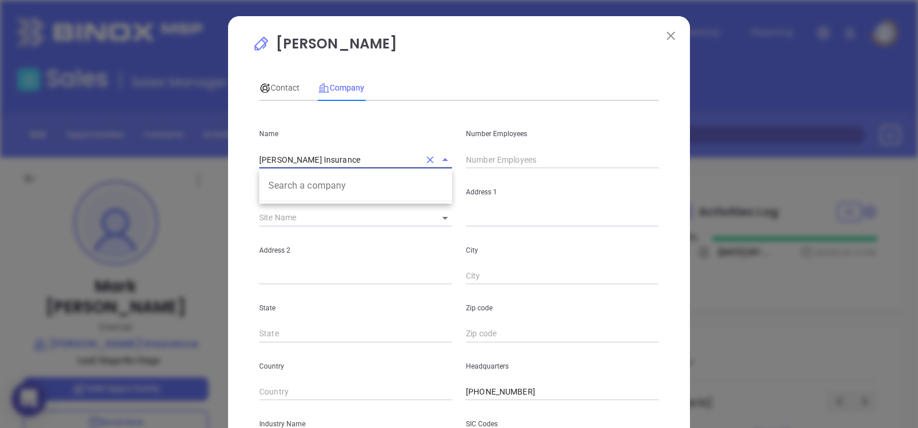
drag, startPoint x: 346, startPoint y: 156, endPoint x: 235, endPoint y: 157, distance: 111.4
click at [235, 157] on div "Mark D'agostino Contact Company First Name Mark Last Name D'agostino Email mark…" at bounding box center [459, 331] width 462 height 630
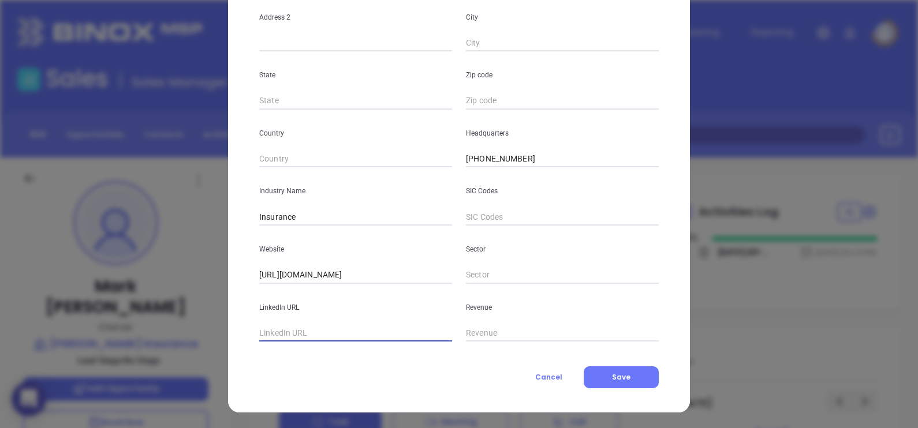
click at [321, 336] on input "text" at bounding box center [355, 333] width 193 height 17
paste input "www.linkedin.com/company/dagostino-insurance/"
type input "www.linkedin.com/company/dagostino-insurance/"
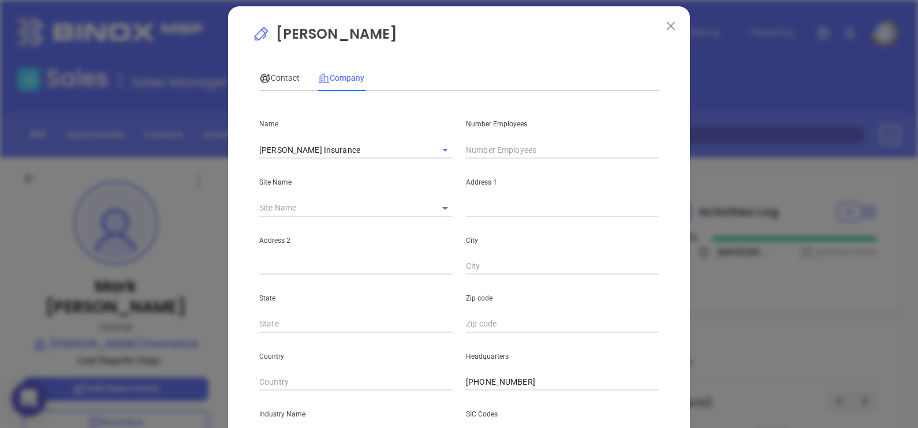
scroll to position [0, 0]
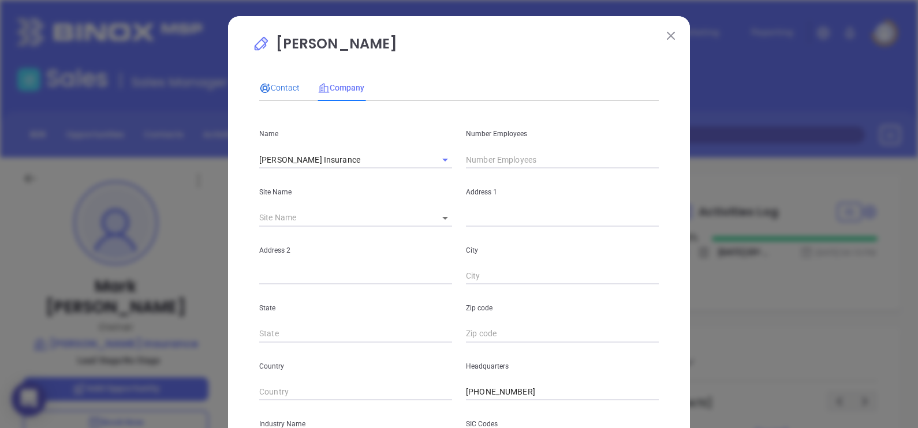
click at [282, 93] on div "Contact" at bounding box center [279, 87] width 40 height 13
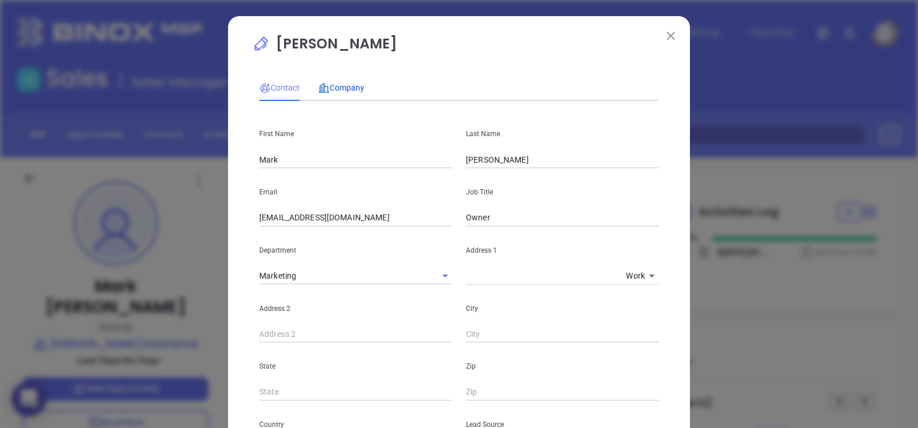
drag, startPoint x: 350, startPoint y: 91, endPoint x: 361, endPoint y: 99, distance: 13.6
click at [350, 92] on span "Company" at bounding box center [341, 87] width 46 height 9
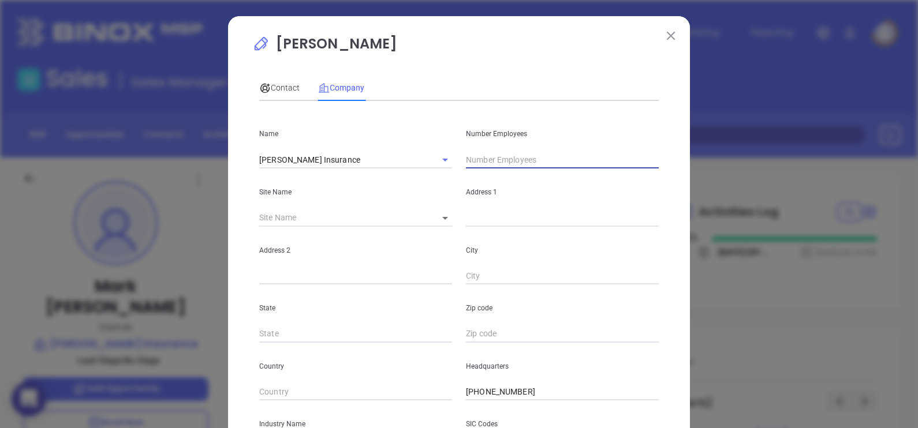
click at [475, 155] on input "text" at bounding box center [562, 159] width 193 height 17
type input "5"
click at [488, 69] on div "Contact Company First Name Mark Last Name D'agostino Email markd@rfdinsurance.c…" at bounding box center [458, 322] width 399 height 506
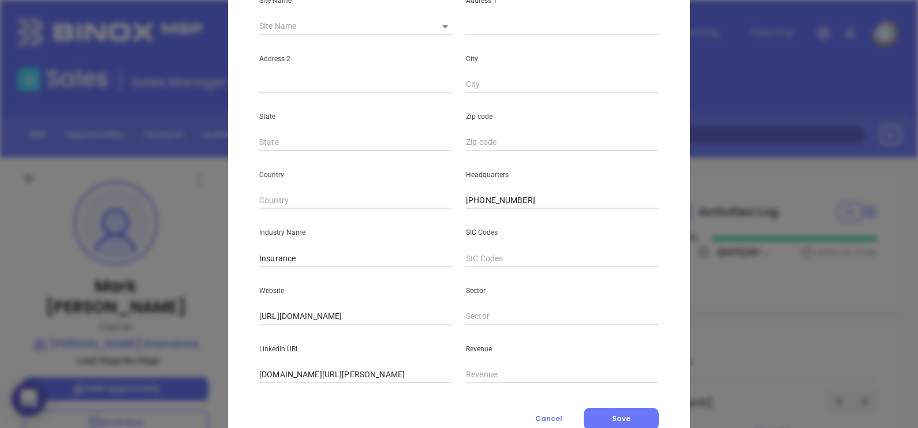
scroll to position [233, 0]
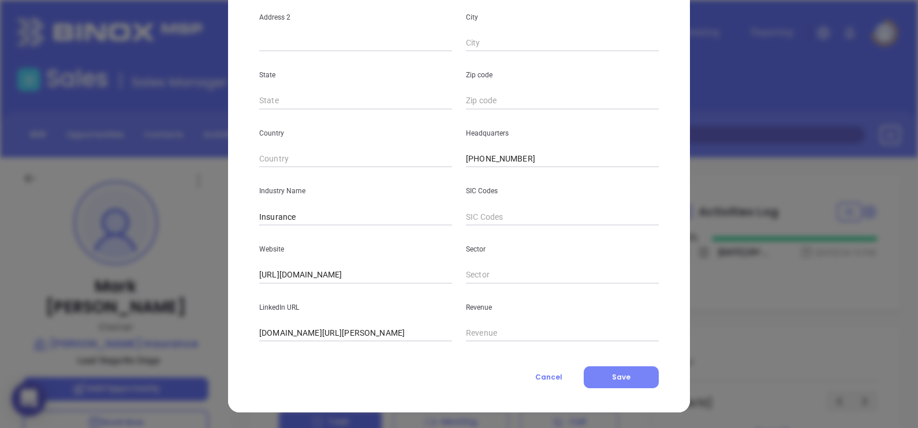
click at [627, 383] on button "Save" at bounding box center [621, 377] width 75 height 22
click at [436, 377] on div "Cancel Saving..." at bounding box center [458, 377] width 399 height 22
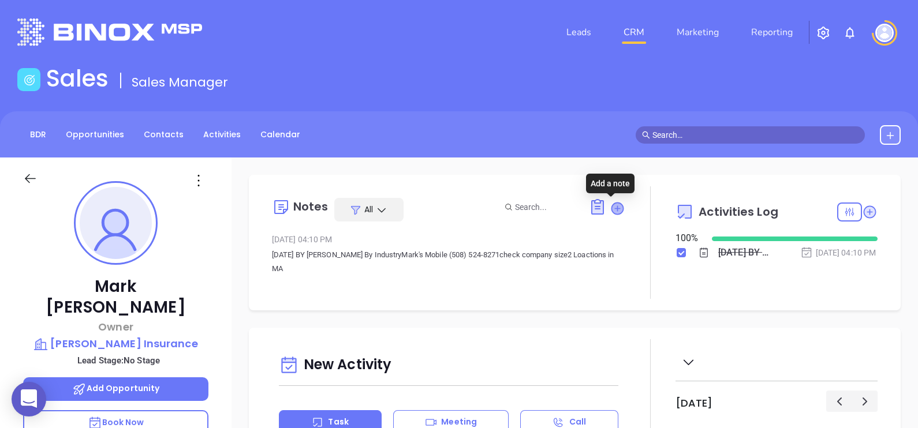
click at [612, 211] on icon at bounding box center [617, 209] width 12 height 12
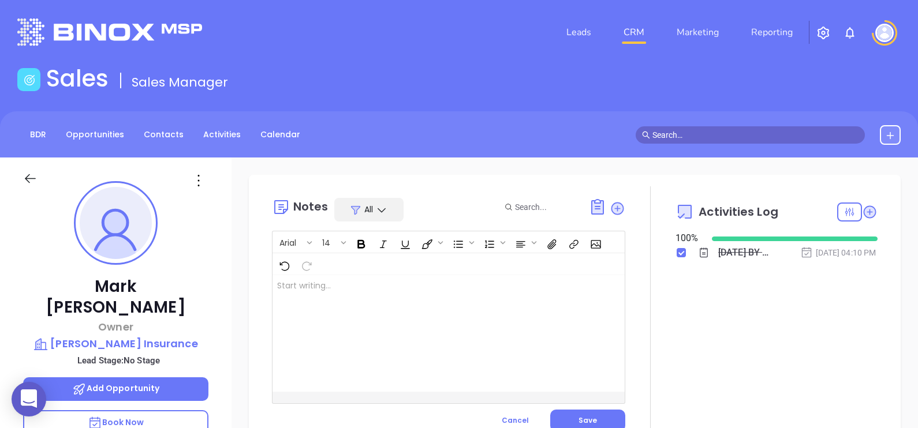
click at [447, 301] on div at bounding box center [435, 333] width 327 height 117
click at [606, 418] on button "Save" at bounding box center [587, 421] width 75 height 22
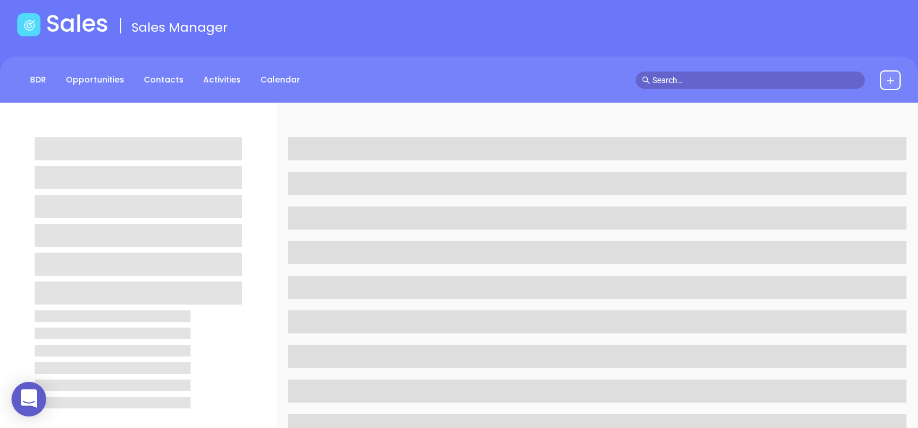
scroll to position [144, 0]
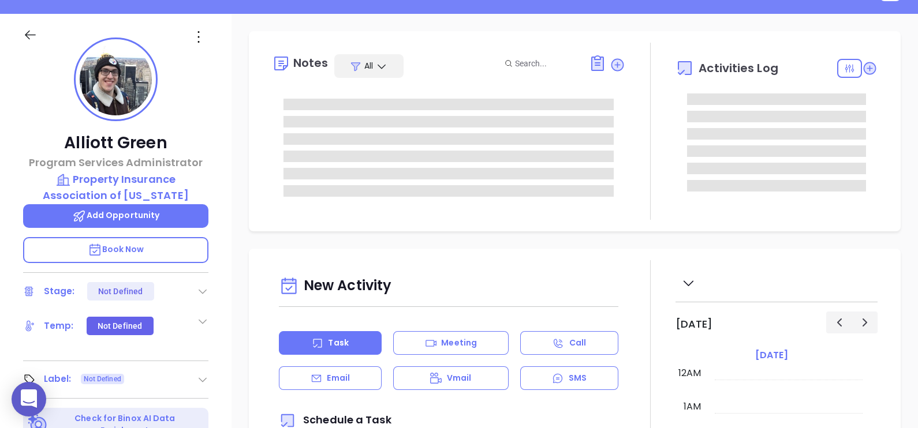
type input "[DATE]"
type input "[PERSON_NAME]"
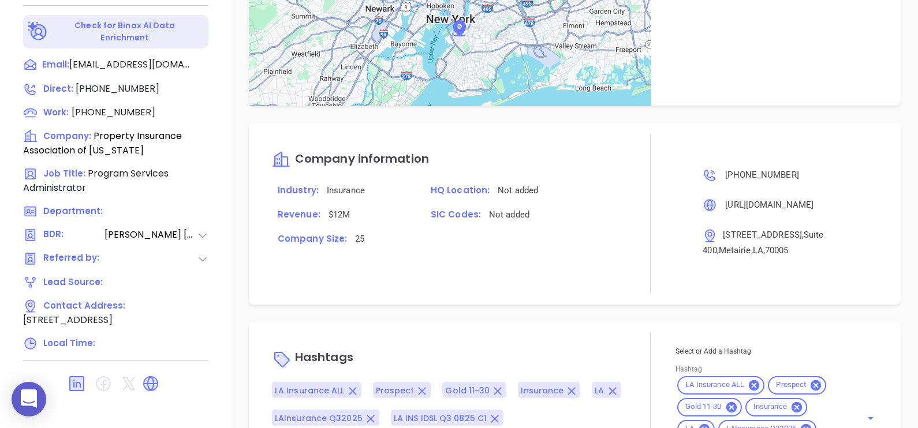
scroll to position [960, 0]
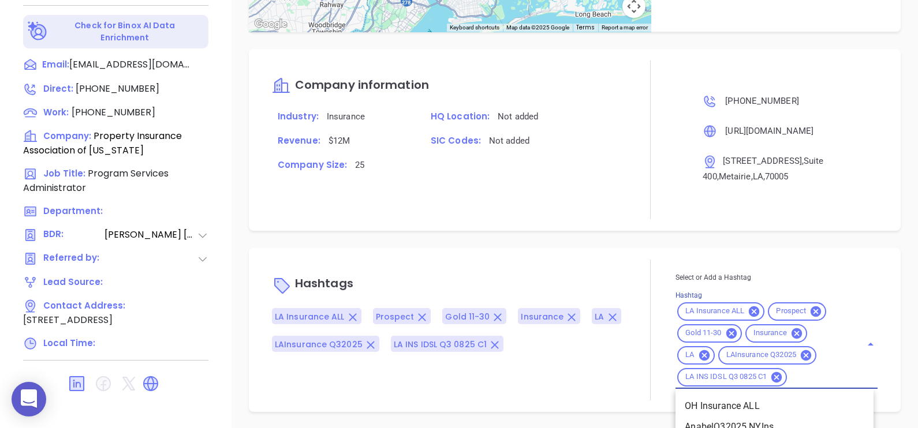
click at [812, 380] on input "Hashtag" at bounding box center [816, 377] width 57 height 14
type input "no"
click at [811, 379] on icon at bounding box center [816, 377] width 10 height 10
type input "not"
click at [788, 399] on li "Not a fit" at bounding box center [774, 406] width 198 height 21
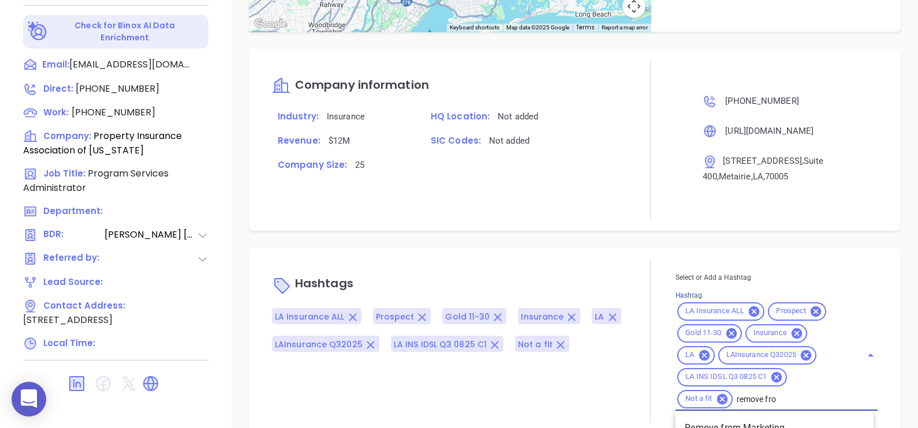
type input "remove from"
click at [812, 421] on li "Remove from Marketing" at bounding box center [774, 428] width 198 height 21
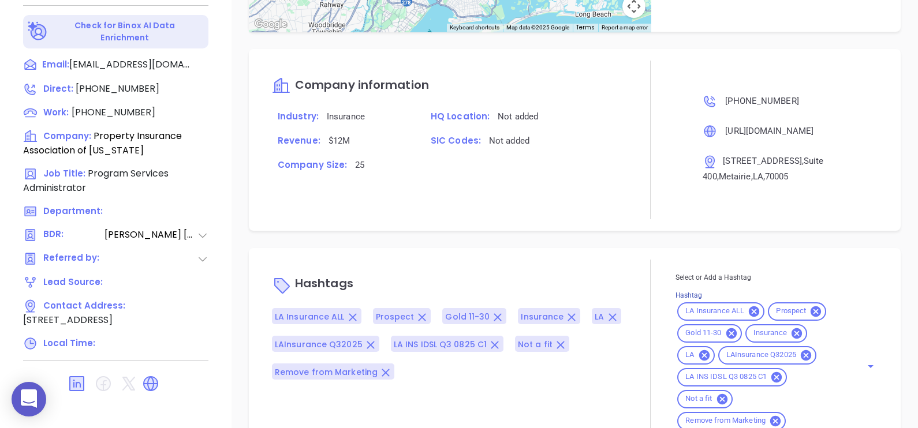
click at [560, 242] on div "Opportunities New Opportunity Opp Name Revenue Status Stage Expected Close Date…" at bounding box center [574, 25] width 686 height 808
click at [601, 245] on div "Opportunities New Opportunity Opp Name Revenue Status Stage Expected Close Date…" at bounding box center [574, 25] width 686 height 808
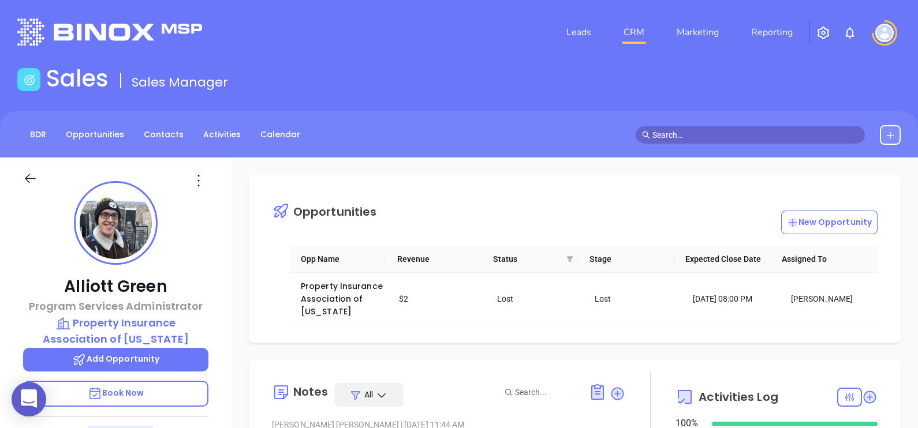
scroll to position [0, 0]
click at [822, 32] on img "button" at bounding box center [823, 33] width 14 height 14
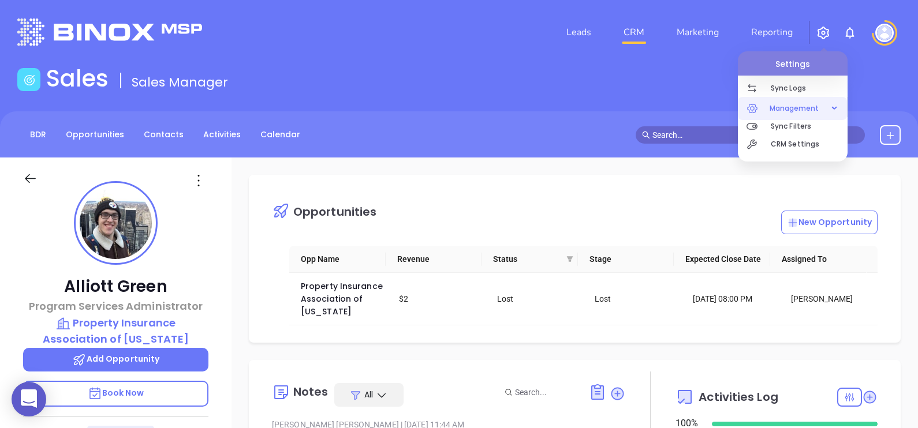
click at [821, 110] on span "Management" at bounding box center [794, 108] width 61 height 23
click at [798, 143] on p "CRM Settings" at bounding box center [809, 144] width 77 height 18
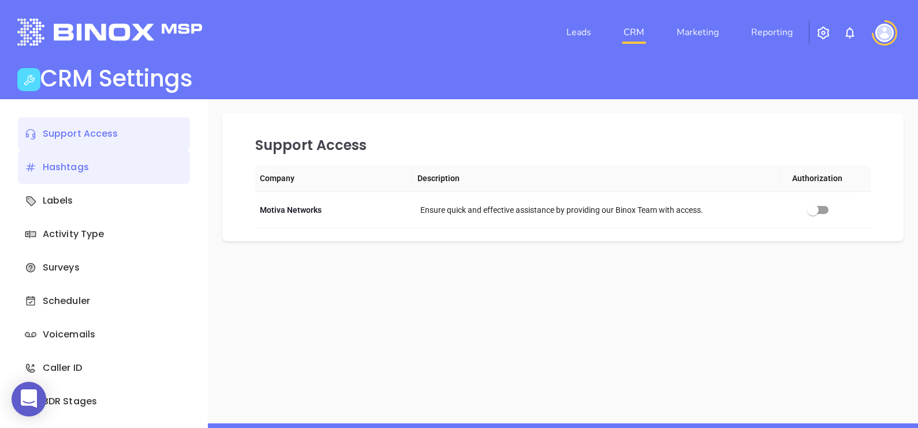
click at [83, 166] on div "Hashtags" at bounding box center [104, 167] width 172 height 33
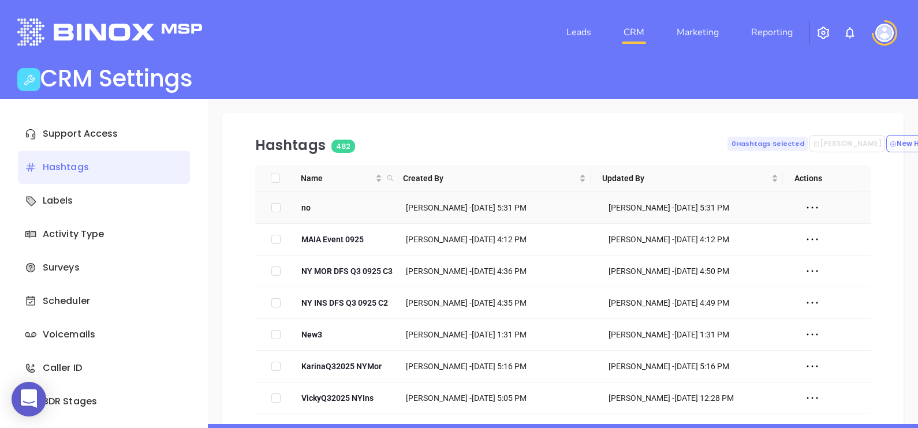
click at [803, 207] on icon at bounding box center [811, 207] width 17 height 17
click at [837, 248] on div "Delete" at bounding box center [853, 250] width 104 height 13
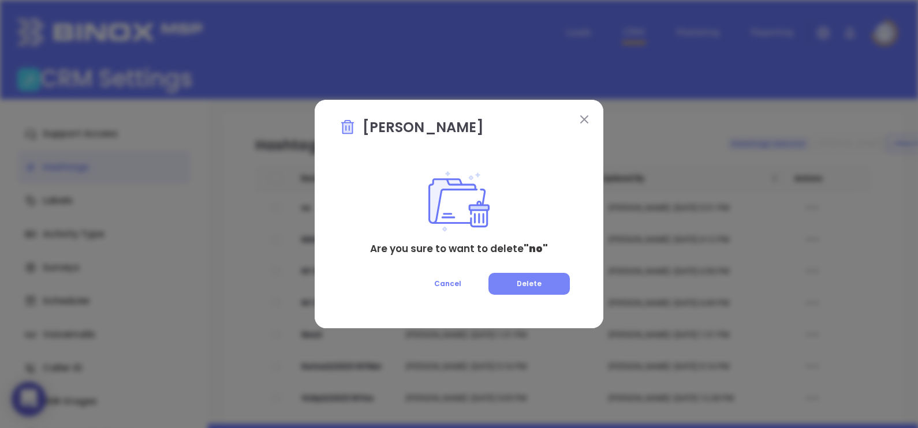
click at [550, 281] on button "Delete" at bounding box center [528, 284] width 81 height 22
